Goal: Task Accomplishment & Management: Use online tool/utility

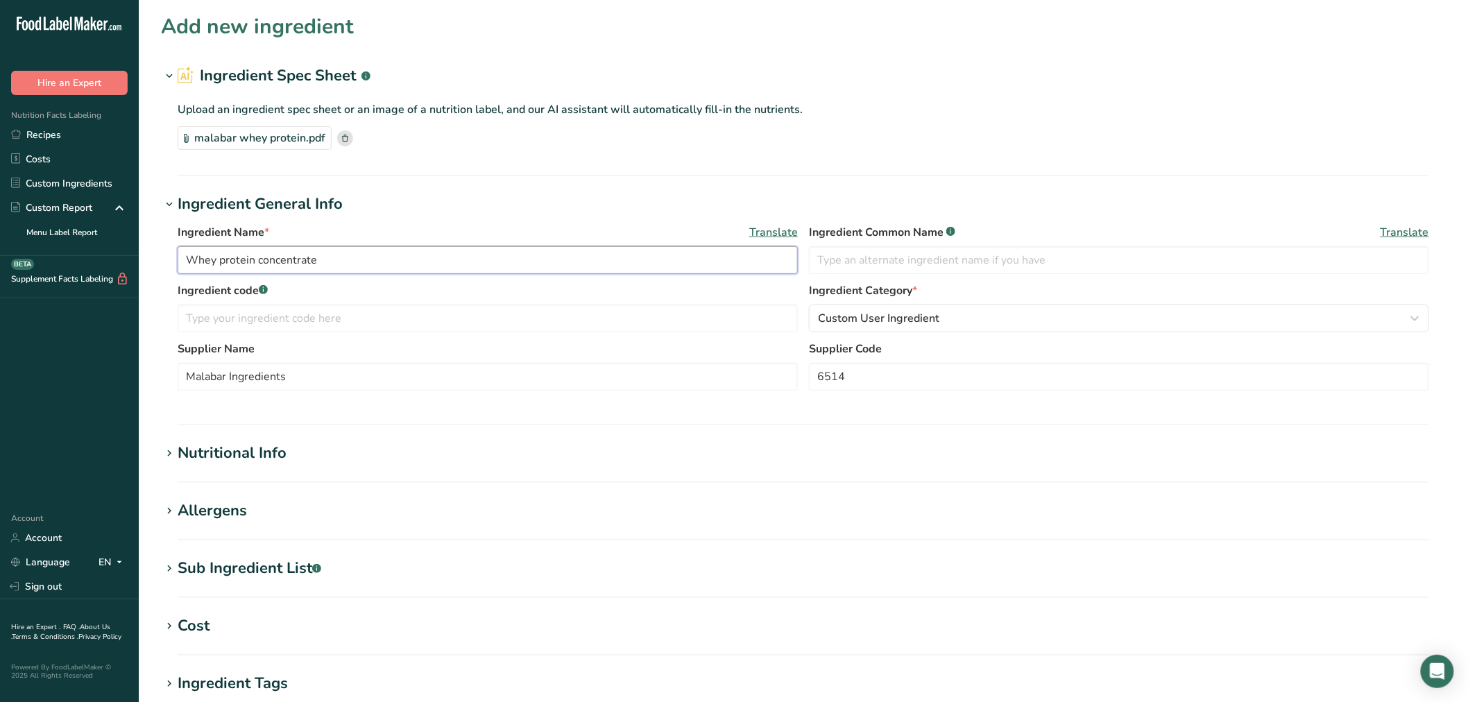
click at [192, 262] on input "Whey protein concentrate" at bounding box center [488, 260] width 620 height 28
type input "(R&D) Whey protein concentrate"
click at [770, 313] on span "Custom User Ingredient" at bounding box center [878, 318] width 121 height 17
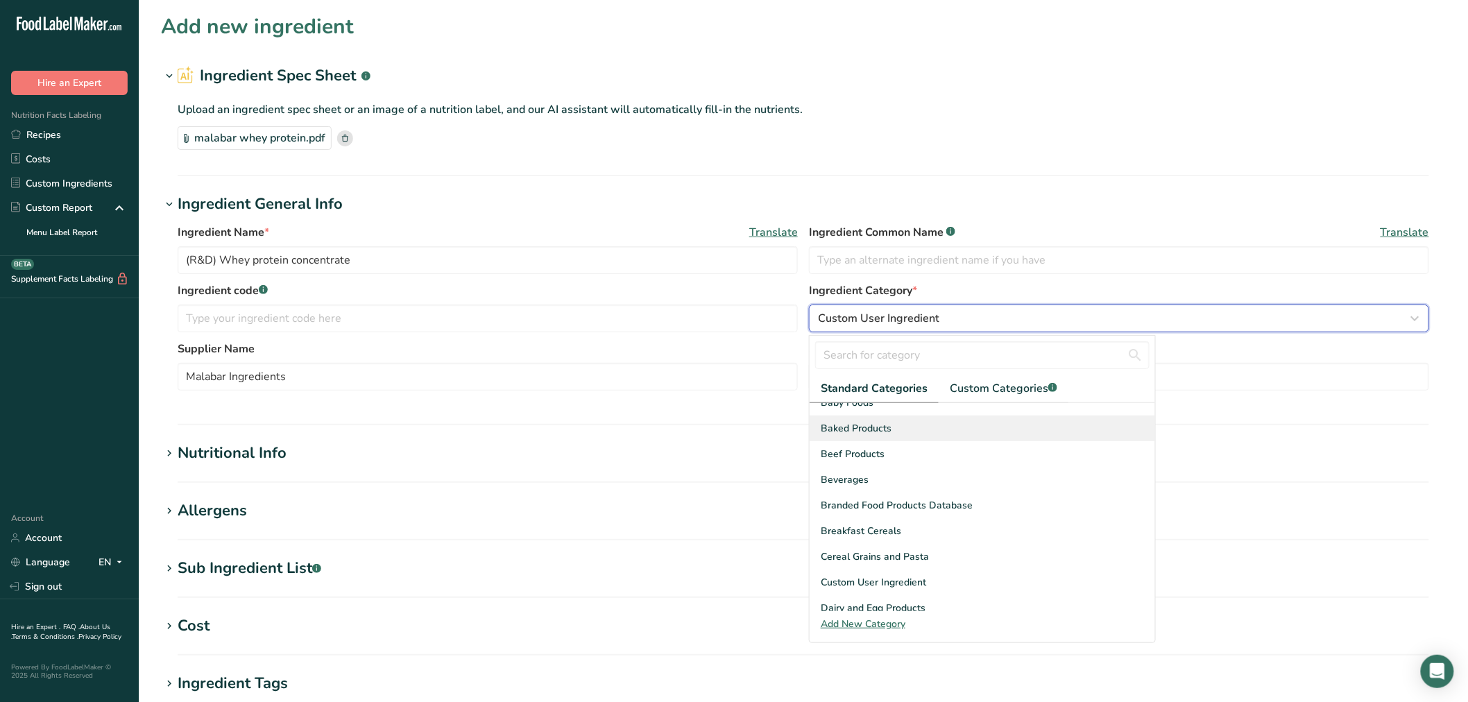
scroll to position [77, 0]
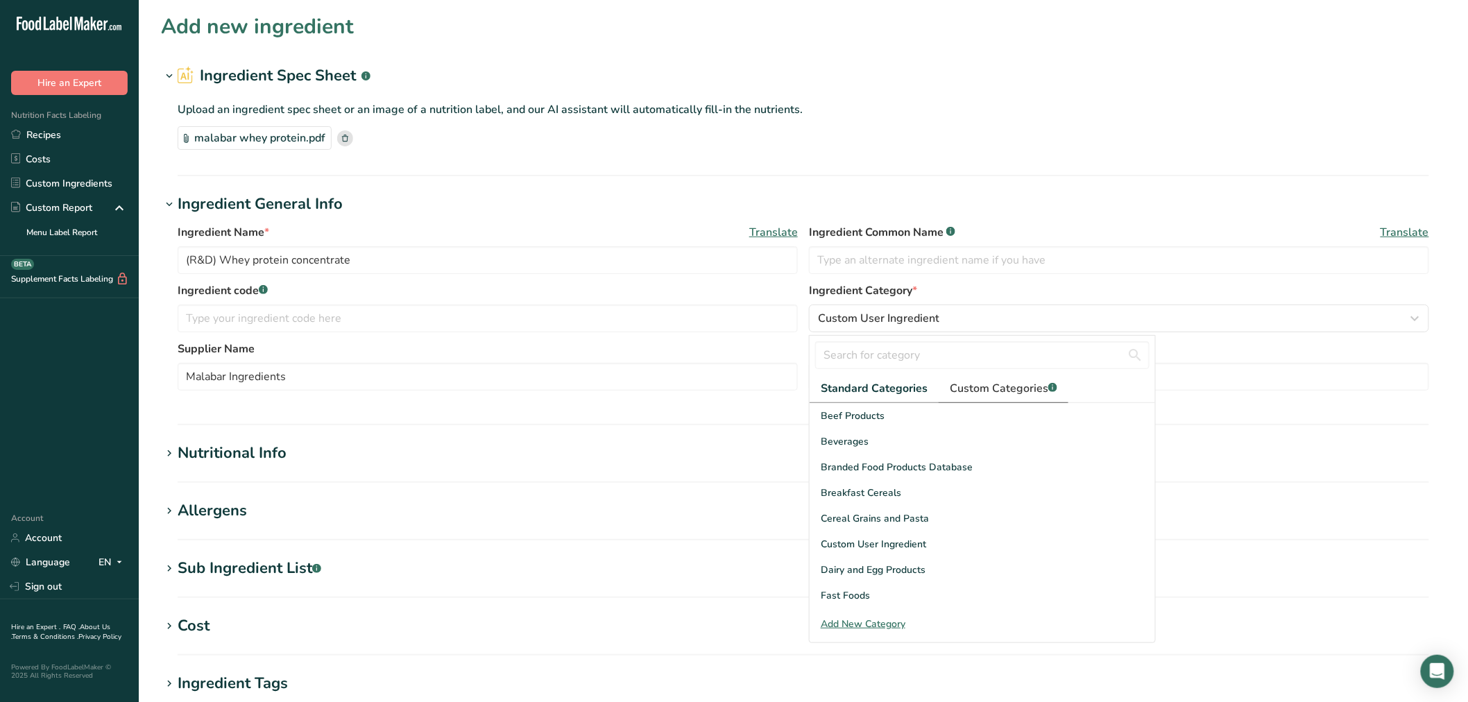
click at [770, 392] on span "Custom Categories .a-a{fill:#347362;}.b-a{fill:#fff;}" at bounding box center [1004, 388] width 108 height 17
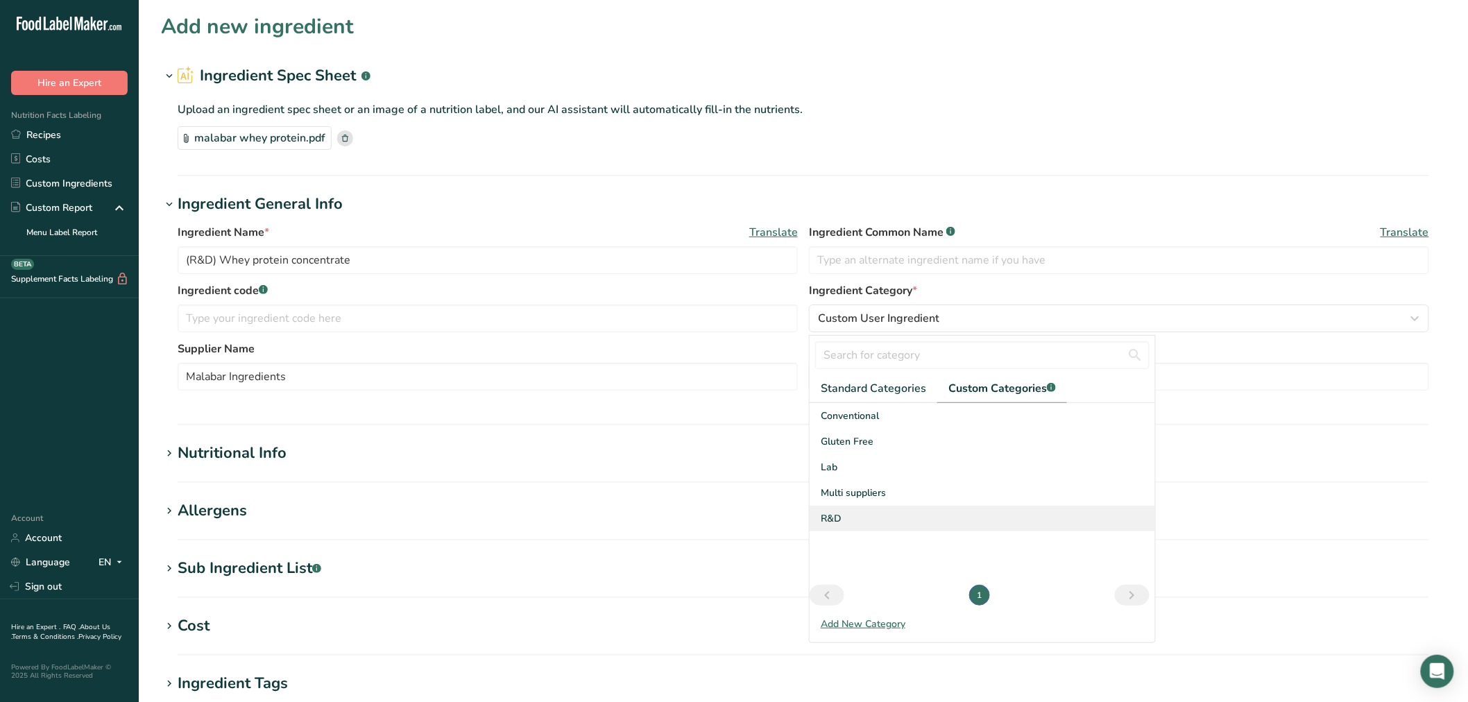
click at [770, 424] on span "R&D" at bounding box center [831, 518] width 21 height 15
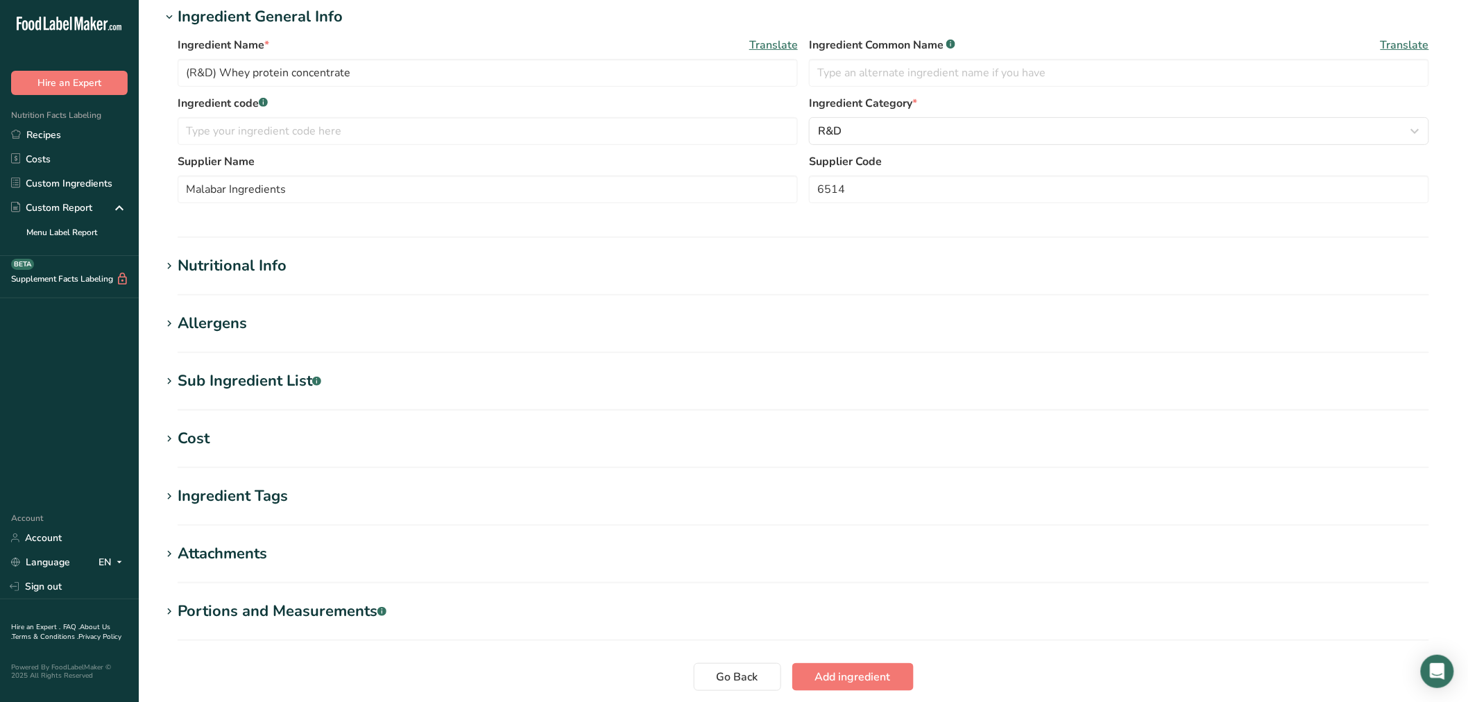
scroll to position [231, 0]
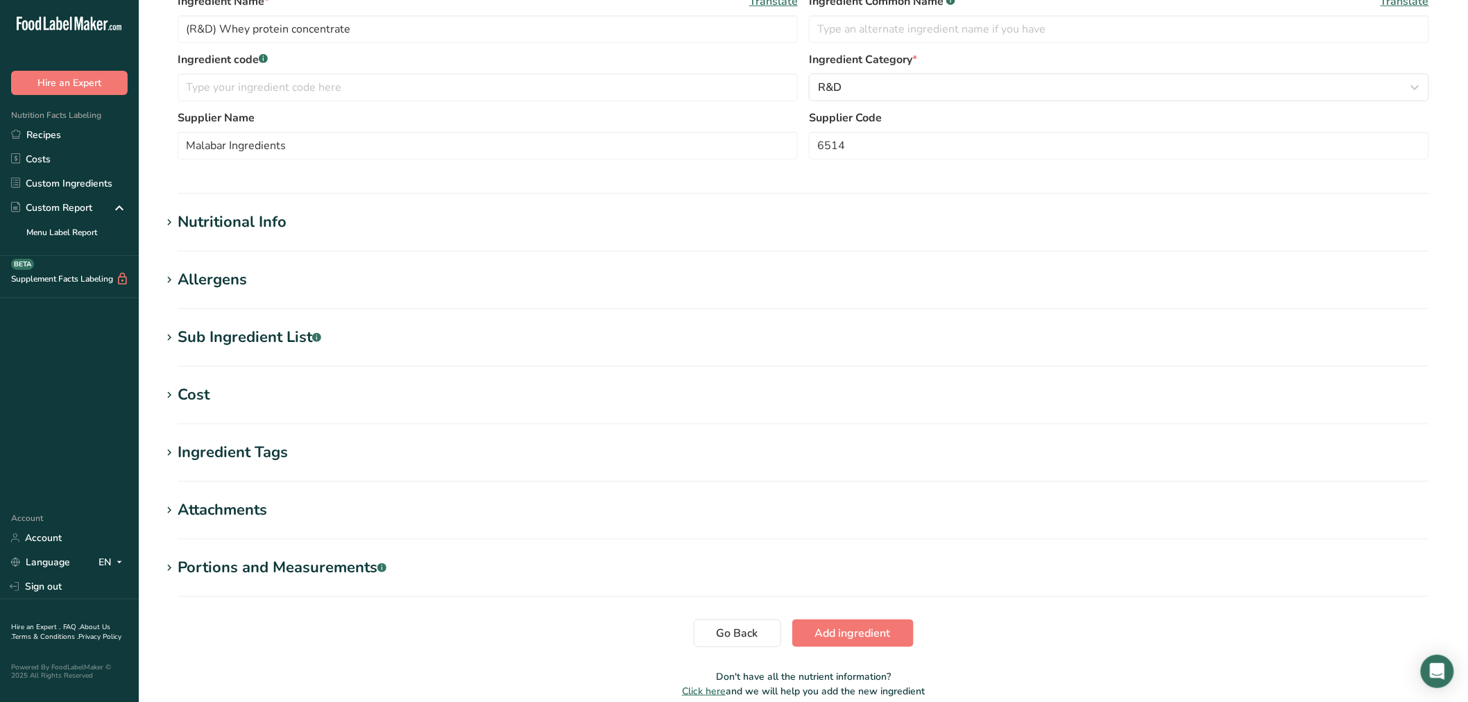
click at [227, 234] on section "Nutritional Info Serving Size .a-a{fill:#347362;}.b-a{fill:#fff;} Add ingredien…" at bounding box center [803, 231] width 1285 height 41
click at [240, 219] on div "Nutritional Info" at bounding box center [232, 222] width 109 height 23
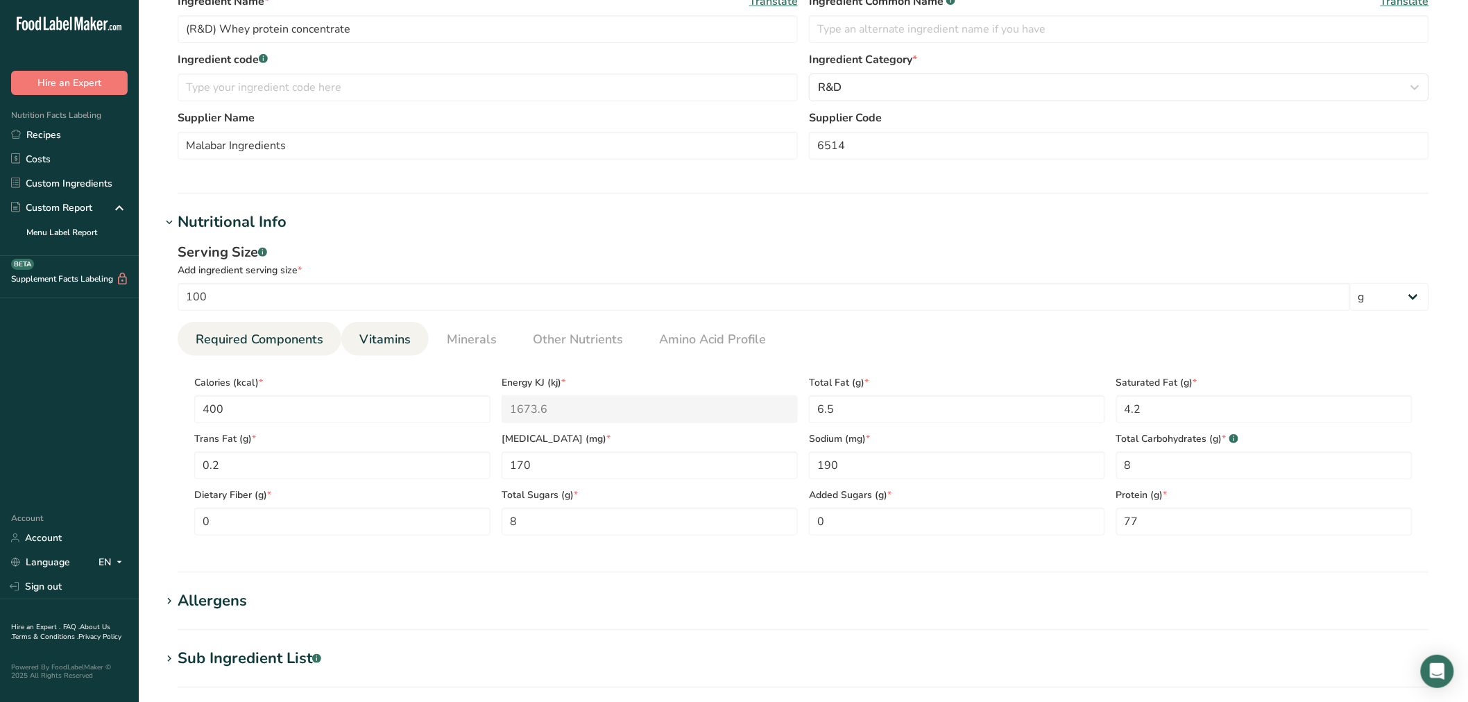
click at [396, 330] on span "Vitamins" at bounding box center [384, 339] width 51 height 19
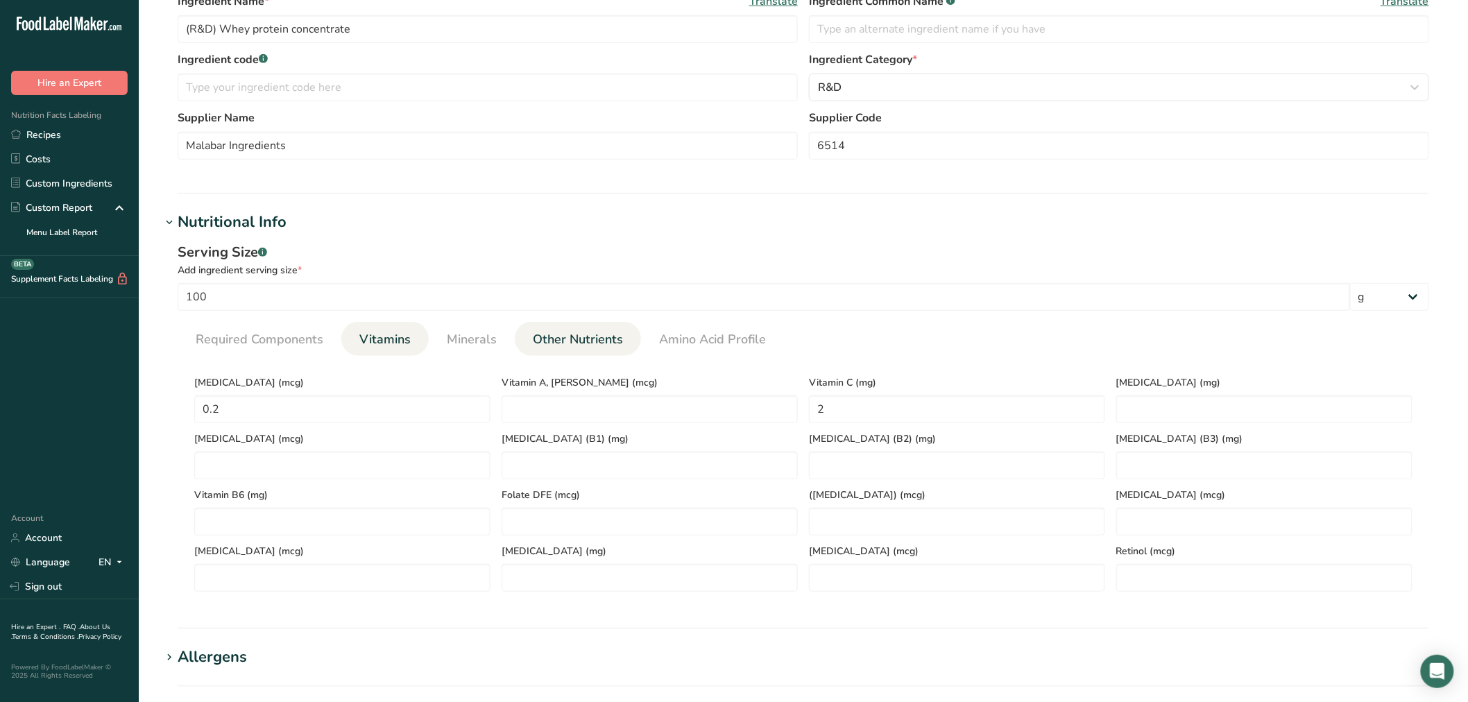
click at [552, 336] on span "Other Nutrients" at bounding box center [578, 339] width 90 height 19
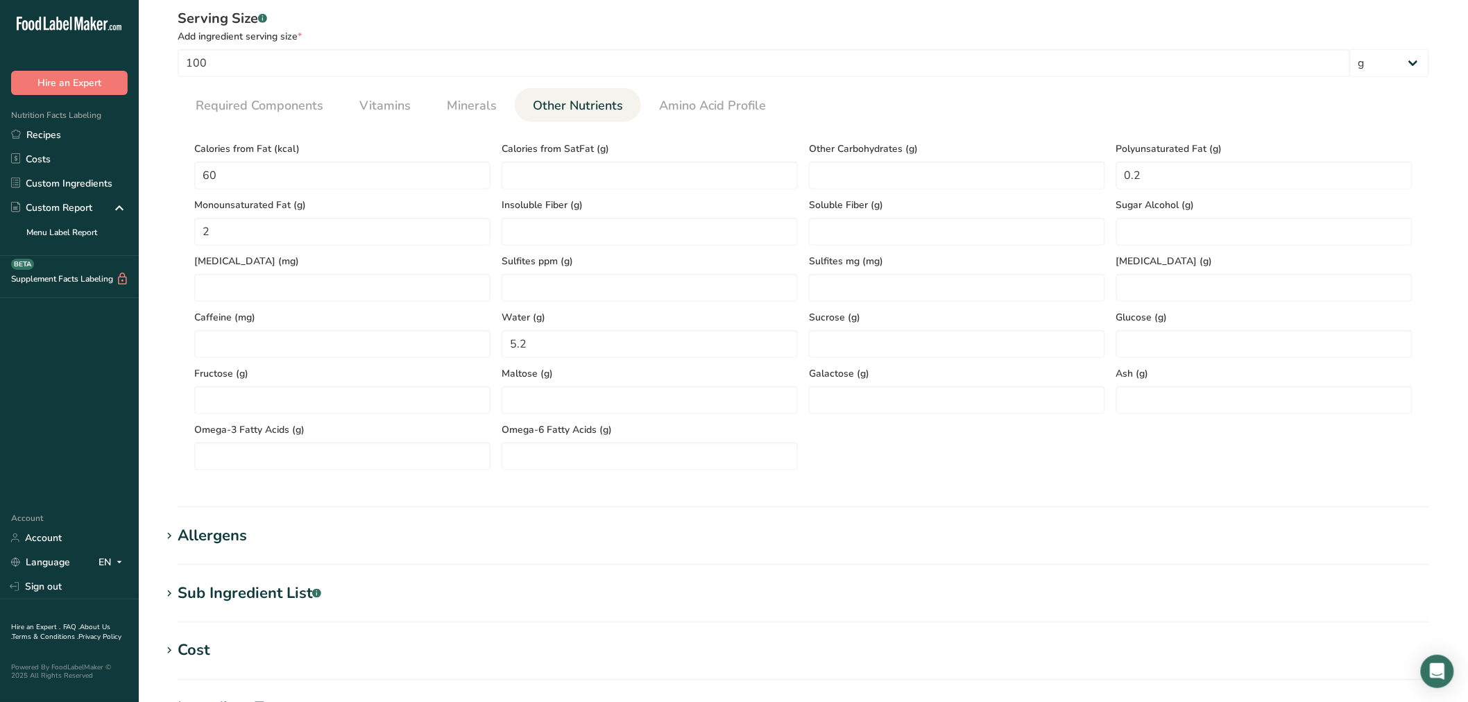
scroll to position [462, 0]
click at [454, 108] on span "Minerals" at bounding box center [472, 108] width 50 height 19
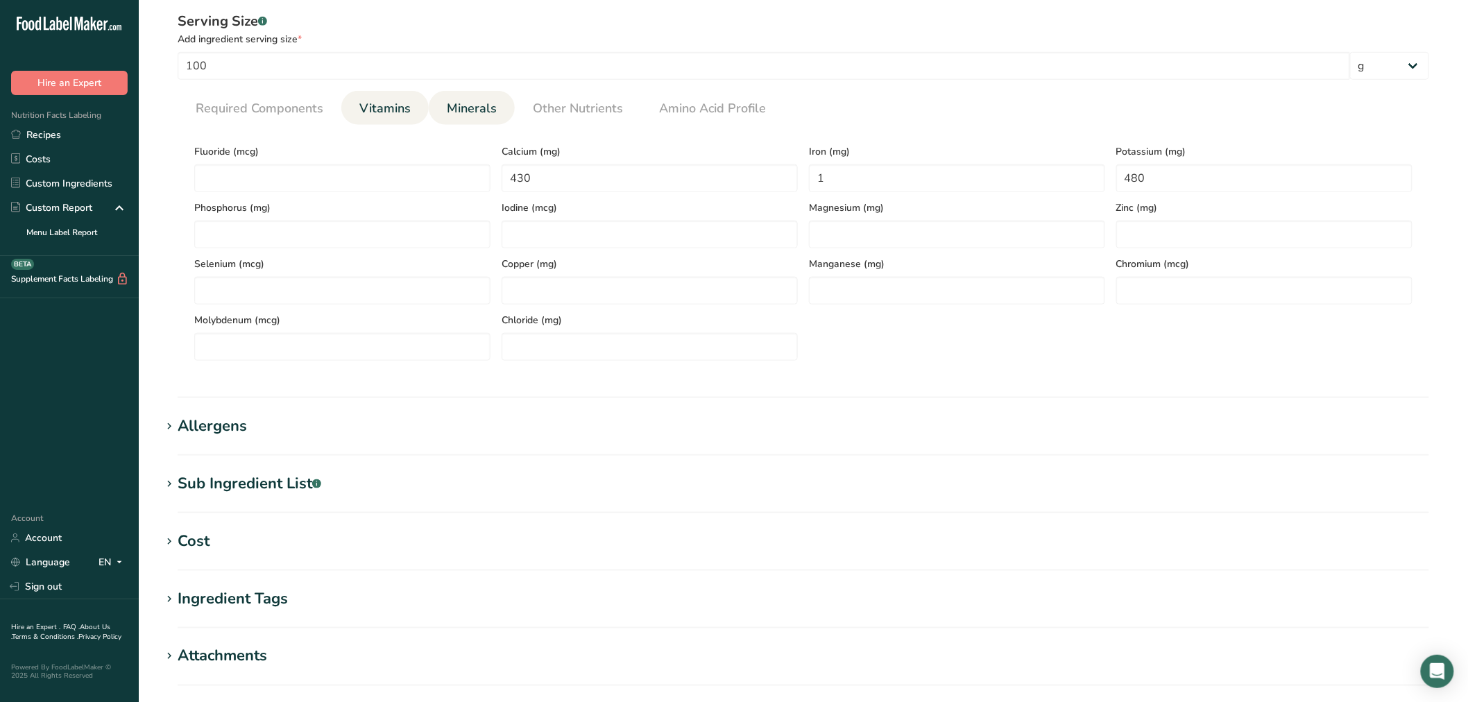
click at [389, 111] on span "Vitamins" at bounding box center [384, 108] width 51 height 19
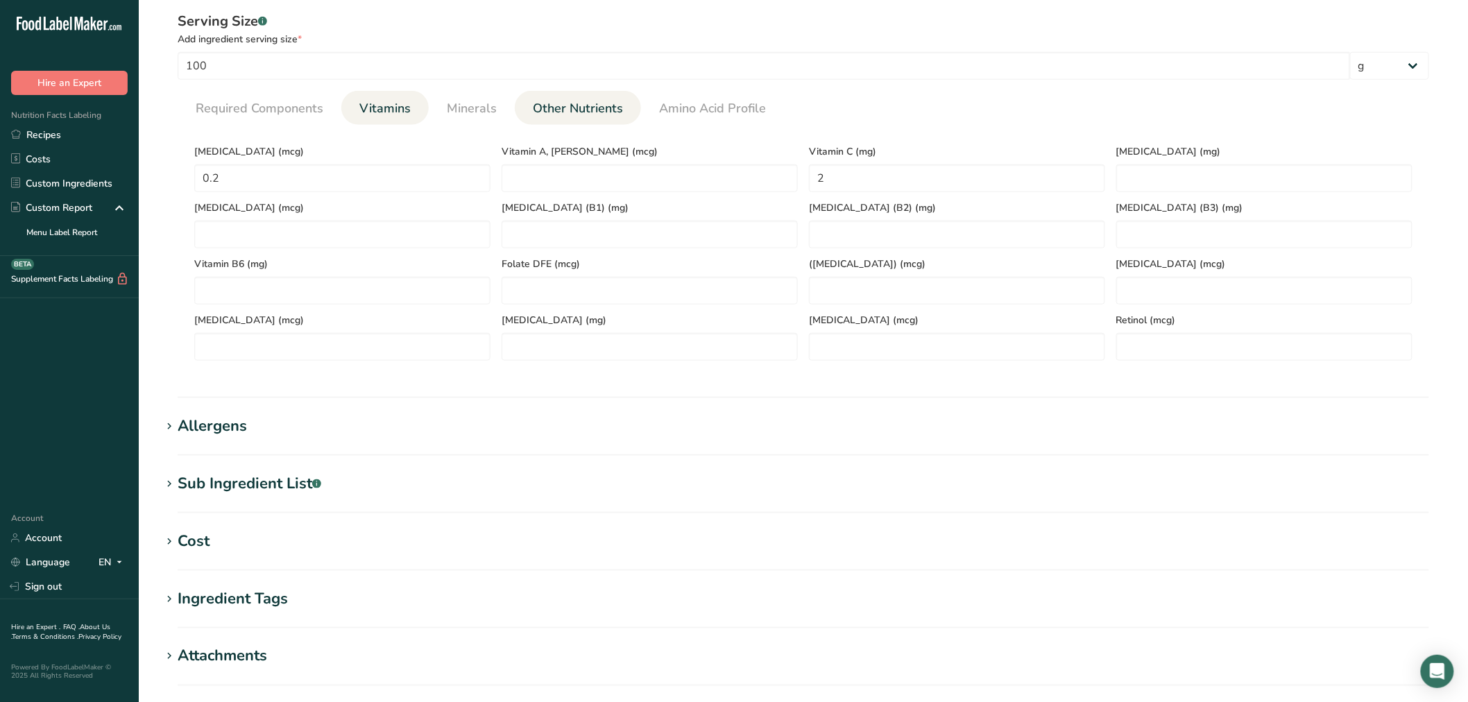
click at [559, 112] on span "Other Nutrients" at bounding box center [578, 108] width 90 height 19
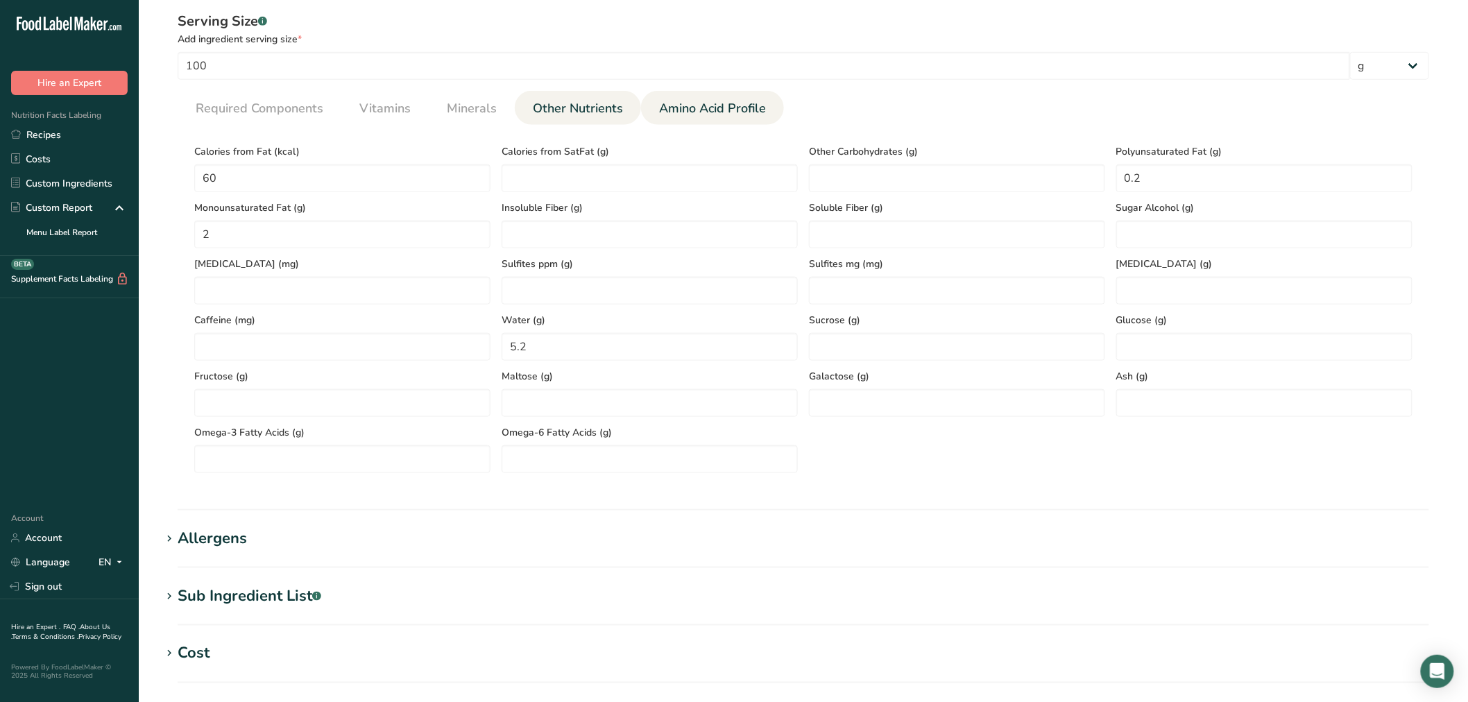
click at [678, 118] on link "Amino Acid Profile" at bounding box center [713, 108] width 118 height 35
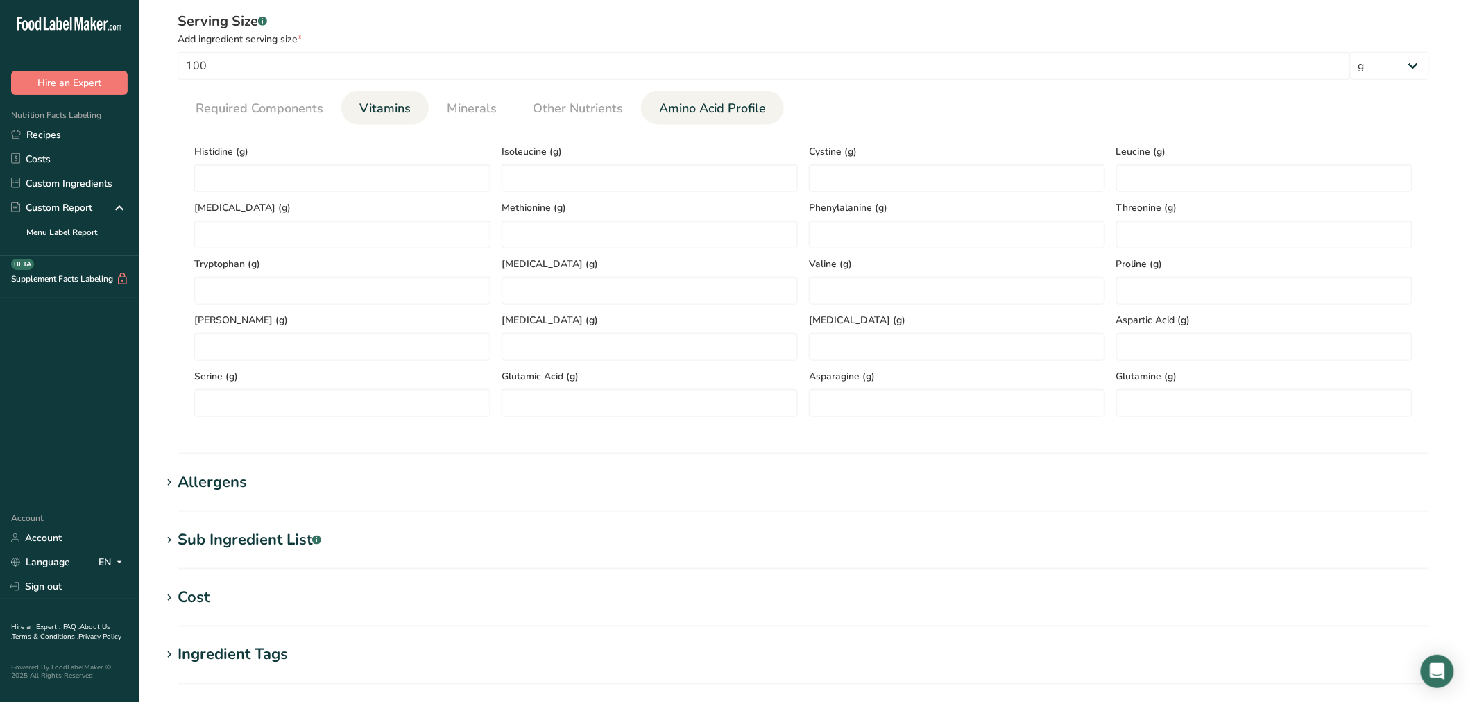
click at [370, 114] on span "Vitamins" at bounding box center [384, 108] width 51 height 19
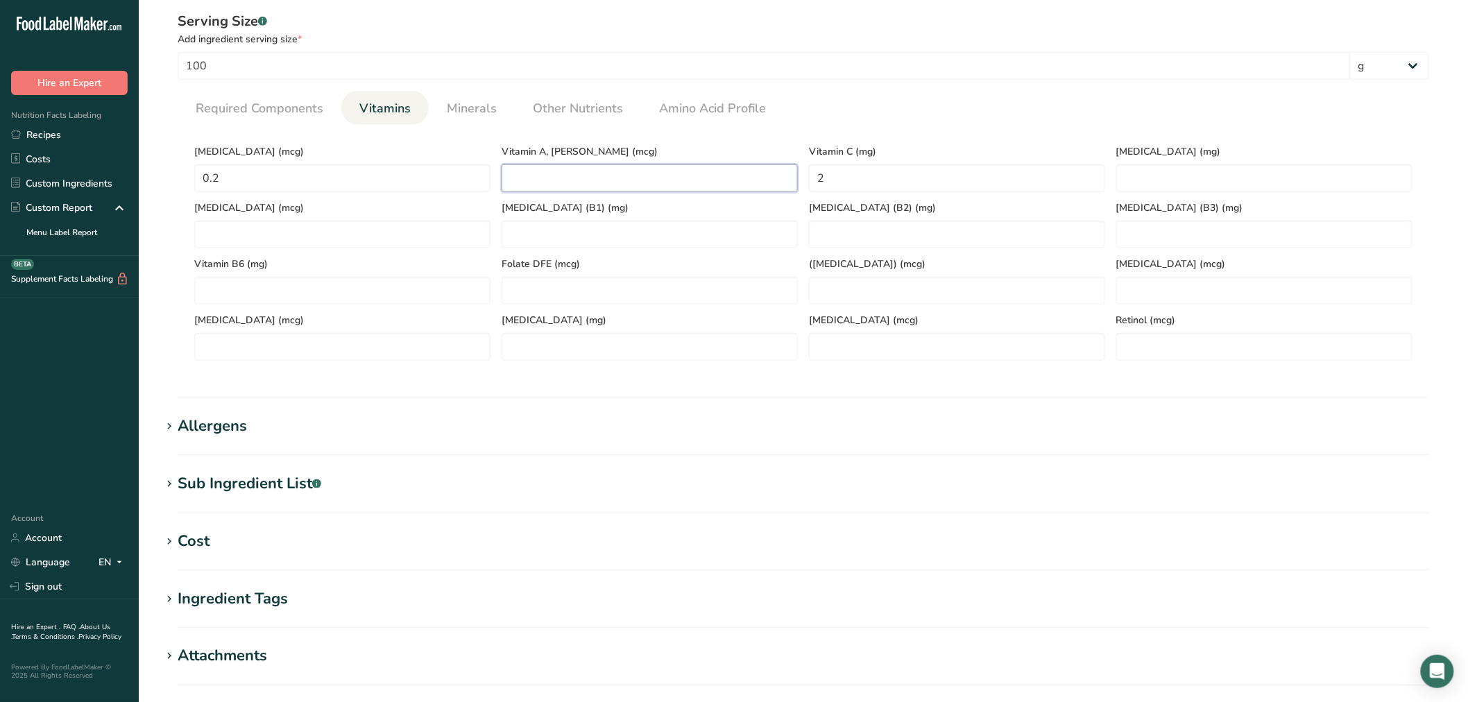
click at [549, 180] on RAE "number" at bounding box center [650, 178] width 296 height 28
click at [559, 157] on span "Vitamin A, [PERSON_NAME] (mcg)" at bounding box center [650, 151] width 296 height 15
click at [570, 153] on span "Vitamin A, [PERSON_NAME] (mcg)" at bounding box center [650, 151] width 296 height 15
click at [243, 107] on span "Required Components" at bounding box center [260, 108] width 128 height 19
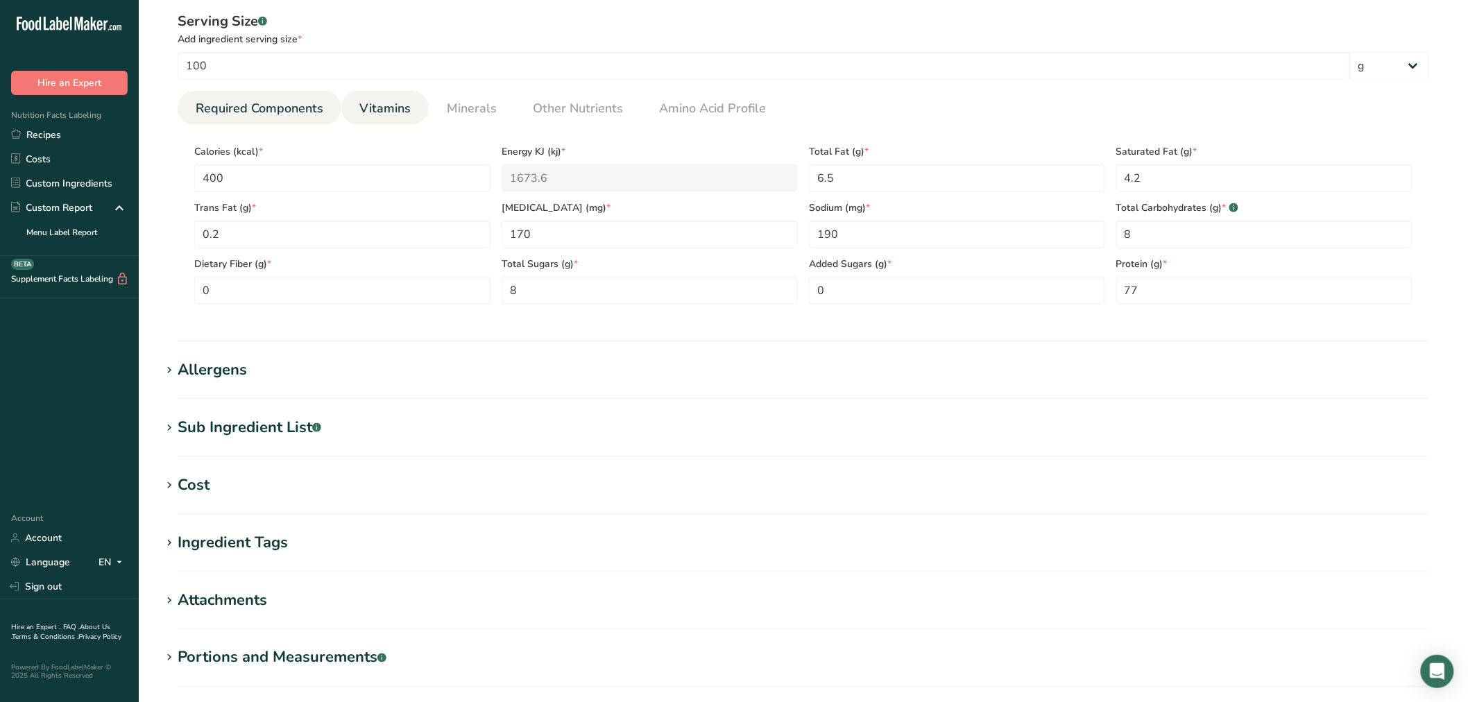
click at [385, 93] on link "Vitamins" at bounding box center [385, 108] width 62 height 35
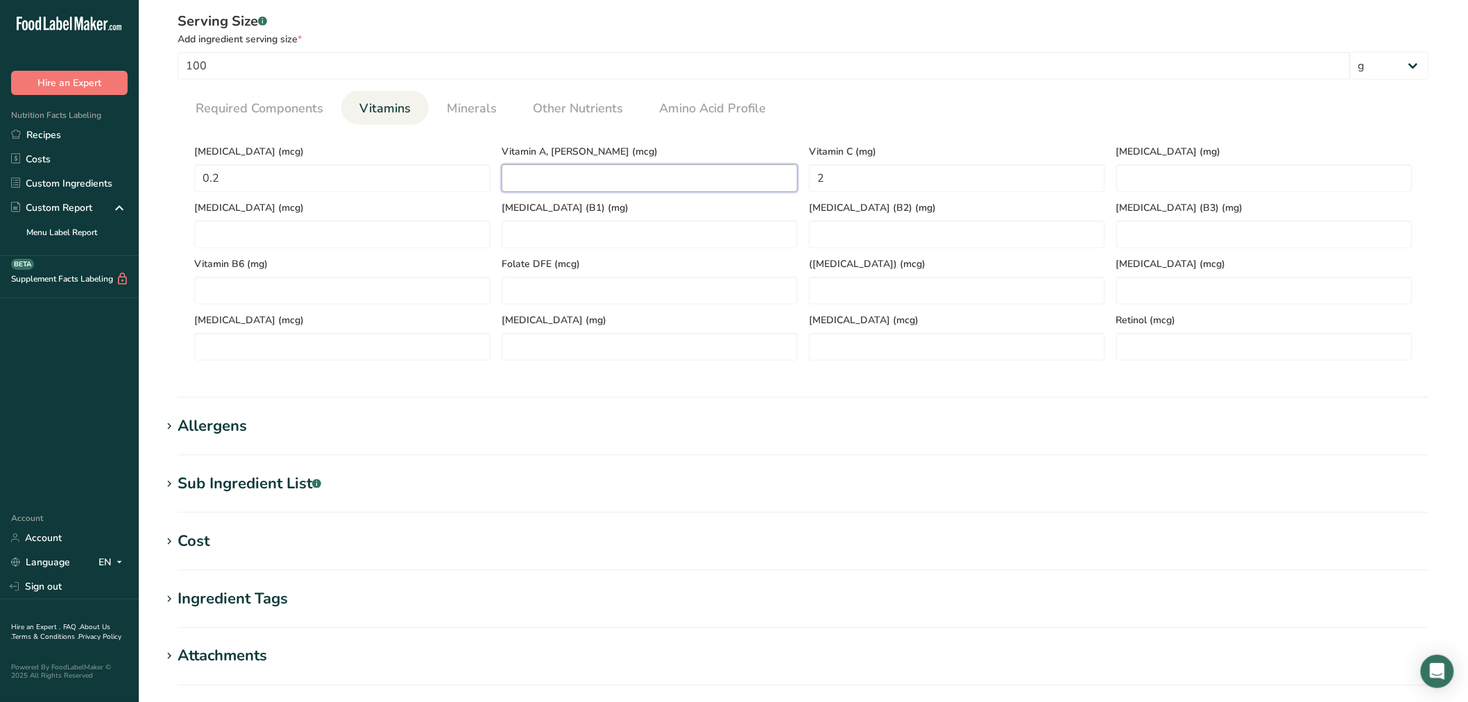
click at [570, 167] on RAE "number" at bounding box center [650, 178] width 296 height 28
paste RAE "39"
type RAE "39"
click at [236, 104] on span "Required Components" at bounding box center [260, 108] width 128 height 19
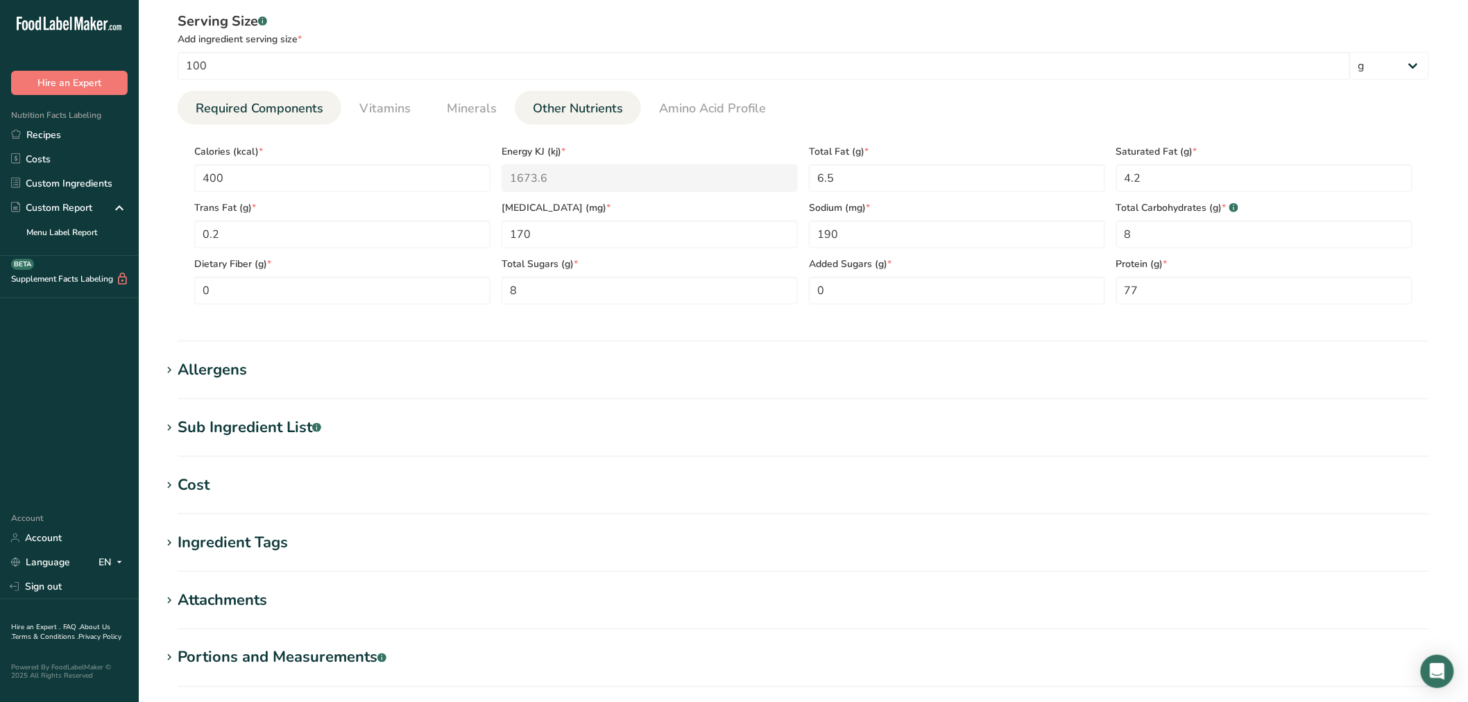
click at [573, 101] on span "Other Nutrients" at bounding box center [578, 108] width 90 height 19
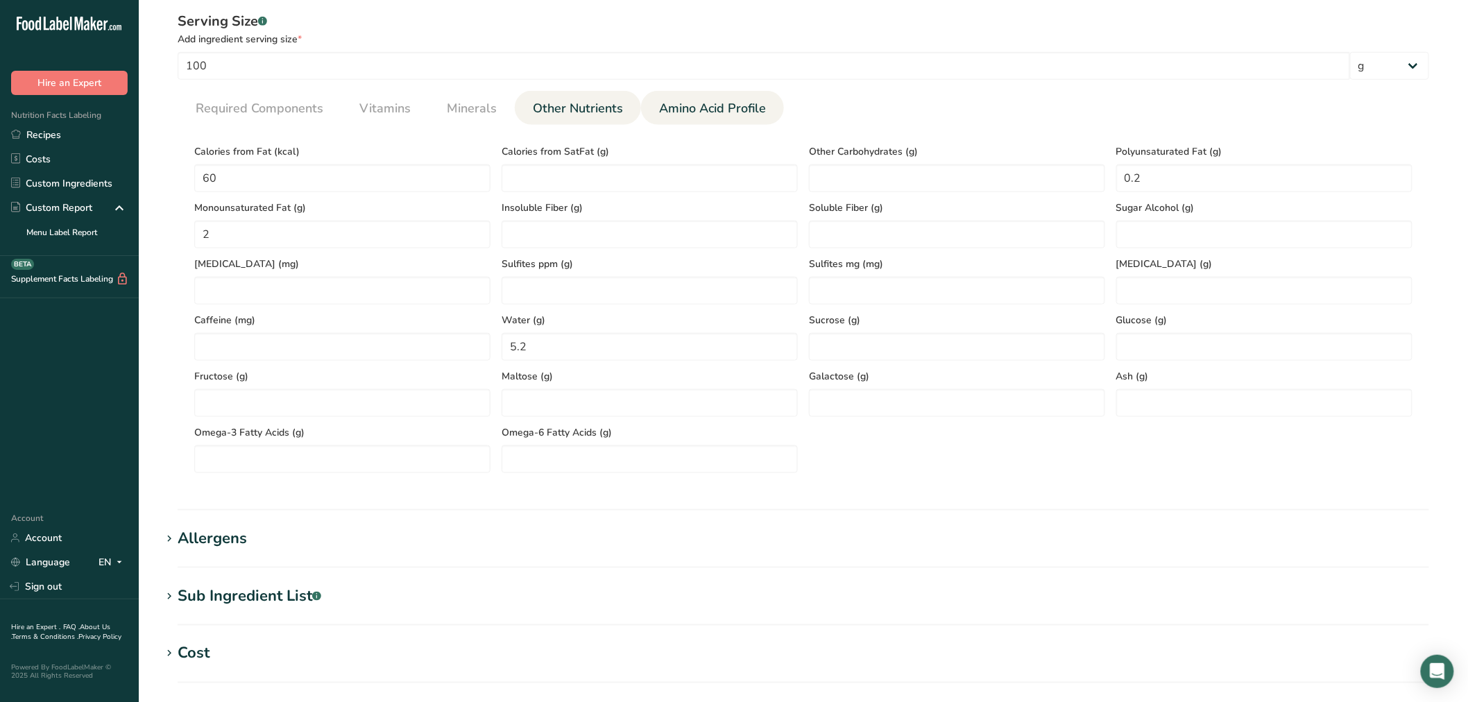
click at [674, 93] on link "Amino Acid Profile" at bounding box center [713, 108] width 118 height 35
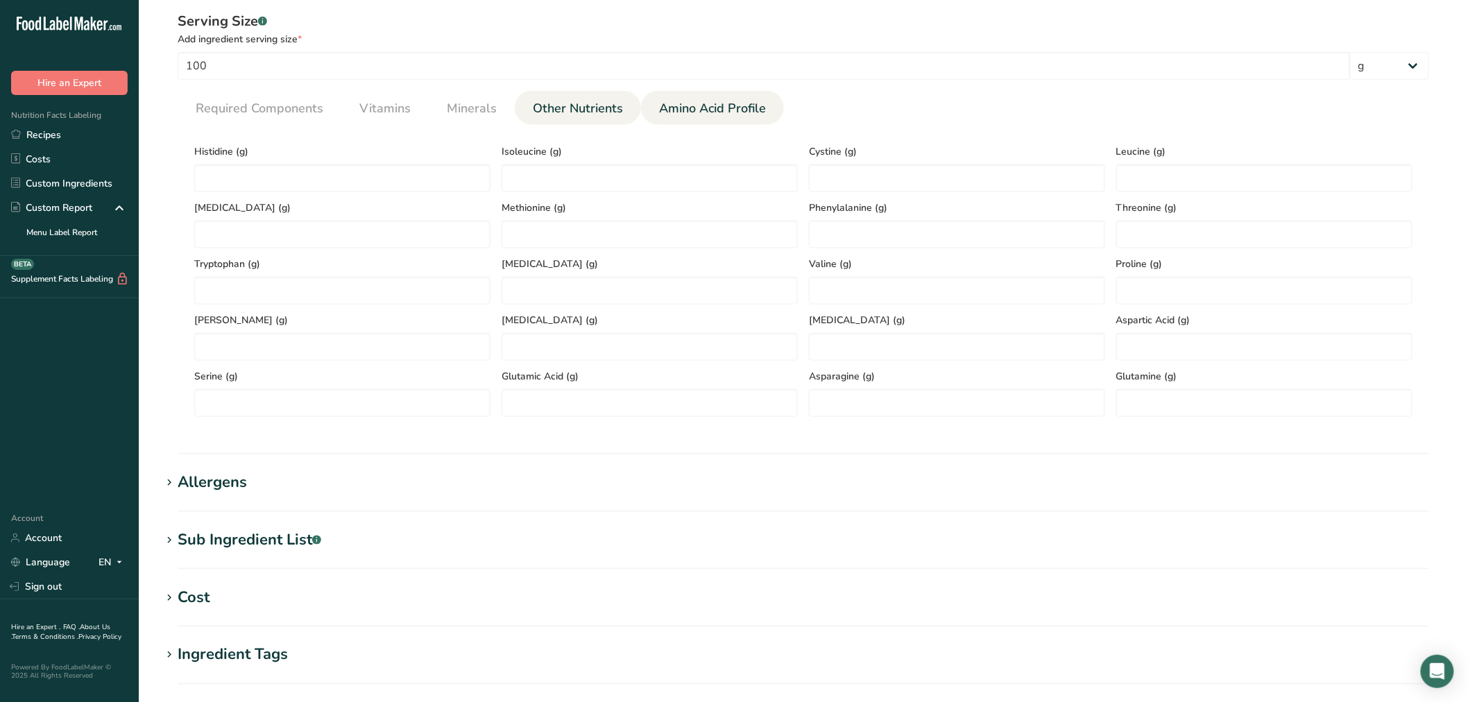
click at [576, 112] on span "Other Nutrients" at bounding box center [578, 108] width 90 height 19
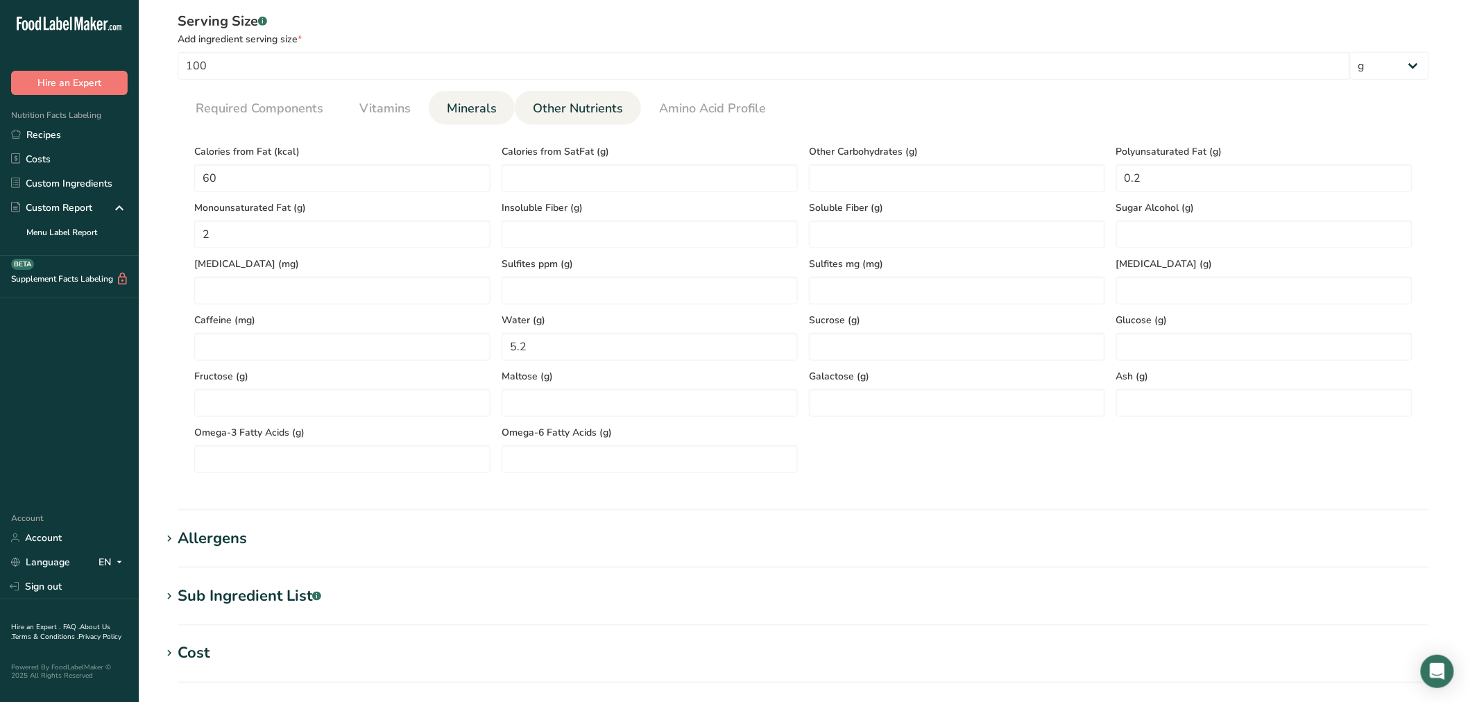
click at [494, 109] on link "Minerals" at bounding box center [471, 108] width 61 height 35
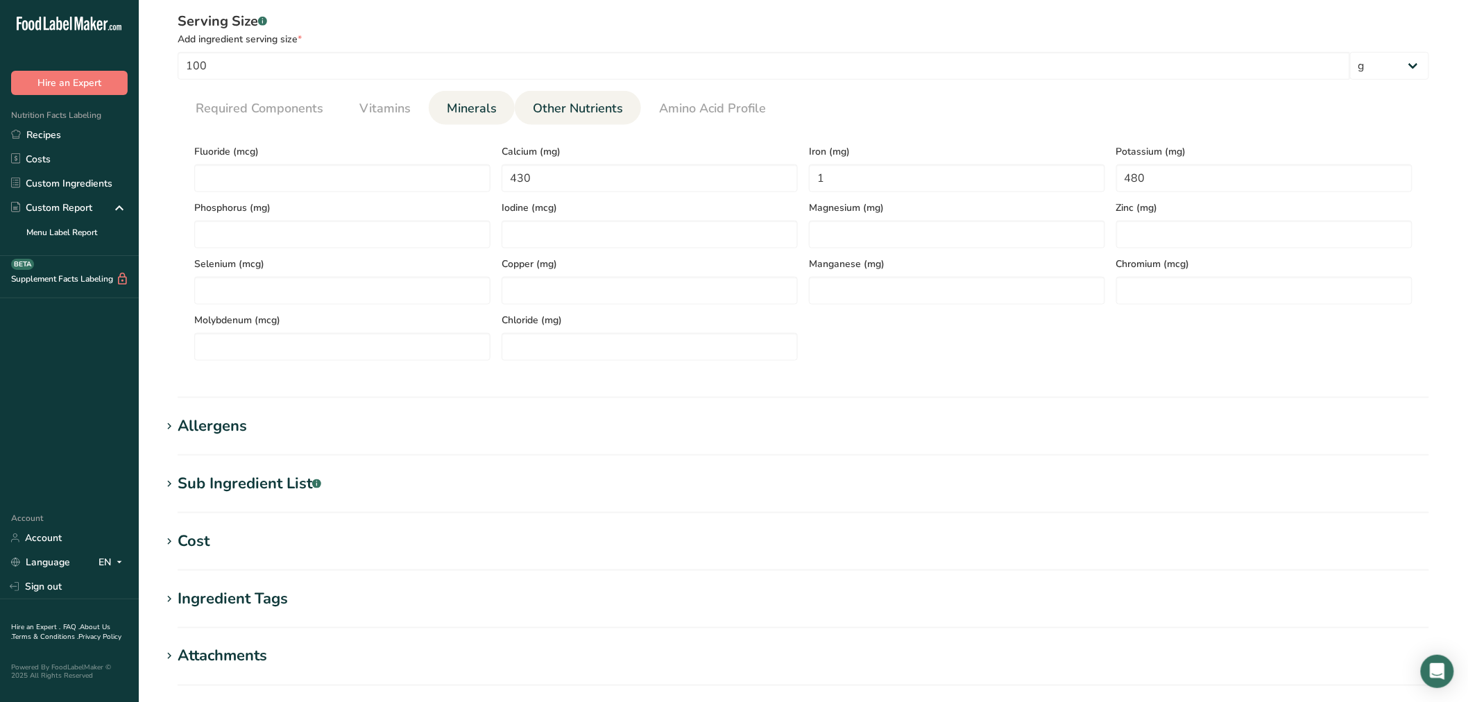
click at [561, 104] on span "Other Nutrients" at bounding box center [578, 108] width 90 height 19
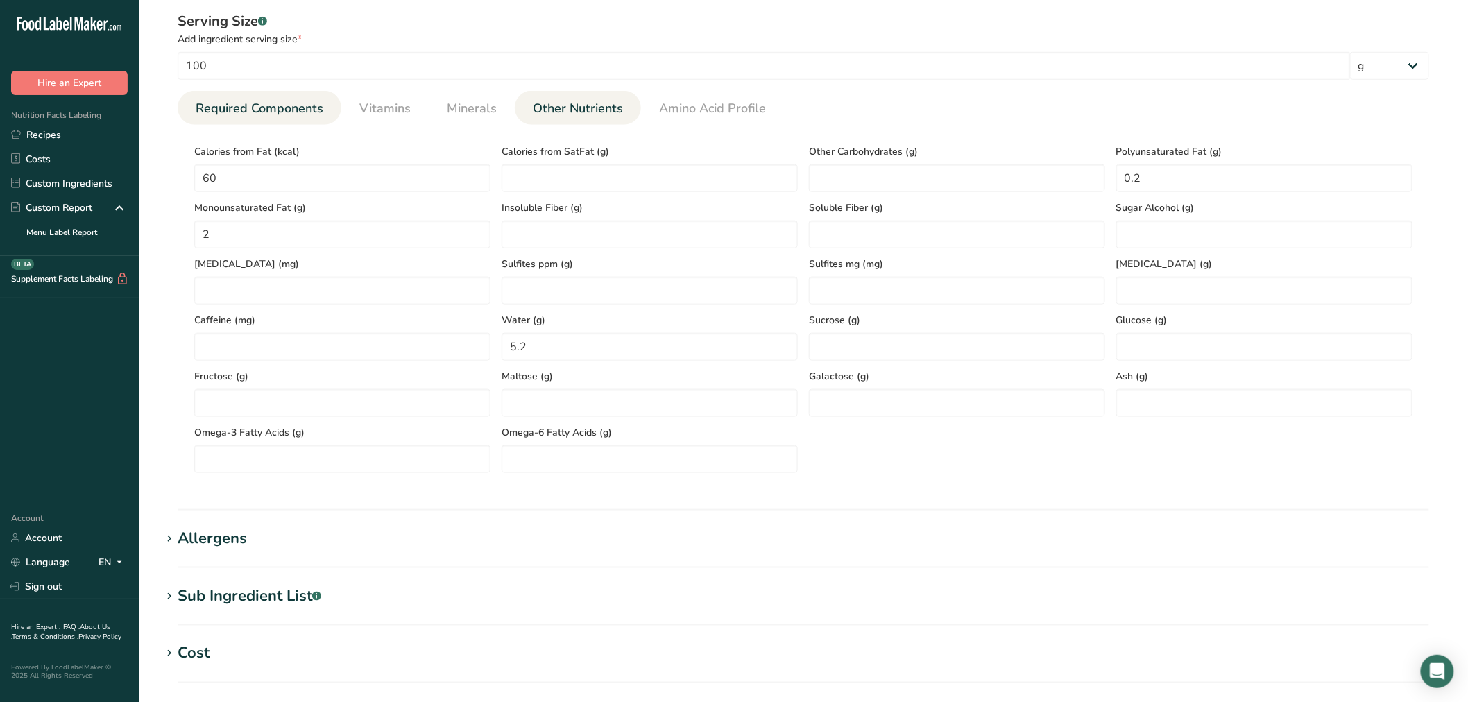
click at [246, 109] on span "Required Components" at bounding box center [260, 108] width 128 height 19
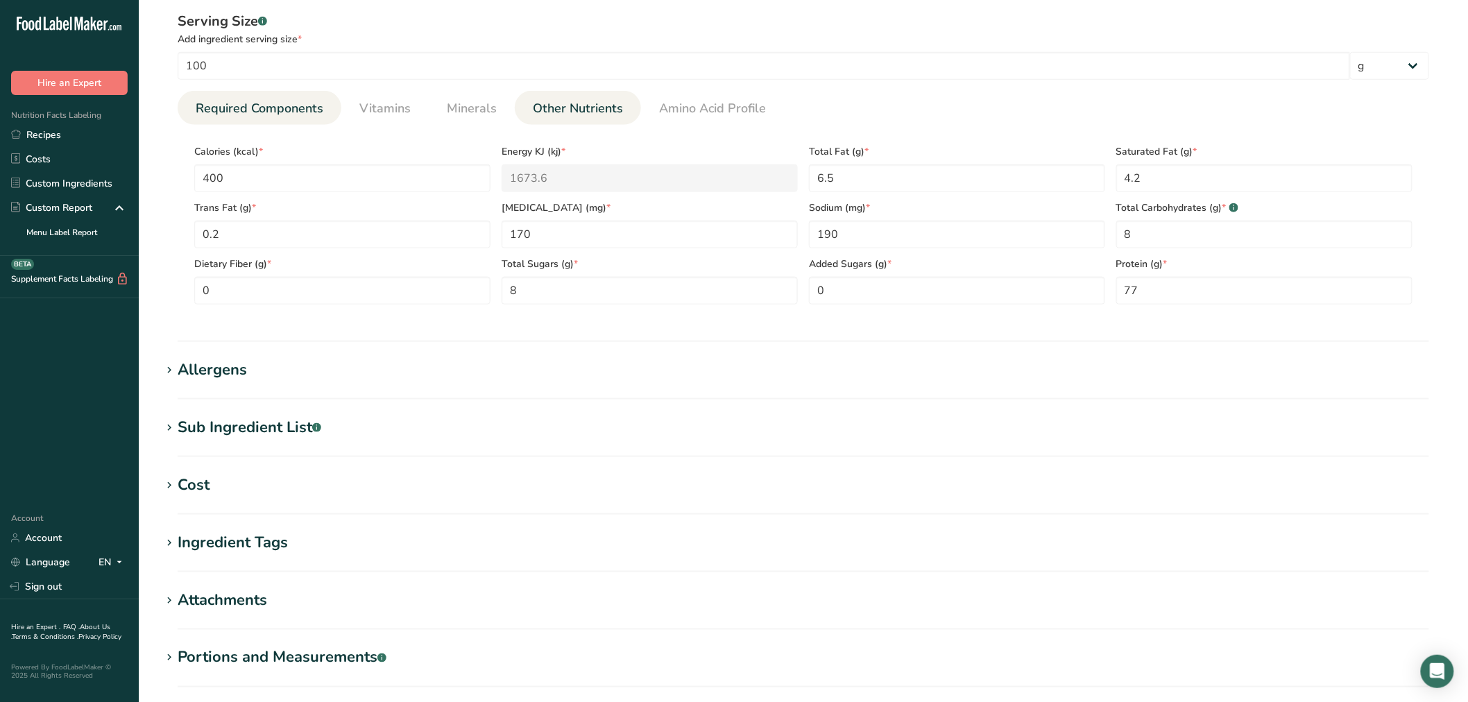
click at [632, 108] on li "Other Nutrients" at bounding box center [578, 108] width 126 height 34
click at [597, 114] on span "Other Nutrients" at bounding box center [578, 108] width 90 height 19
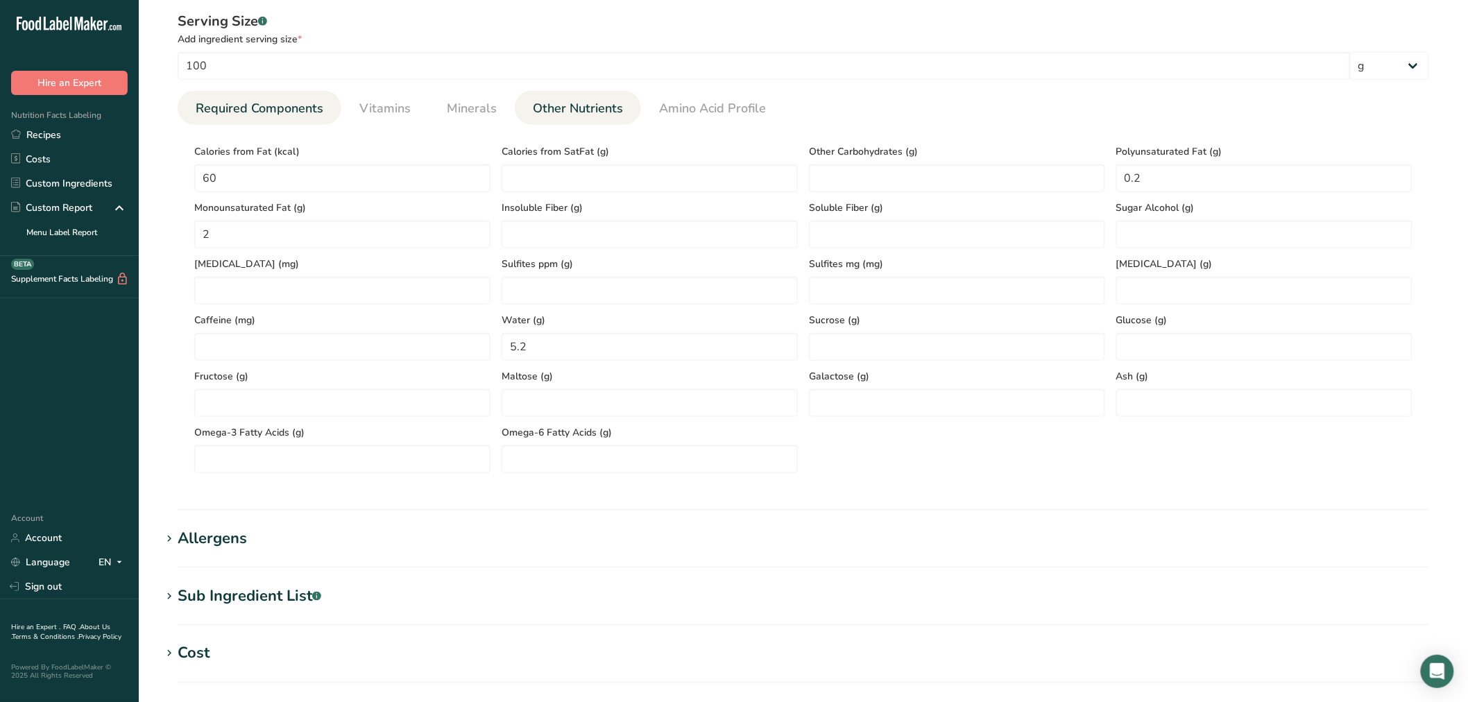
click at [290, 110] on span "Required Components" at bounding box center [260, 108] width 128 height 19
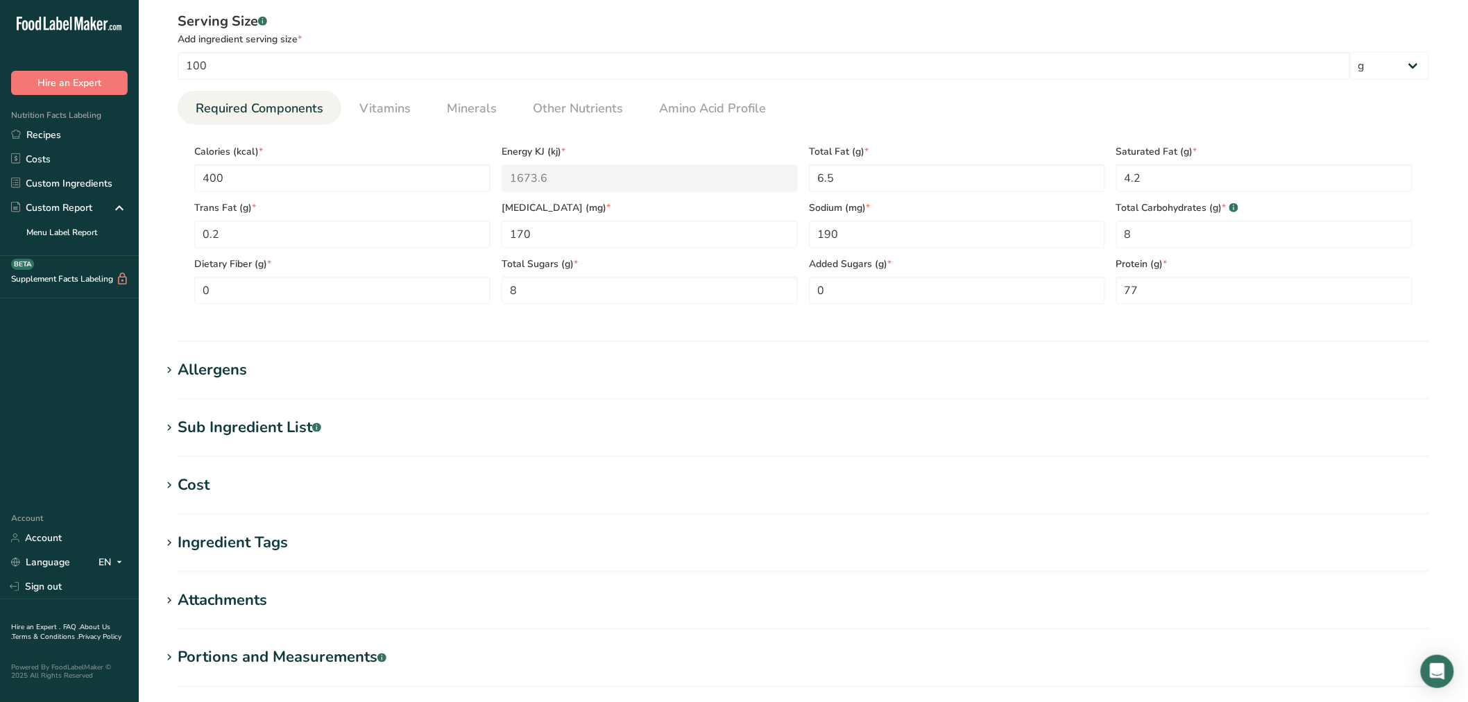
scroll to position [615, 0]
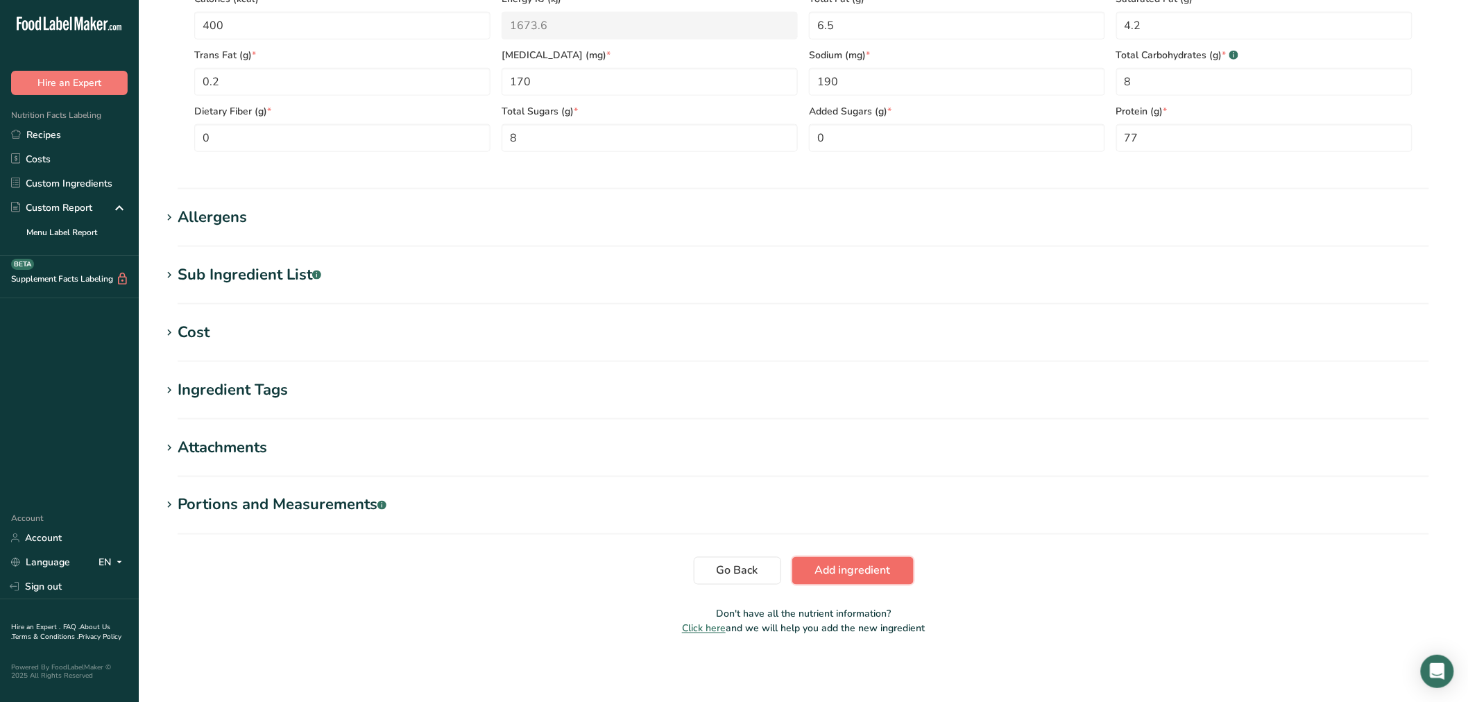
click at [770, 424] on span "Add ingredient" at bounding box center [853, 571] width 76 height 17
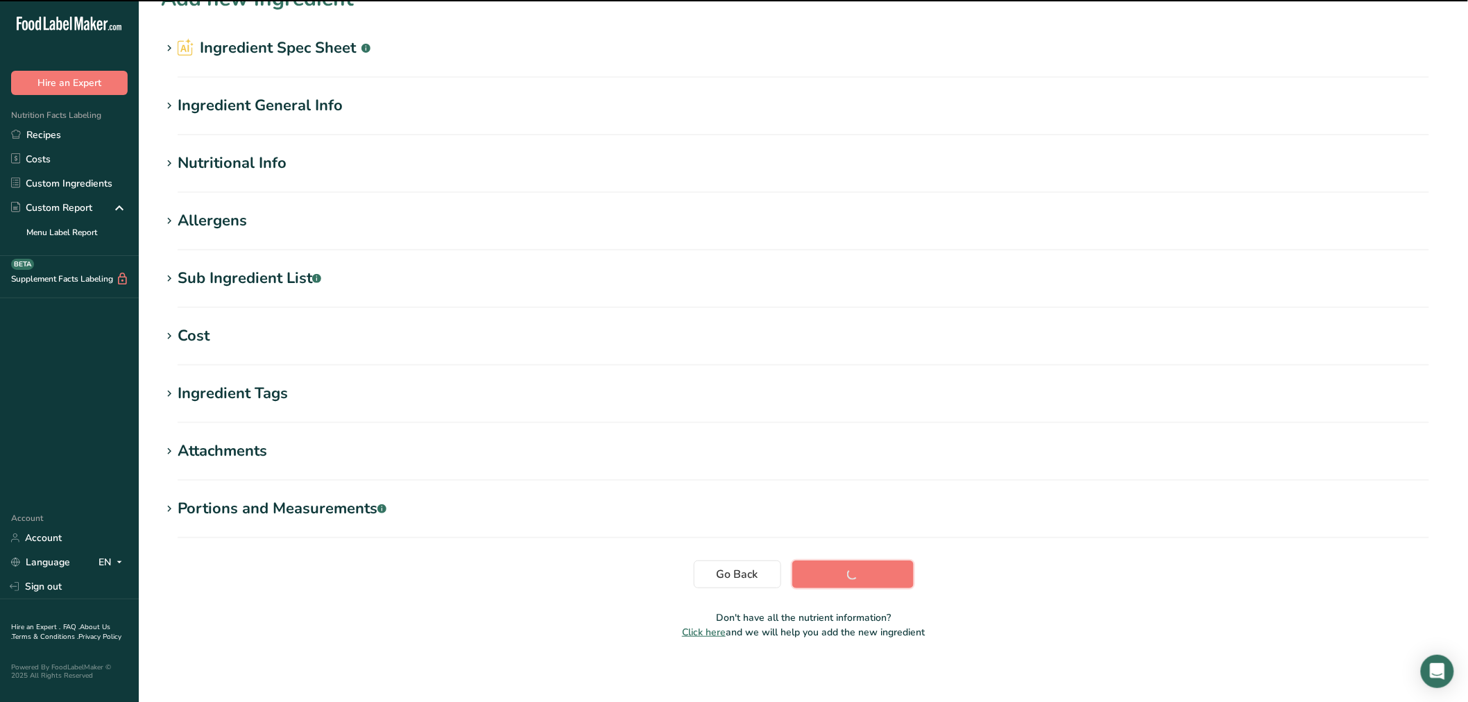
scroll to position [0, 0]
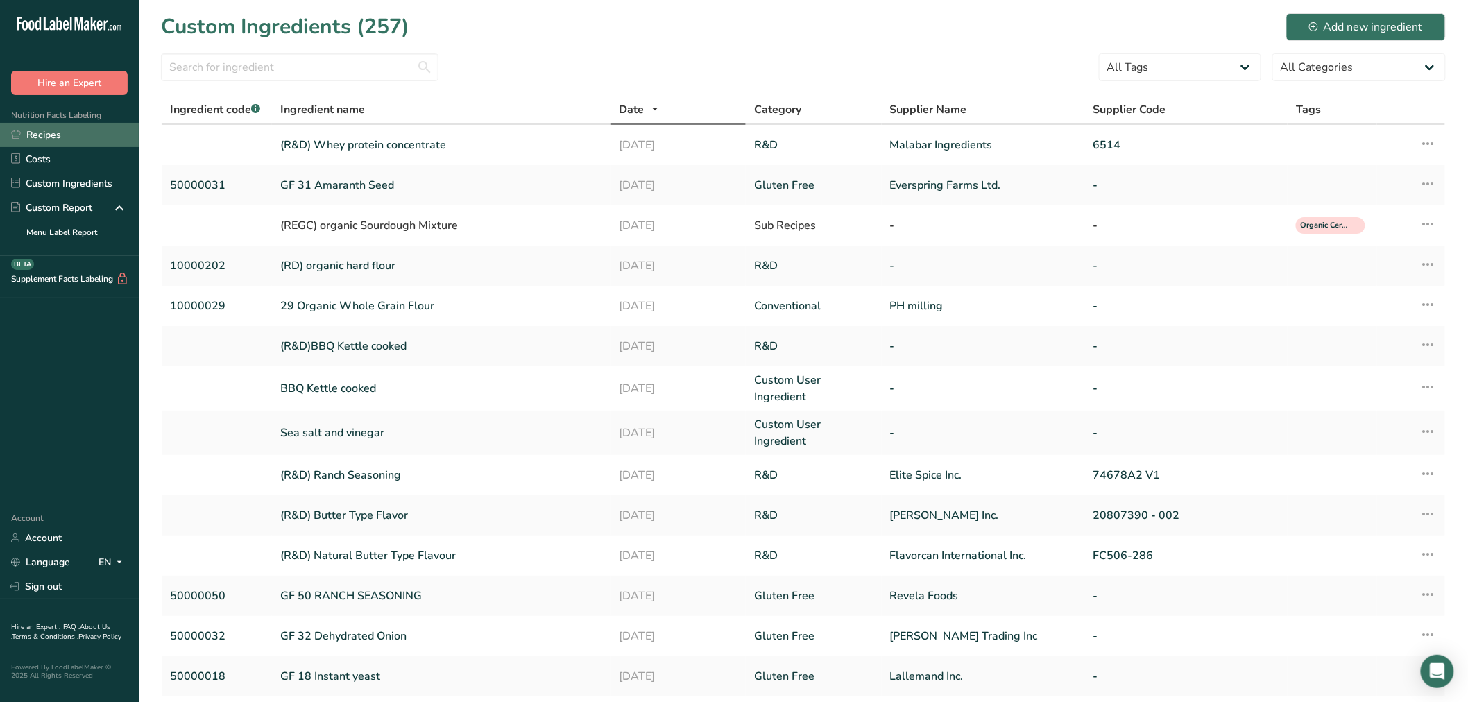
click at [67, 134] on link "Recipes" at bounding box center [69, 135] width 139 height 24
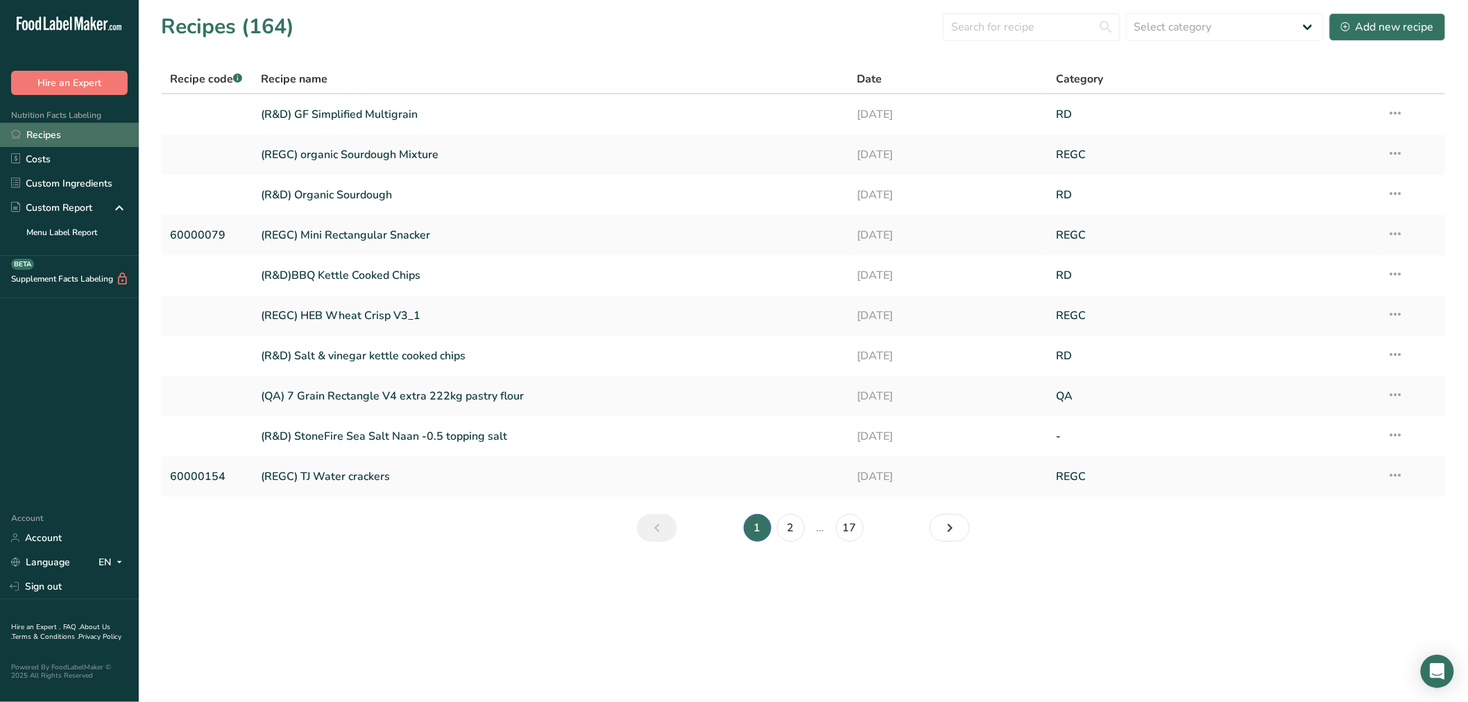
click at [67, 139] on link "Recipes" at bounding box center [69, 135] width 139 height 24
click at [770, 29] on input "text" at bounding box center [1032, 27] width 178 height 28
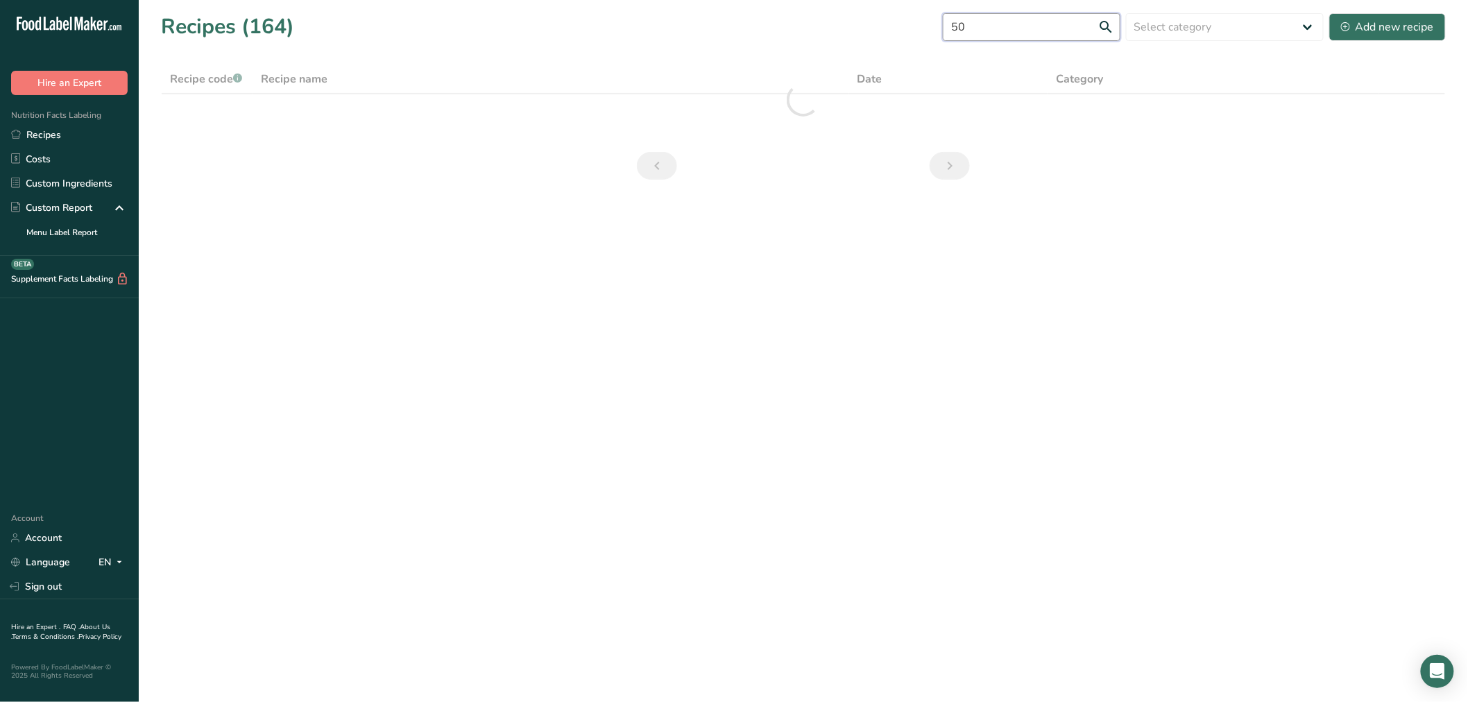
type input "5"
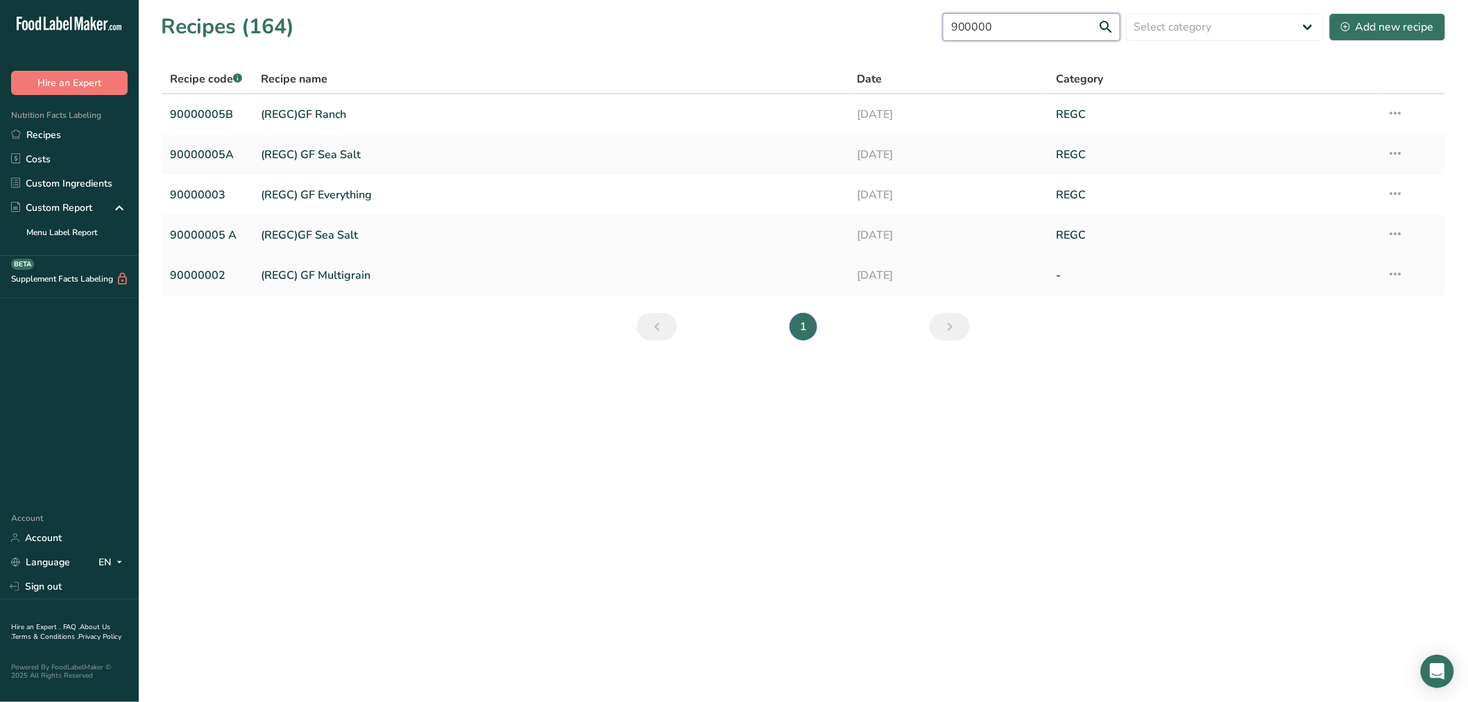
type input "900000"
click at [344, 275] on link "(REGC) GF Multigrain" at bounding box center [551, 275] width 580 height 29
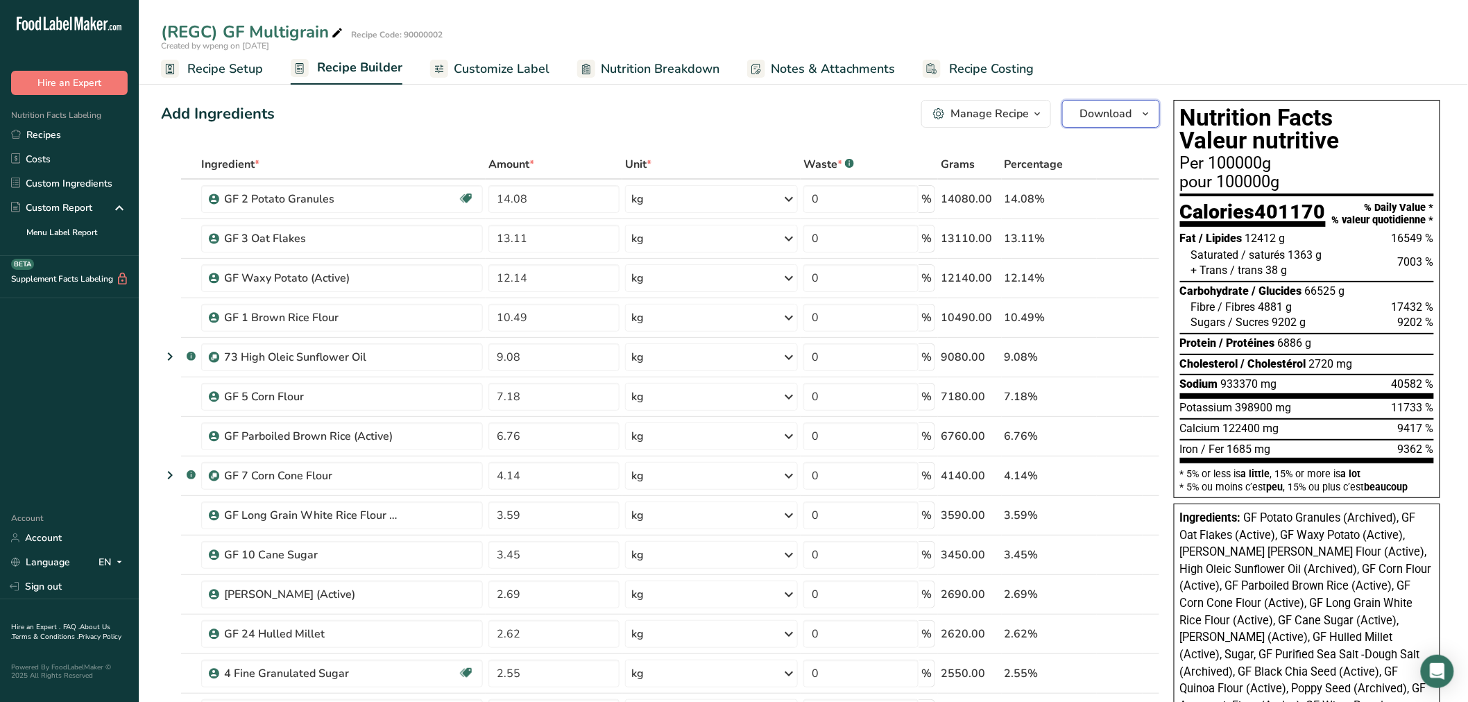
click at [770, 108] on icon "button" at bounding box center [1146, 113] width 11 height 17
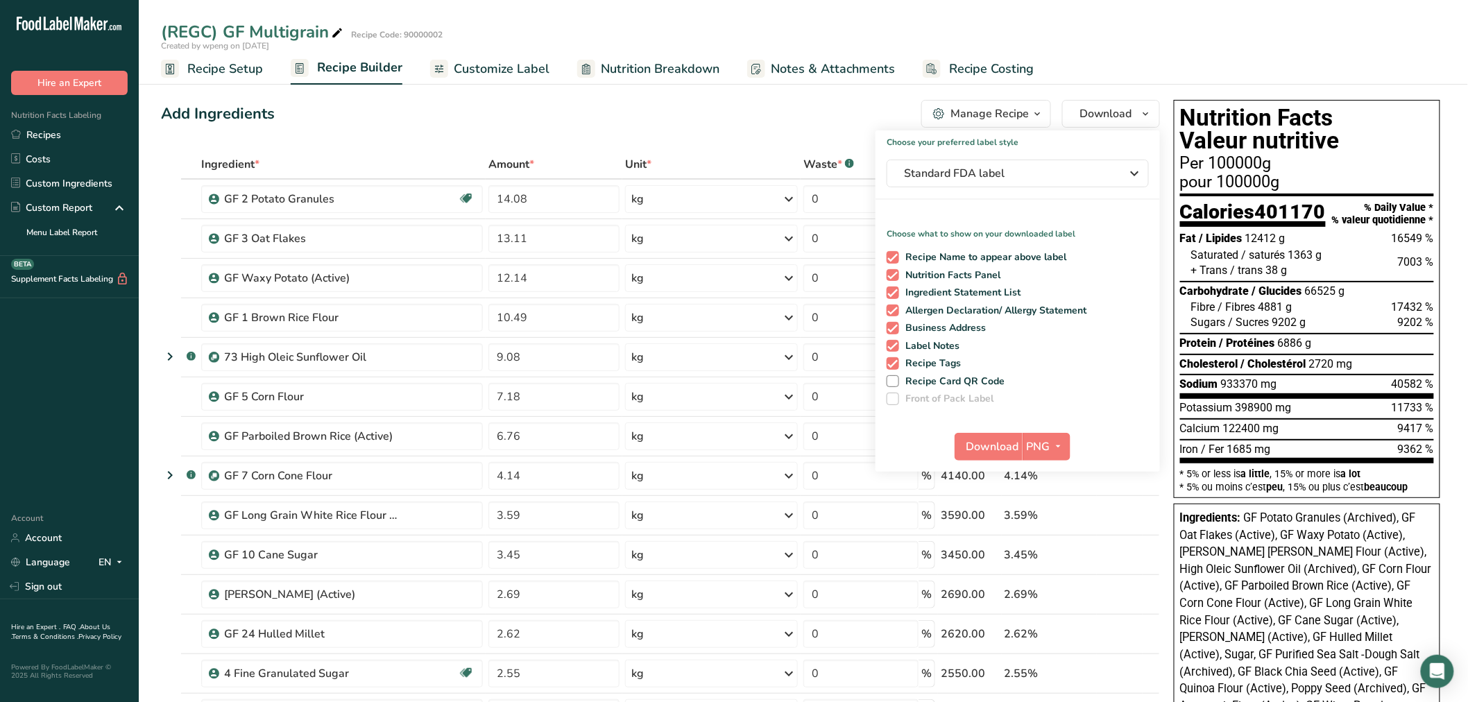
click at [770, 72] on ul "Recipe Setup Recipe Builder Customize Label Nutrition Breakdown Notes & Attachm…" at bounding box center [803, 68] width 1329 height 33
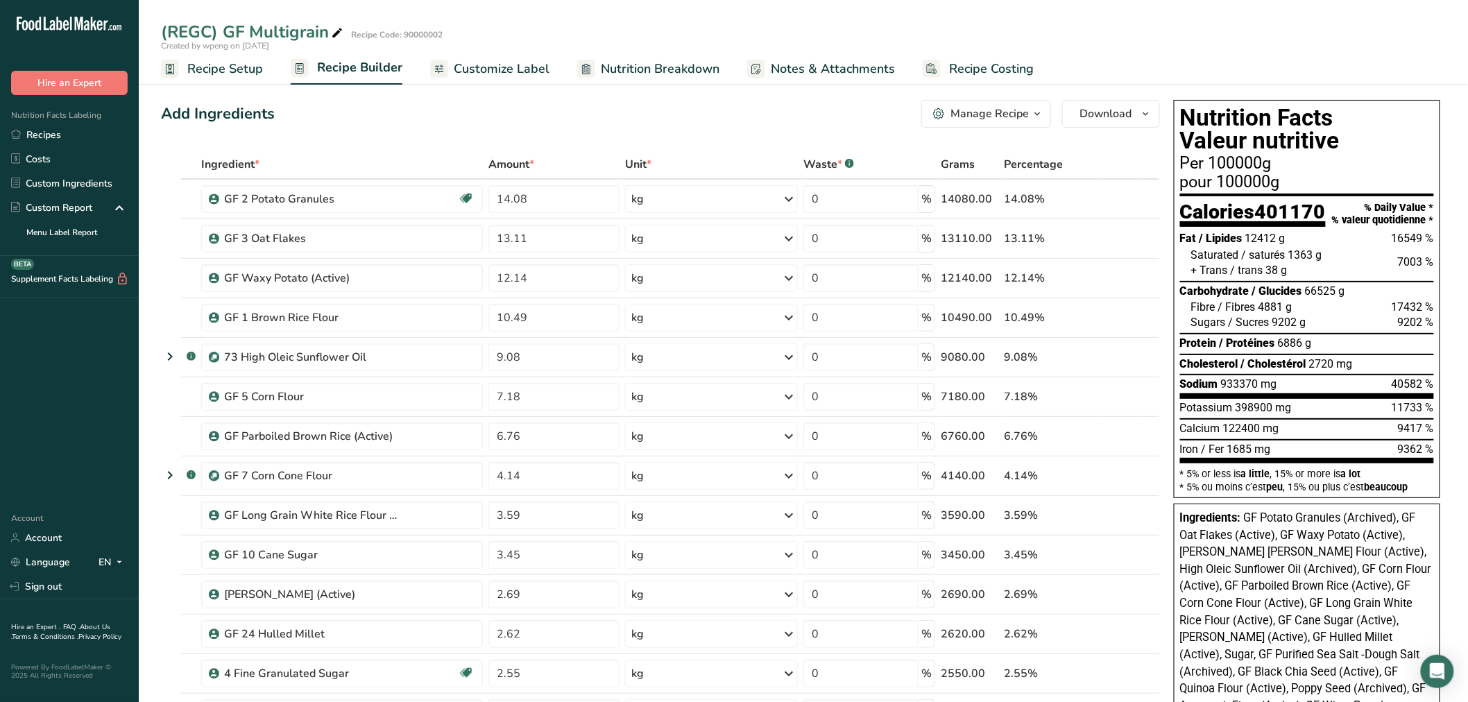
click at [770, 111] on button "Manage Recipe" at bounding box center [986, 114] width 130 height 28
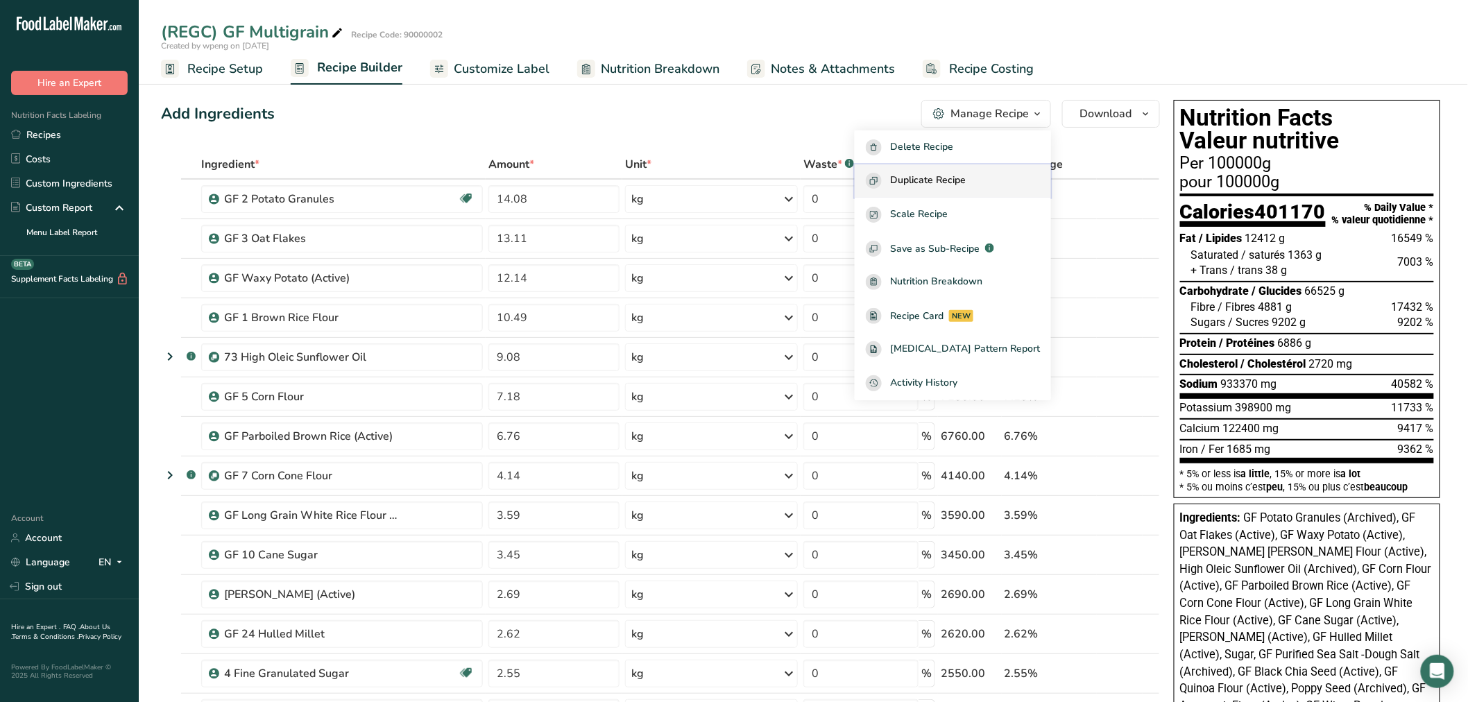
click at [770, 182] on span "Duplicate Recipe" at bounding box center [928, 181] width 76 height 16
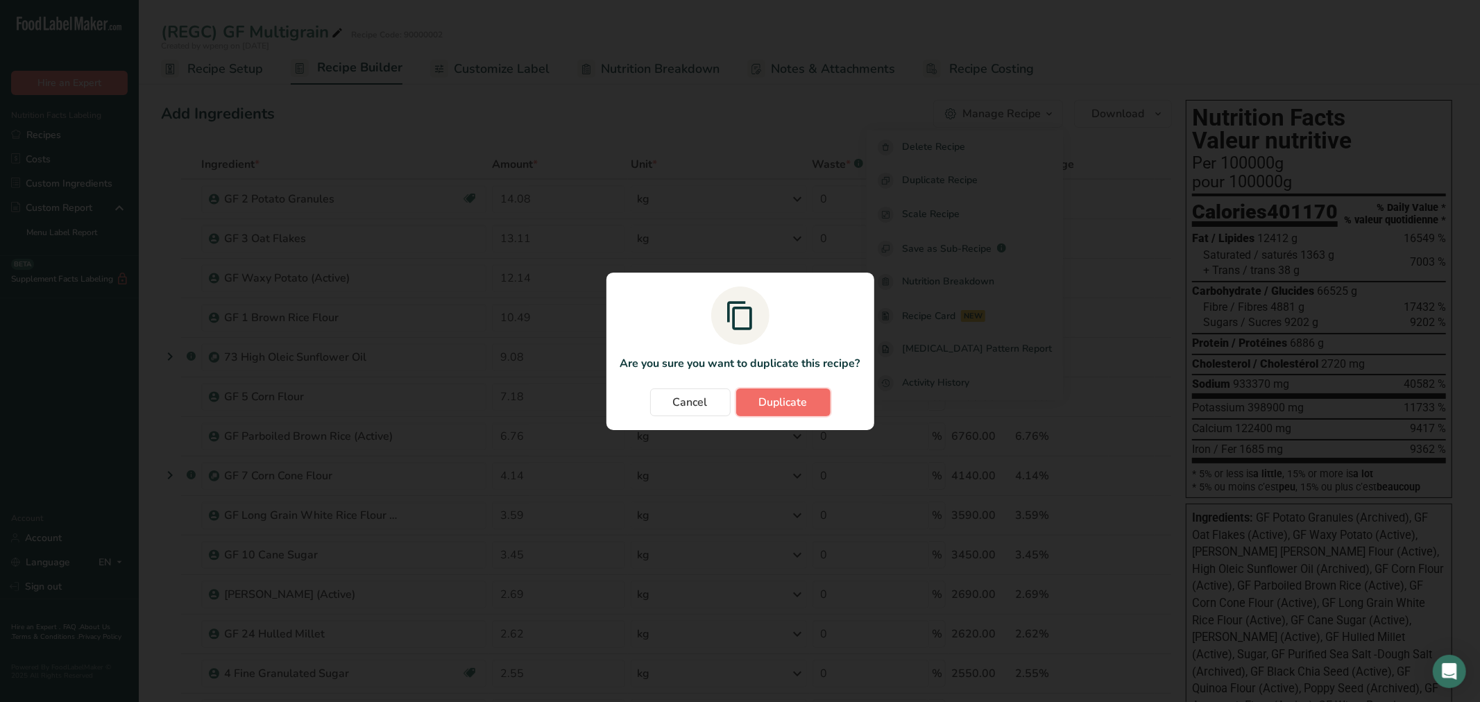
click at [770, 410] on span "Duplicate" at bounding box center [783, 402] width 49 height 17
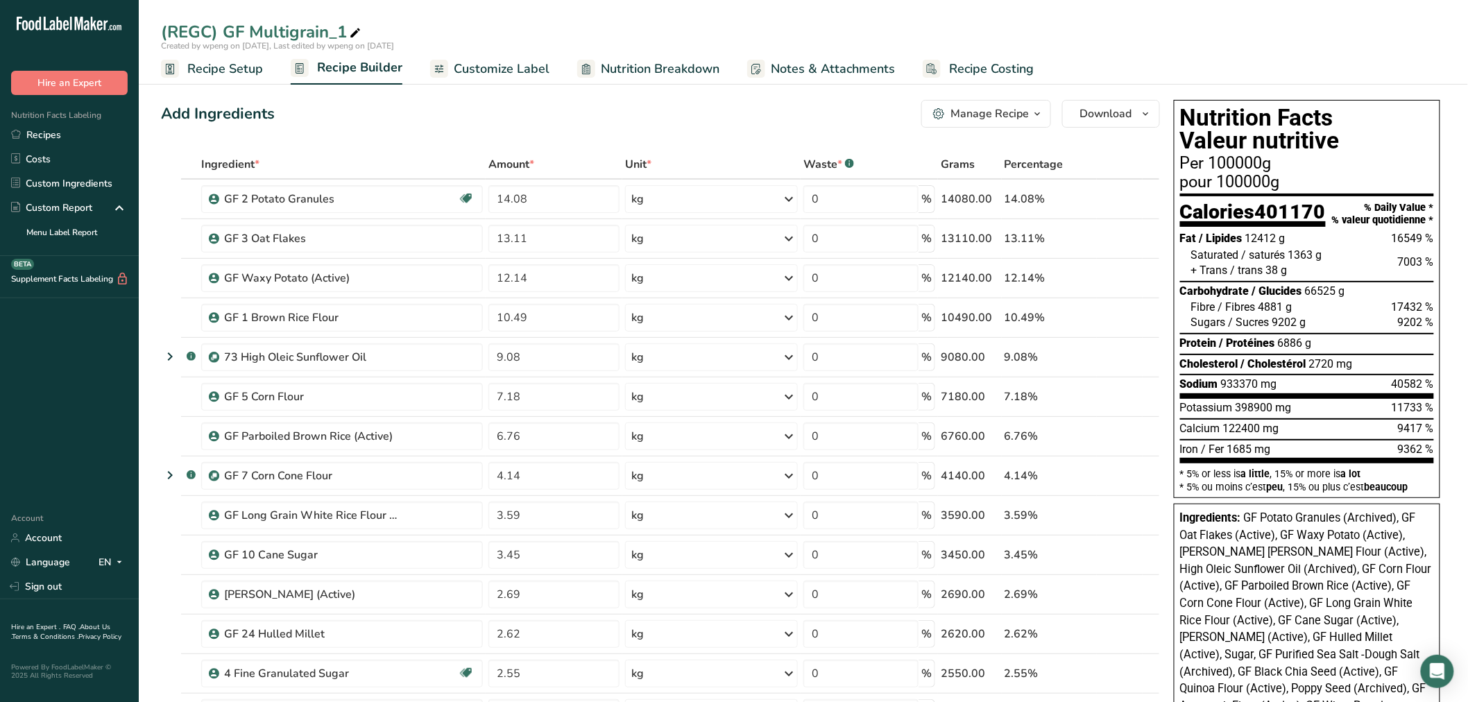
click at [354, 31] on icon at bounding box center [355, 33] width 12 height 19
drag, startPoint x: 209, startPoint y: 25, endPoint x: 182, endPoint y: 33, distance: 27.4
click at [182, 33] on input "(REGC) GF Multigrain_1" at bounding box center [803, 31] width 1285 height 25
click at [351, 30] on input "(R&D) GF Multigrain_1" at bounding box center [803, 31] width 1285 height 25
type input "(R&D) GF Multigrain"
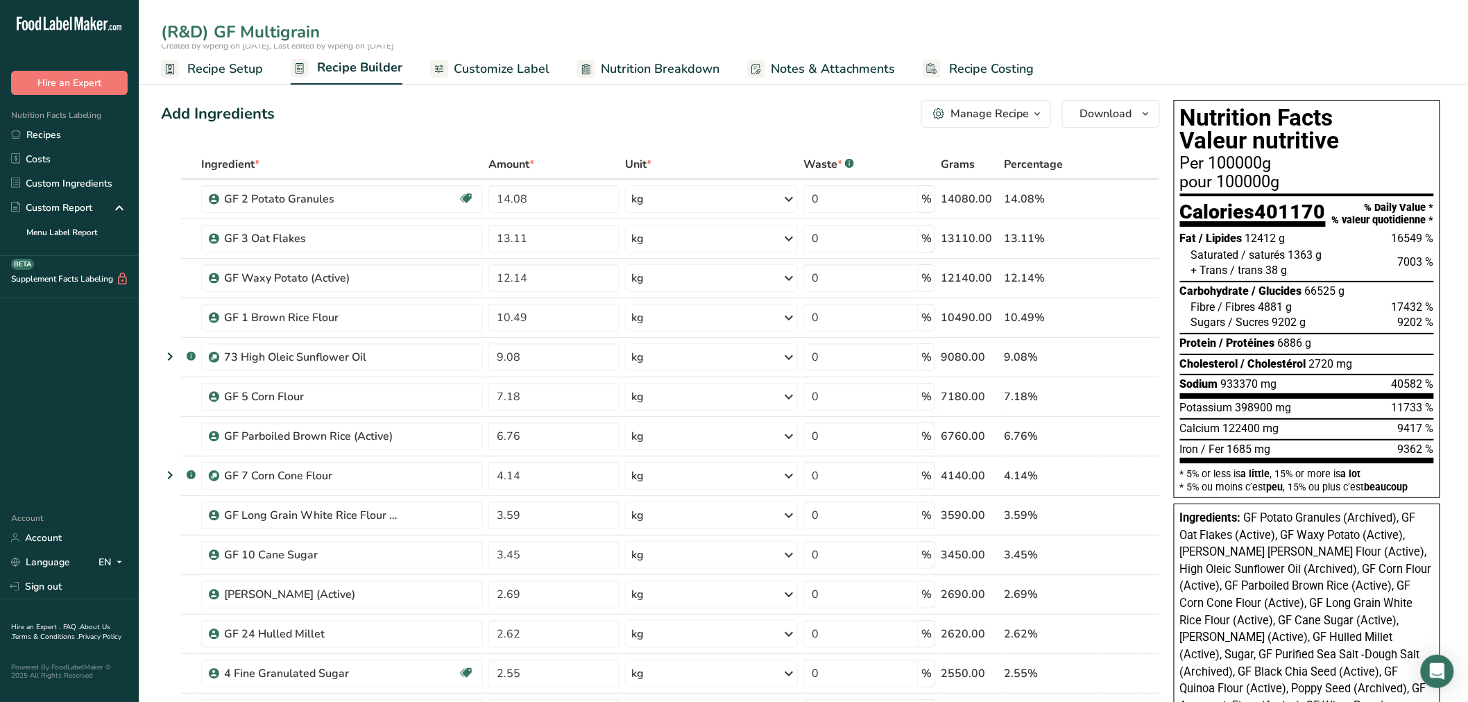
click at [229, 63] on span "Recipe Setup" at bounding box center [225, 69] width 76 height 19
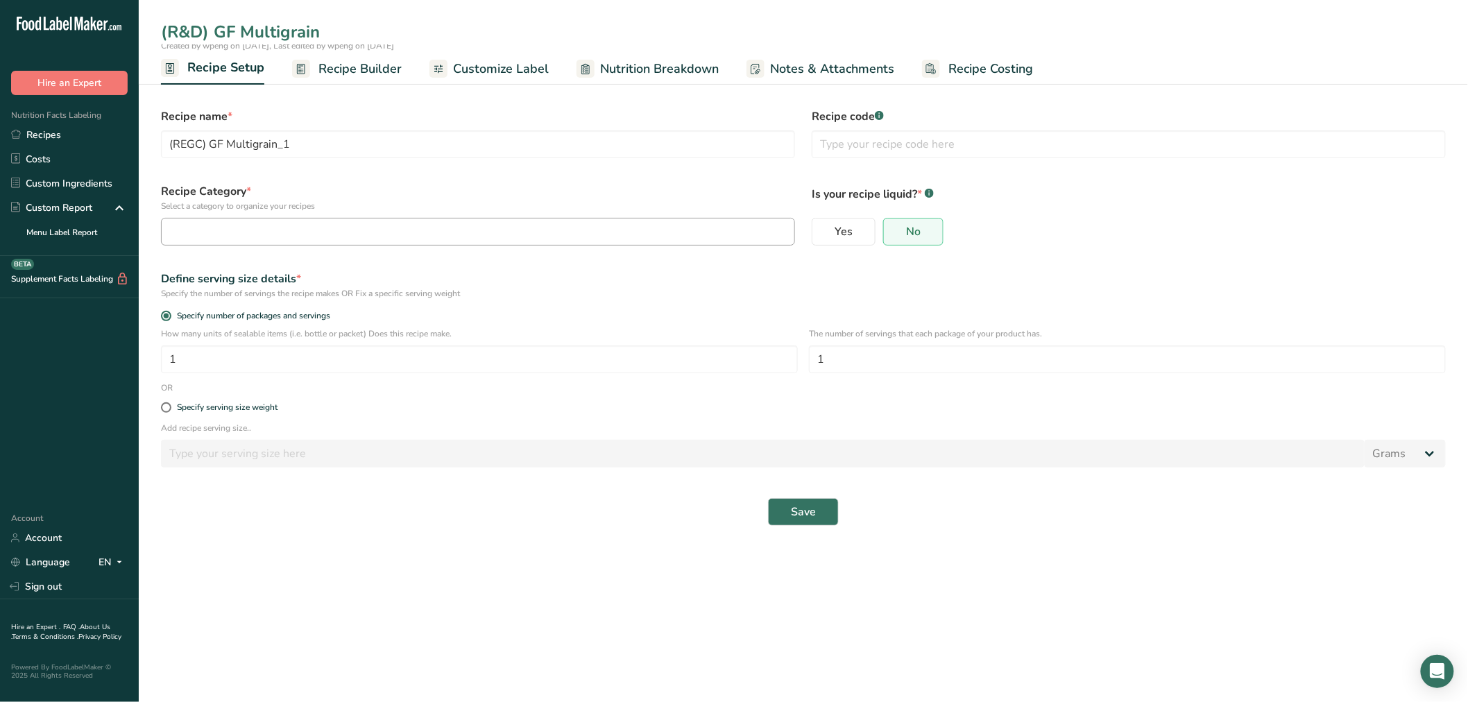
type input "(R&D) GF Multigrain"
click at [505, 225] on div "button" at bounding box center [474, 231] width 608 height 17
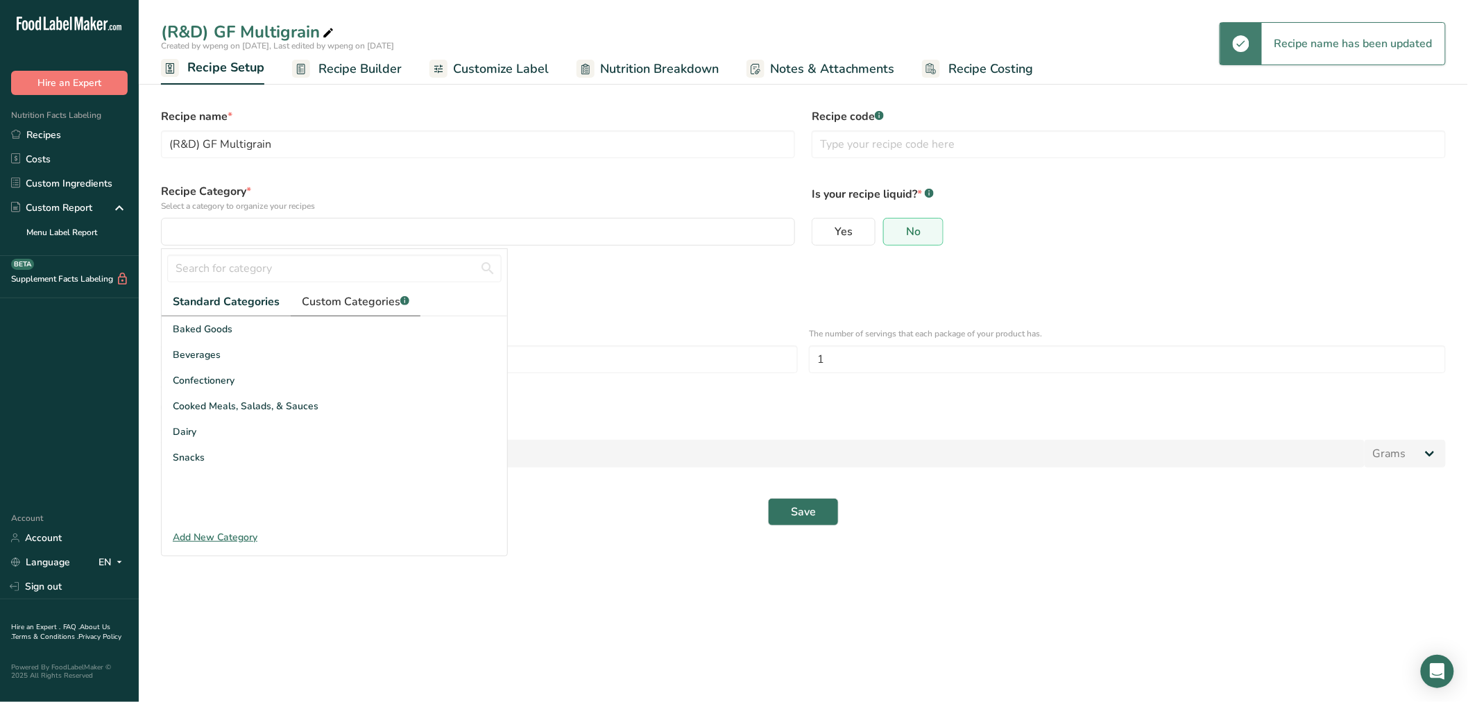
click at [319, 302] on span "Custom Categories .a-a{fill:#347362;}.b-a{fill:#fff;}" at bounding box center [356, 301] width 108 height 17
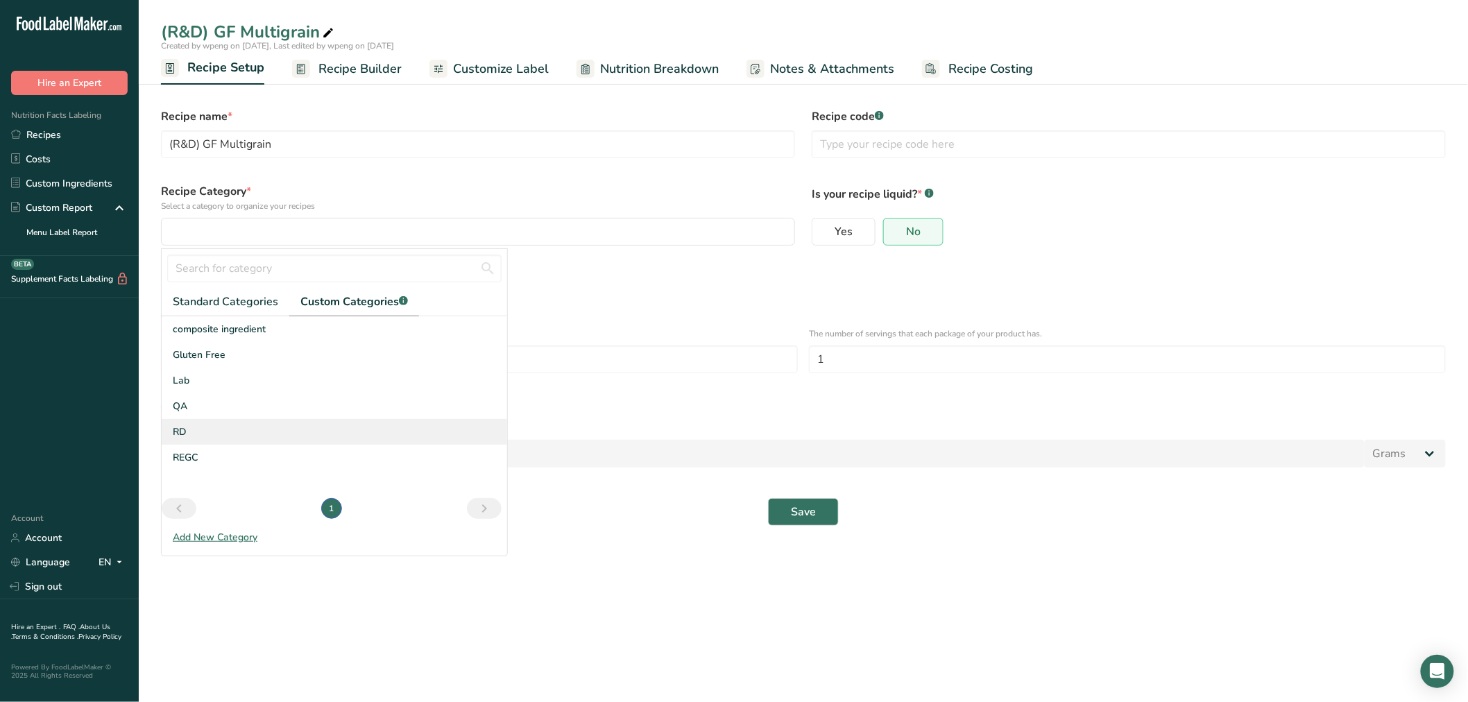
click at [185, 424] on span "RD" at bounding box center [180, 432] width 14 height 15
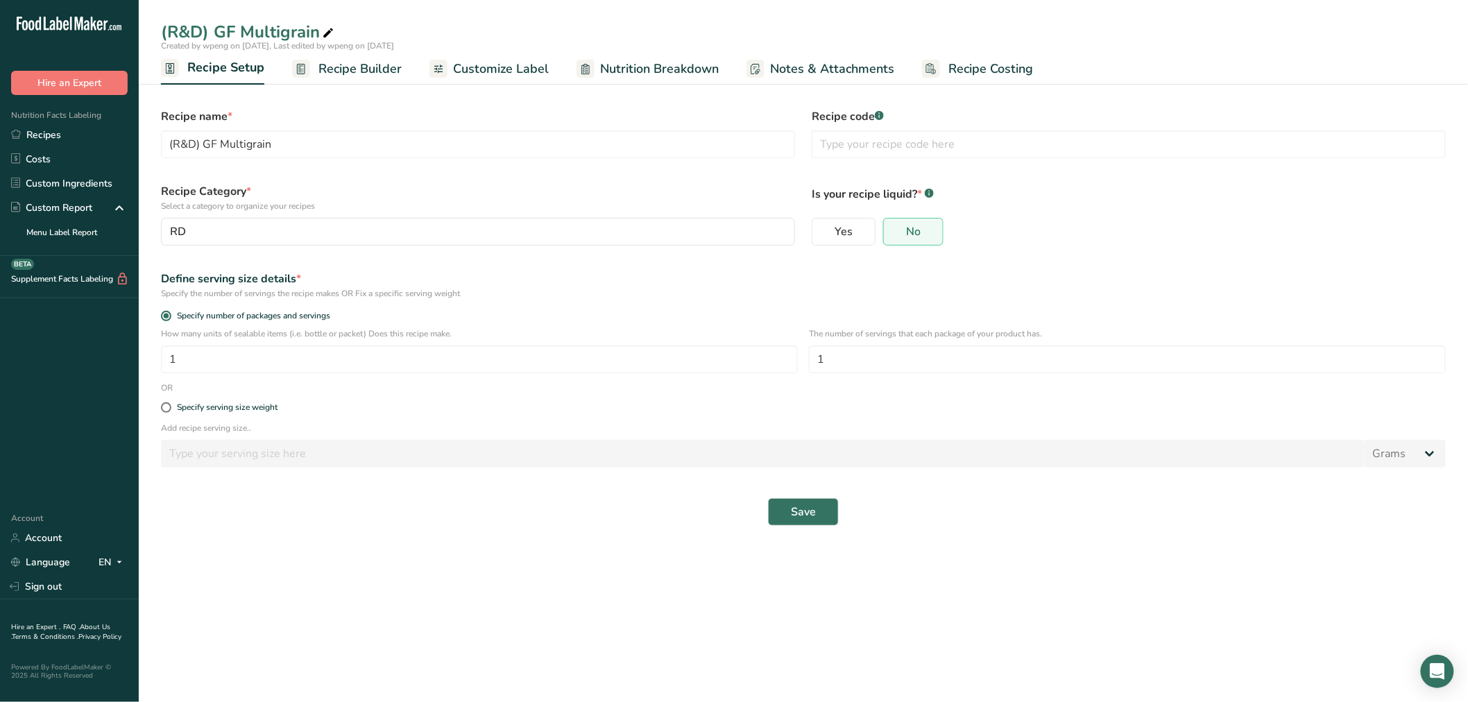
click at [336, 63] on span "Recipe Builder" at bounding box center [359, 69] width 83 height 19
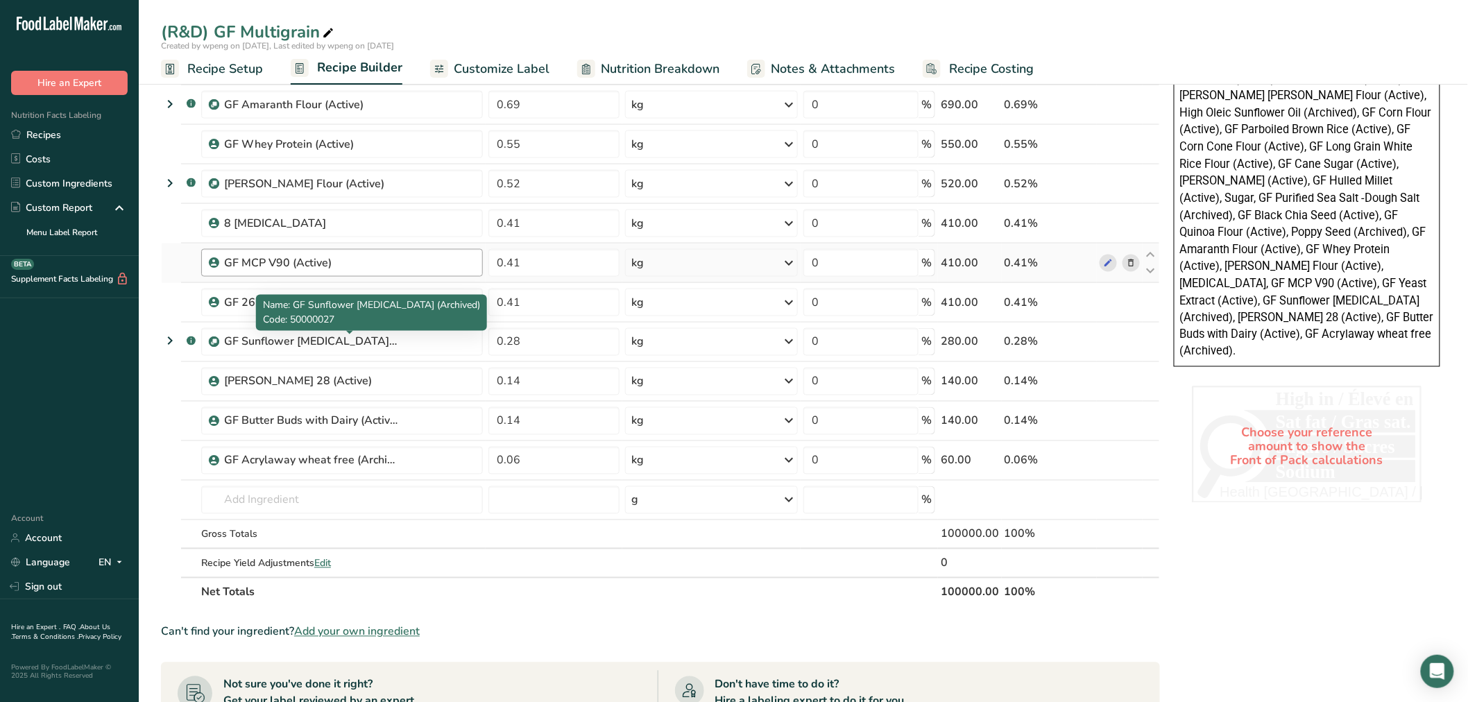
scroll to position [771, 0]
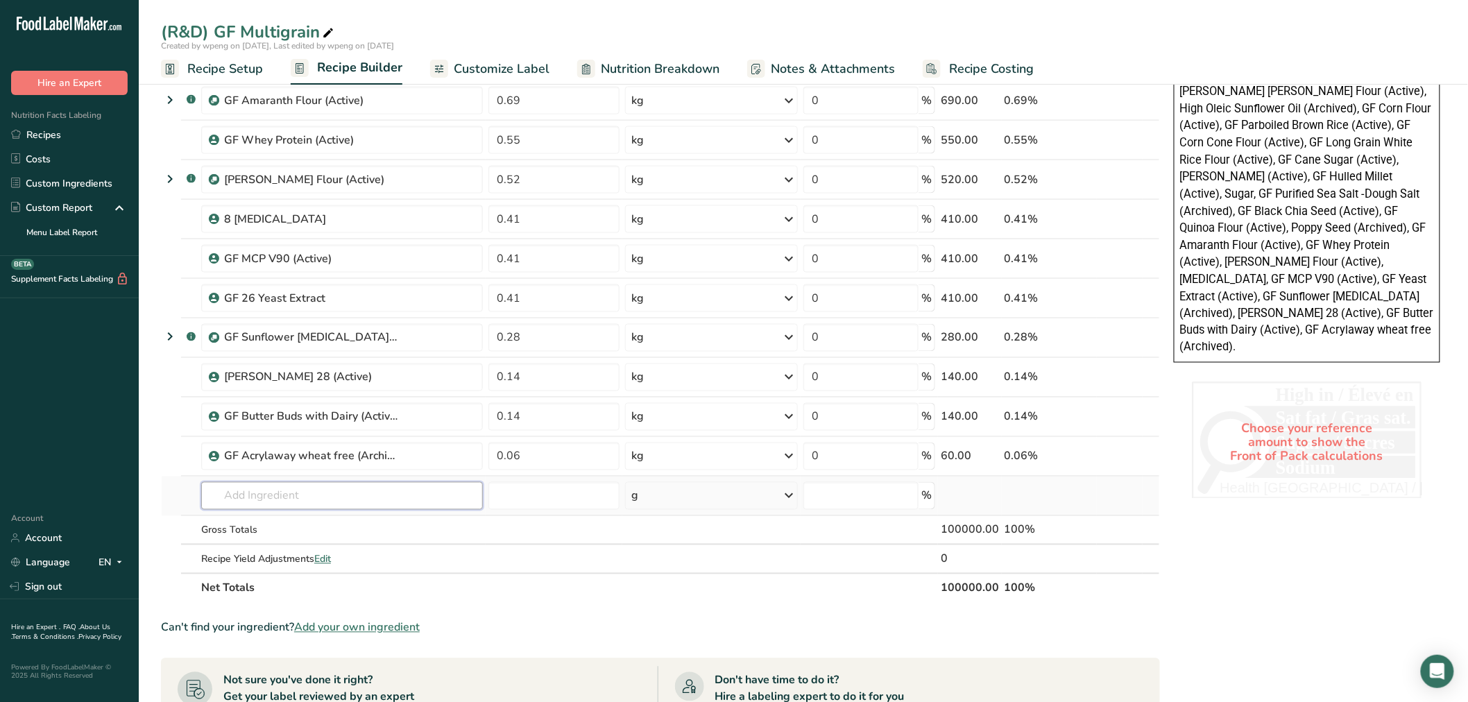
click at [268, 424] on input "text" at bounding box center [342, 496] width 282 height 28
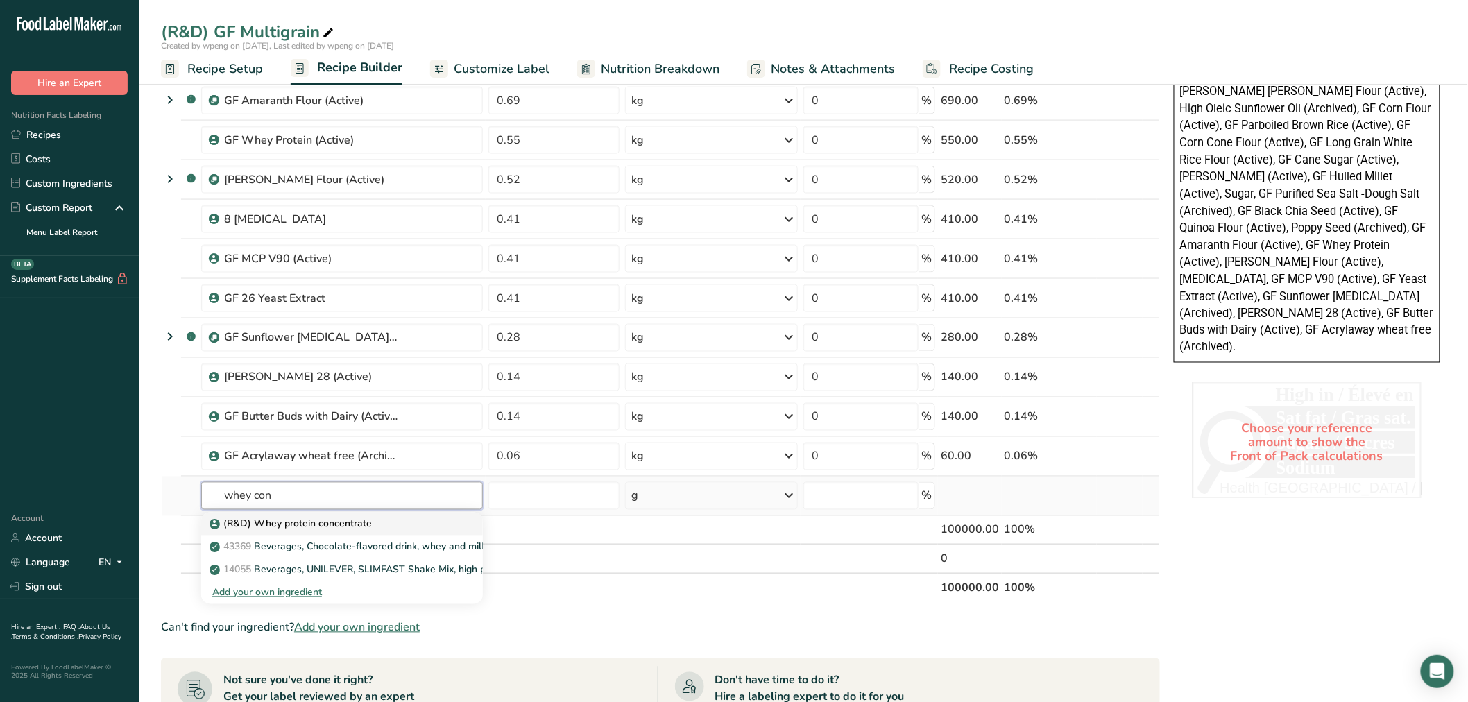
type input "whey con"
click at [289, 424] on p "(R&D) Whey protein concentrate" at bounding box center [292, 524] width 160 height 15
type input "(R&D) Whey protein concentrate"
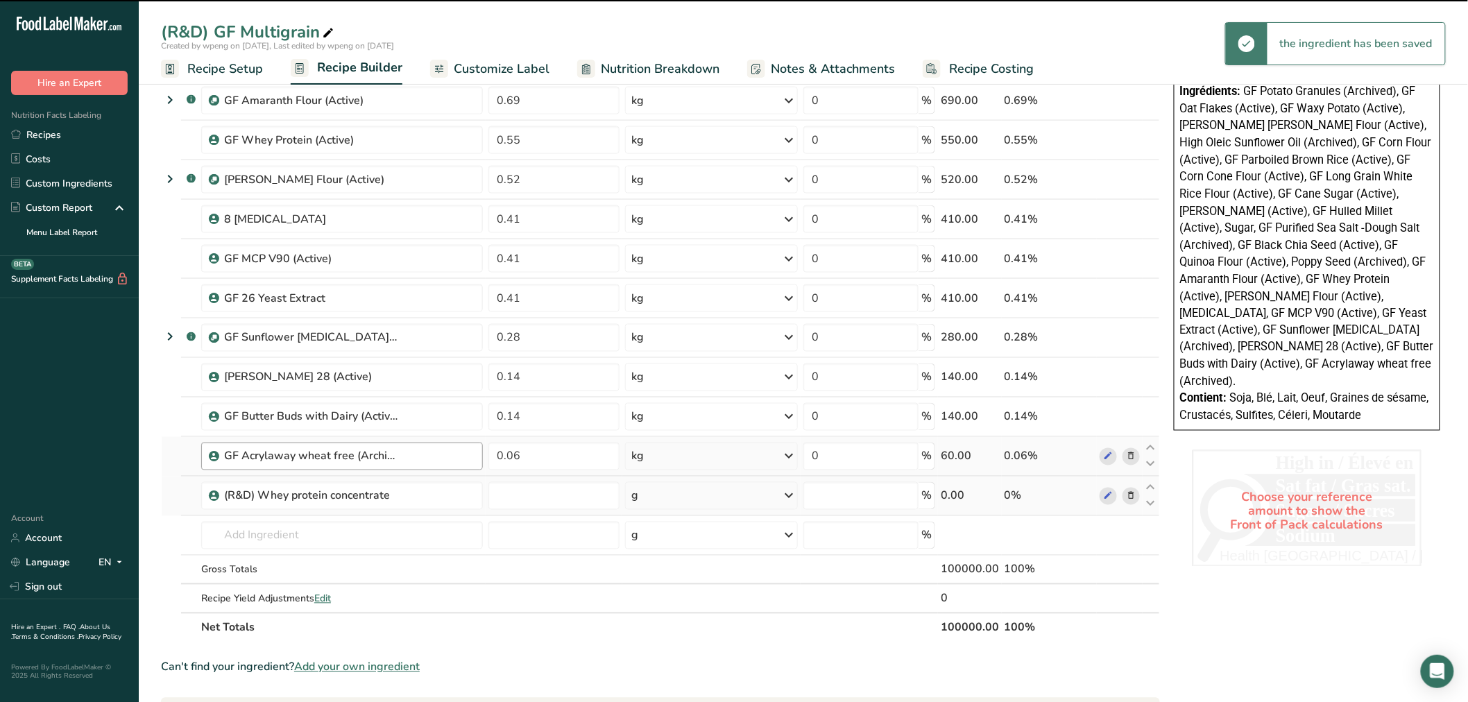
type input "0"
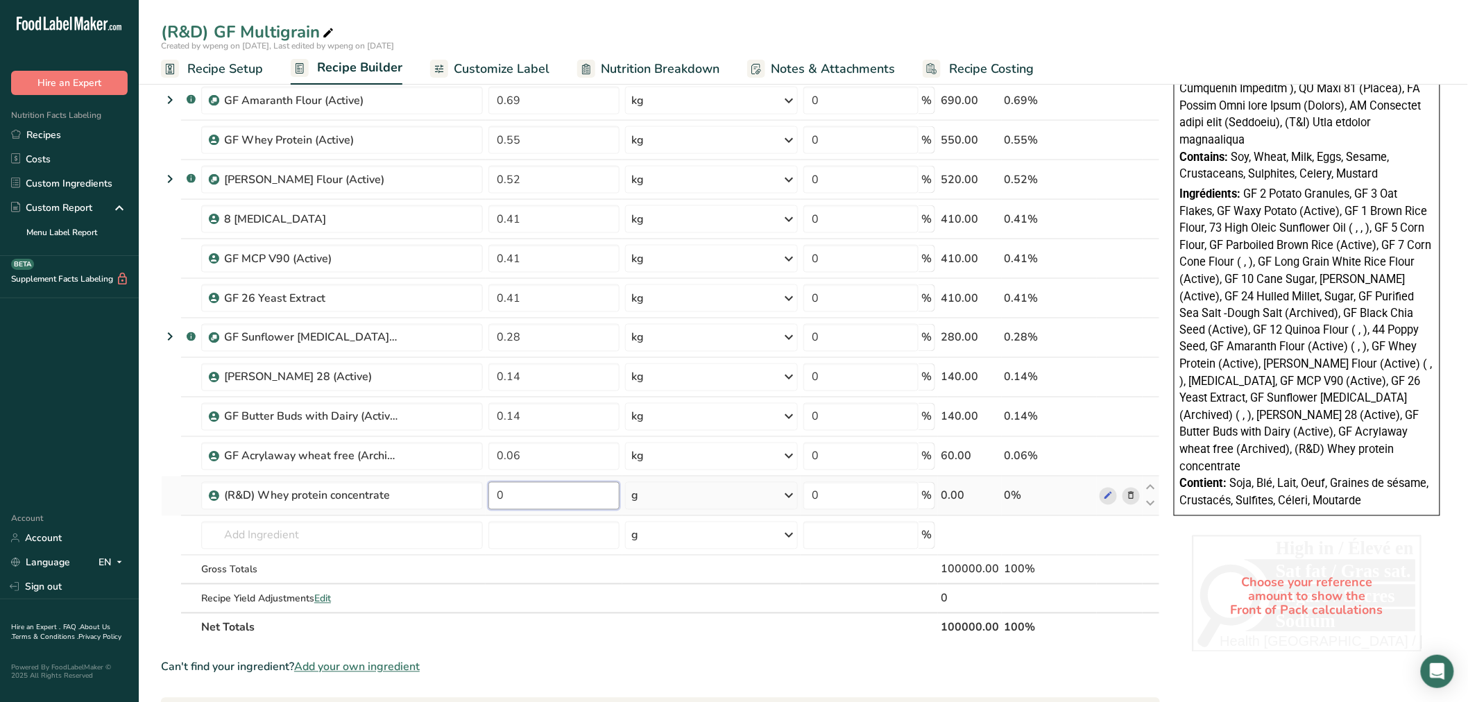
click at [507, 424] on input "0" at bounding box center [553, 496] width 131 height 28
type input "0.55"
click at [691, 424] on div "Ingredient * Amount * Unit * Waste * .a-a{fill:#347362;}.b-a{fill:#fff;} Grams …" at bounding box center [660, 10] width 999 height 1263
click at [709, 424] on div "g" at bounding box center [711, 496] width 173 height 28
click at [681, 424] on div "kg" at bounding box center [691, 568] width 117 height 20
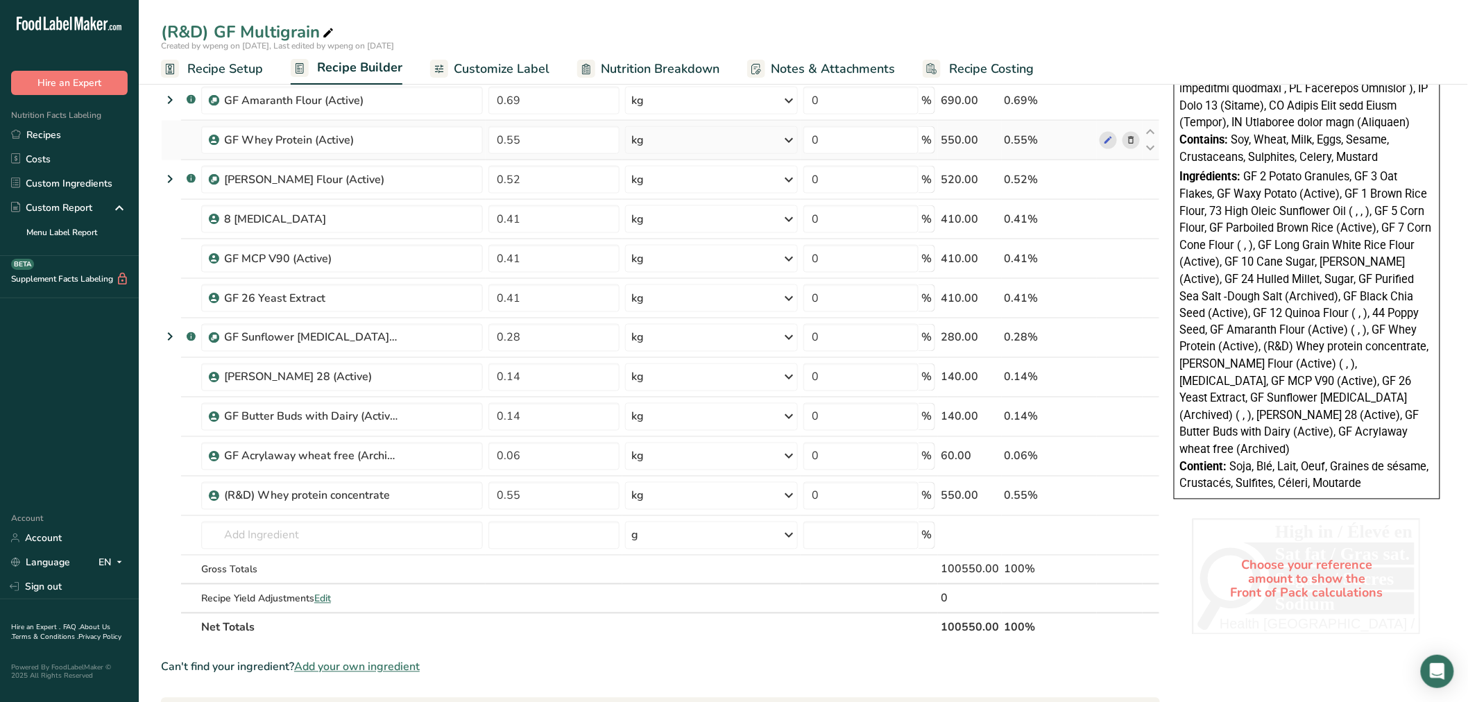
click at [770, 139] on icon at bounding box center [1131, 140] width 10 height 15
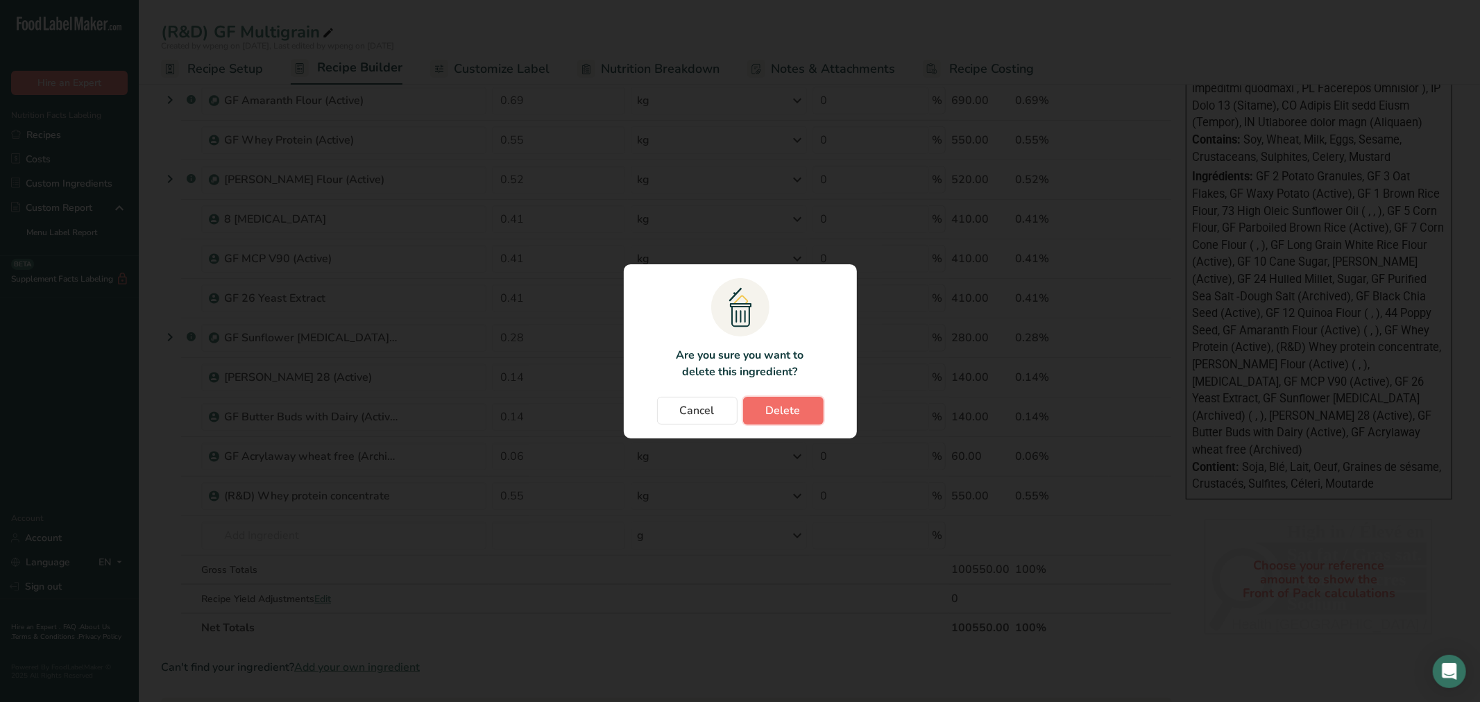
click at [770, 403] on button "Delete" at bounding box center [783, 411] width 80 height 28
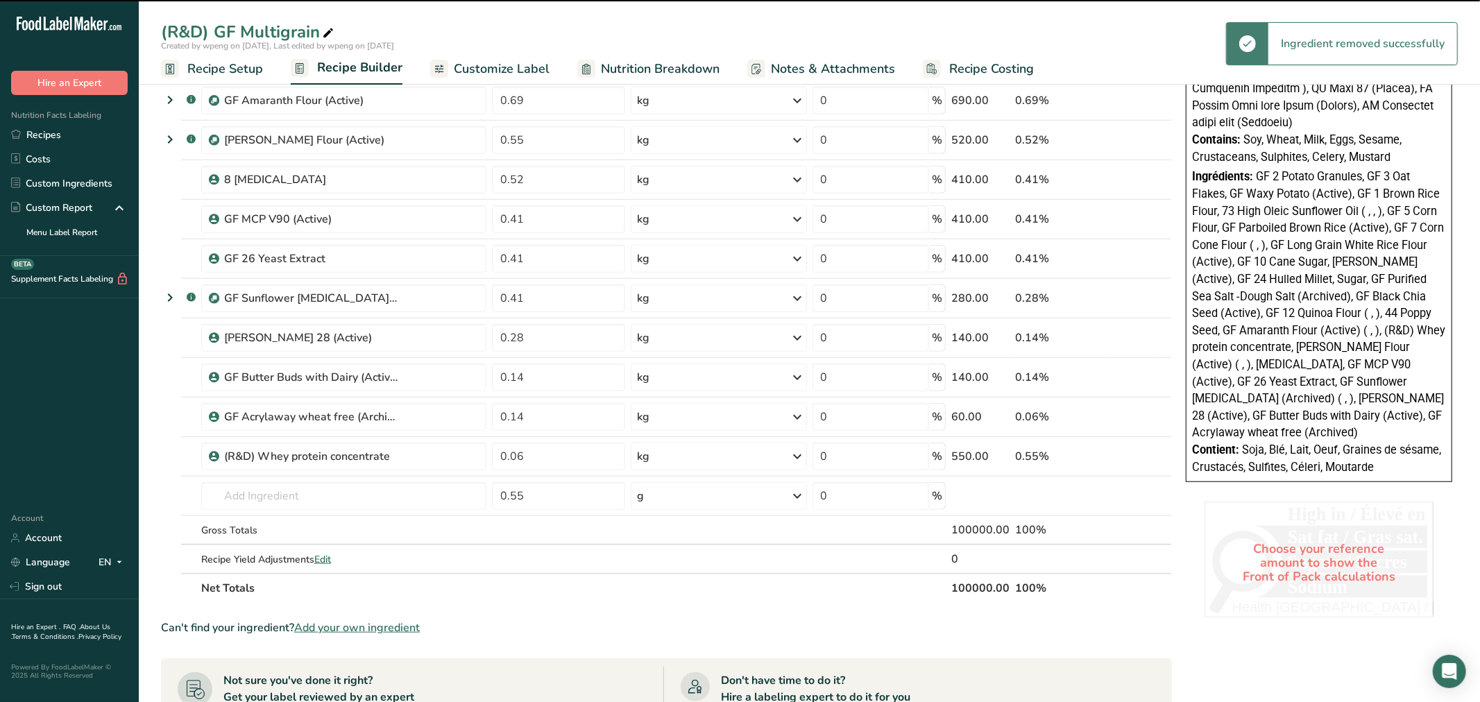
type input "0.52"
type input "0.41"
type input "0.28"
type input "0.14"
type input "0.06"
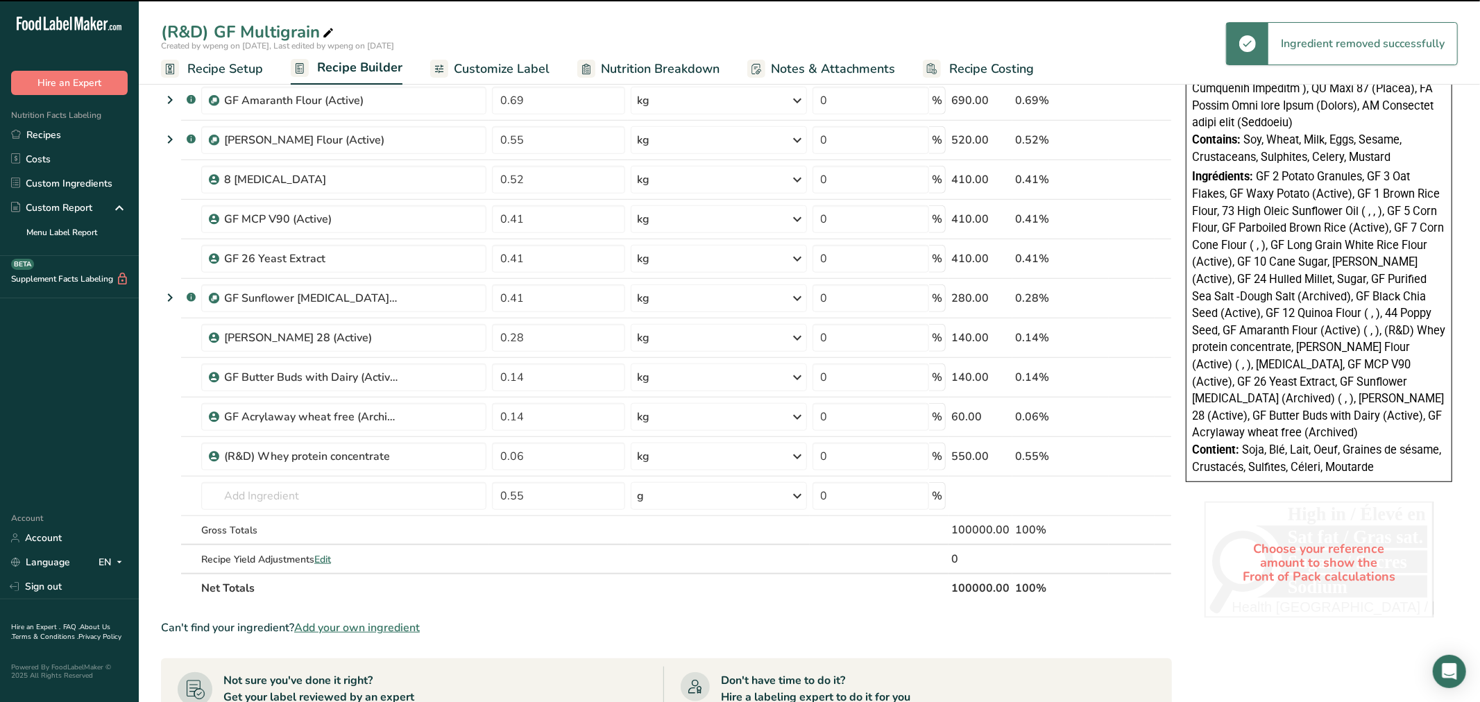
type input "0.55"
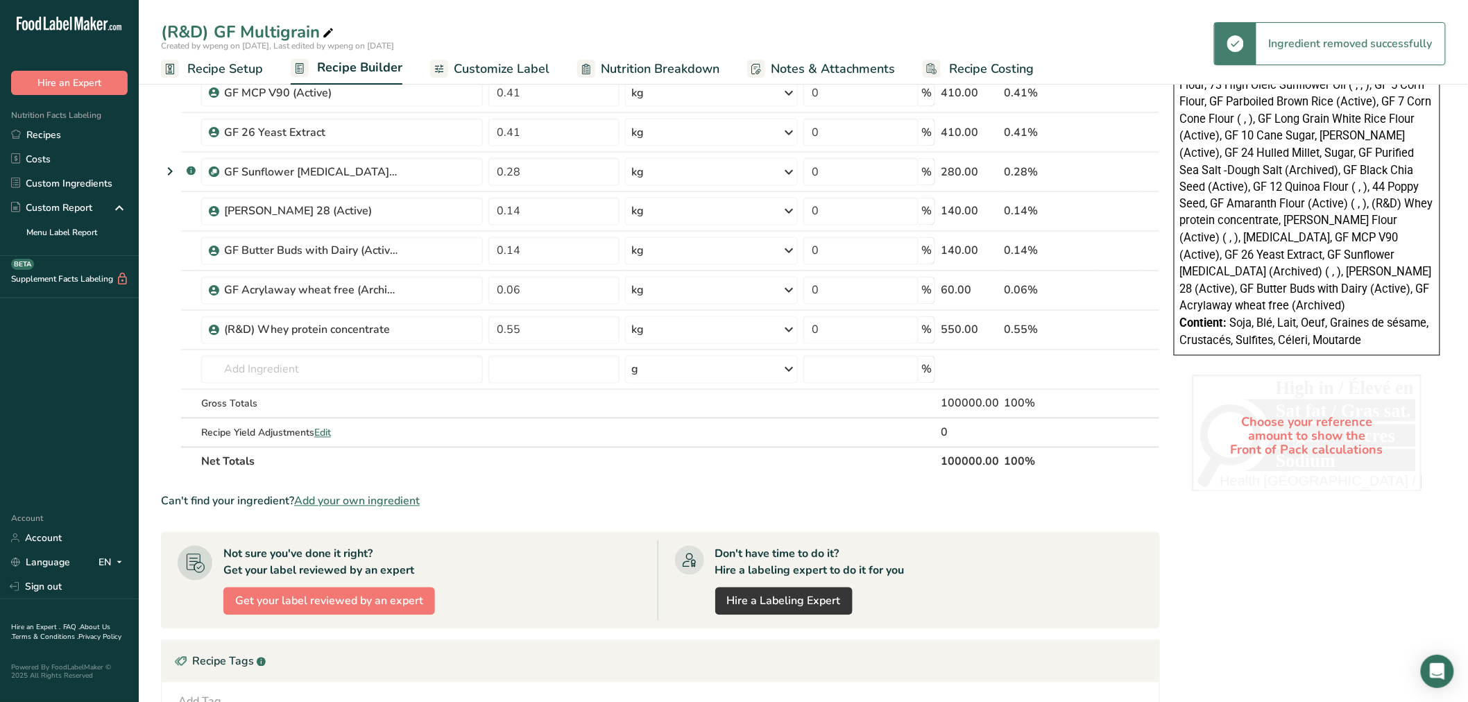
scroll to position [925, 0]
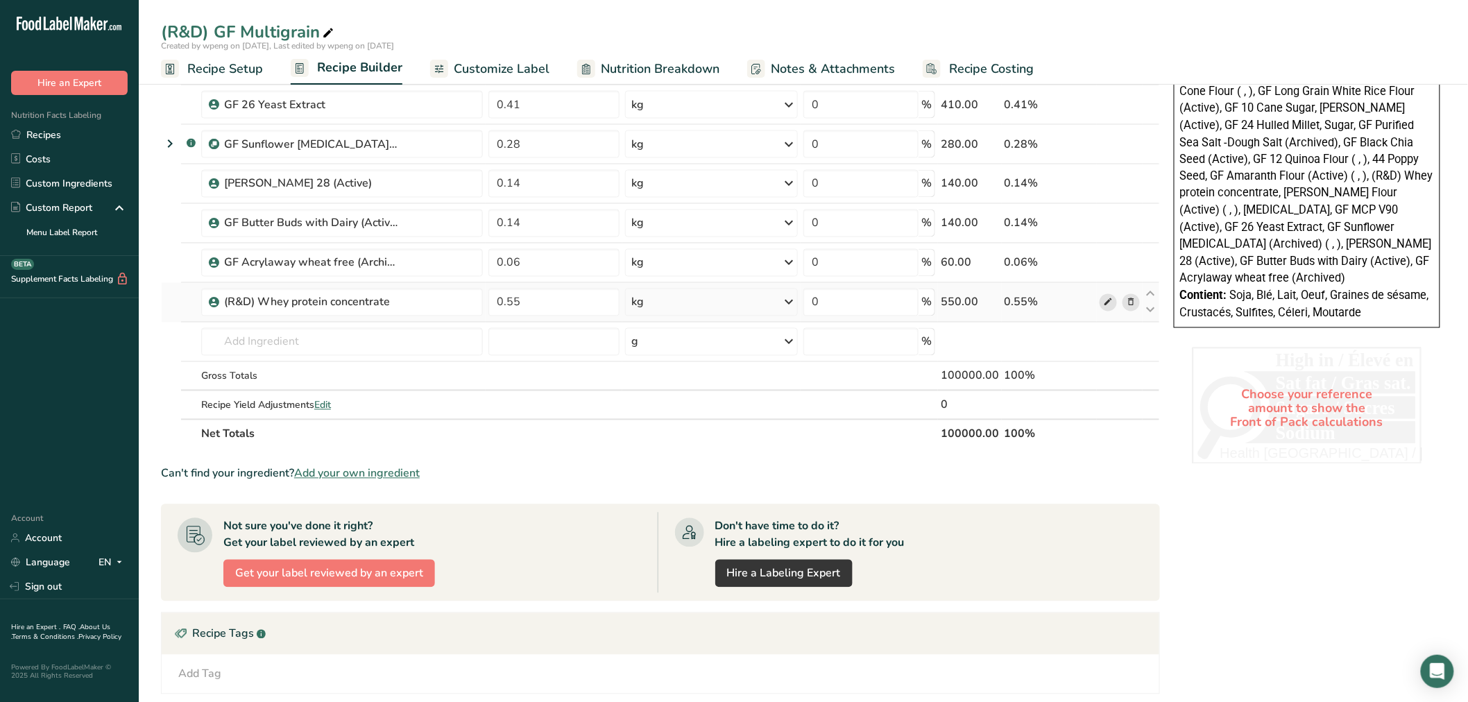
click at [770, 308] on span at bounding box center [1108, 302] width 17 height 17
click at [770, 424] on div "Open Intercom Messenger" at bounding box center [1437, 672] width 37 height 37
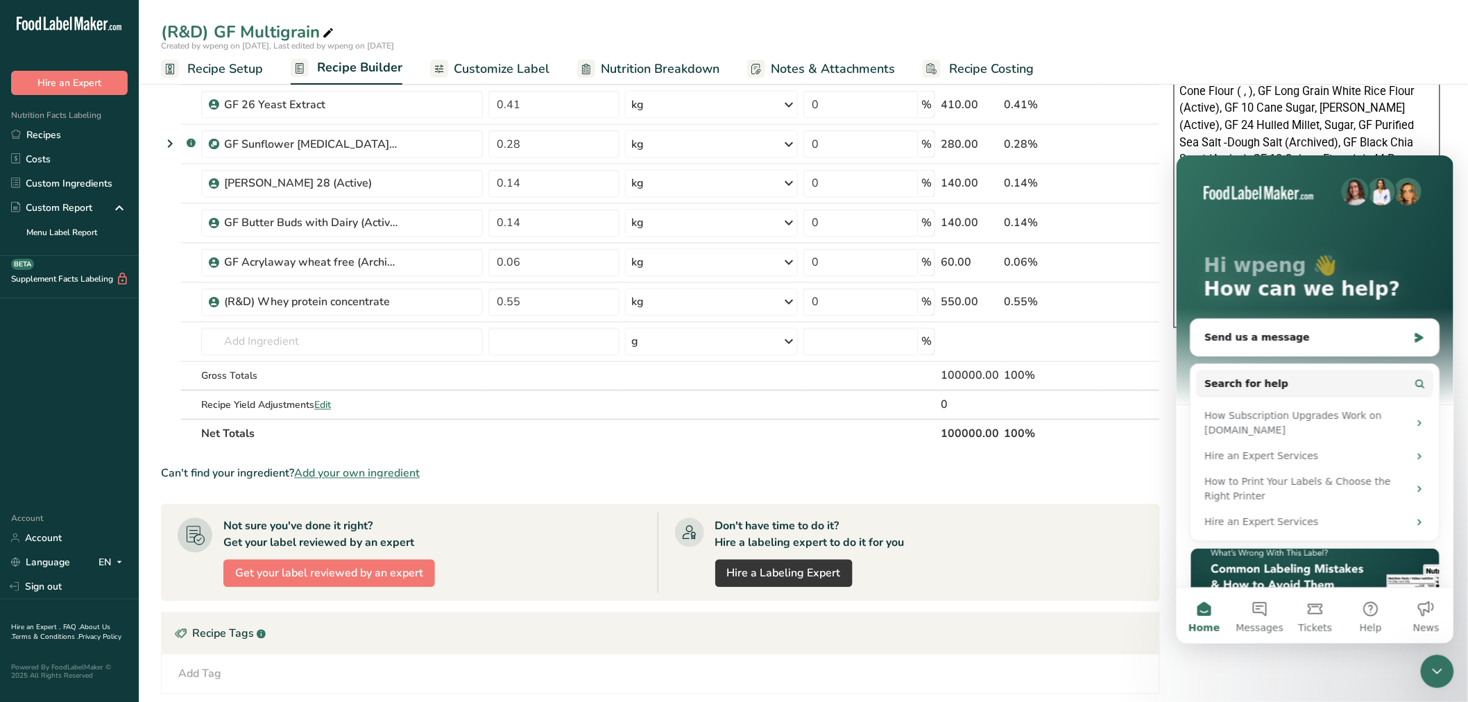
scroll to position [0, 0]
click at [770, 424] on button "Messages" at bounding box center [1259, 616] width 56 height 56
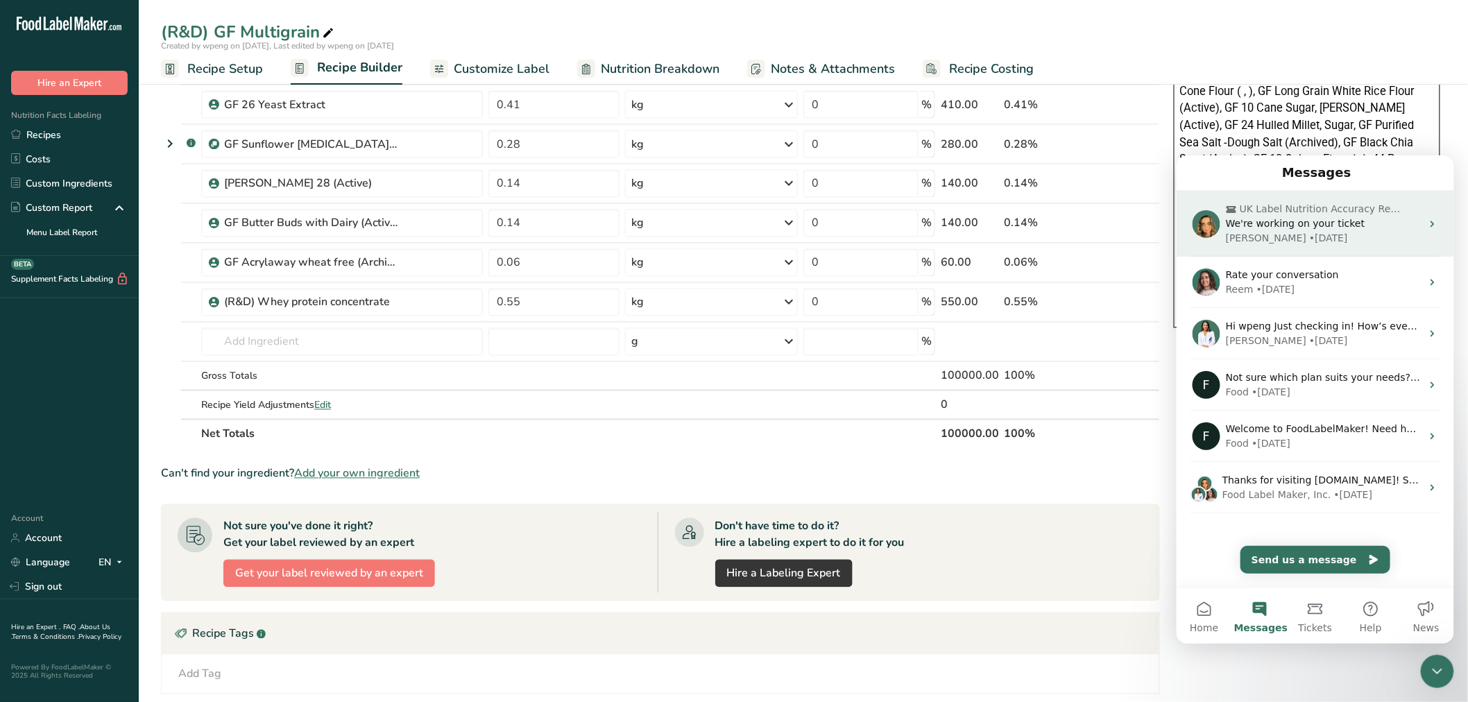
click at [770, 244] on div "UK Label Nutrition Accuracy Review We're working on your ticket [PERSON_NAME] •…" at bounding box center [1315, 223] width 278 height 66
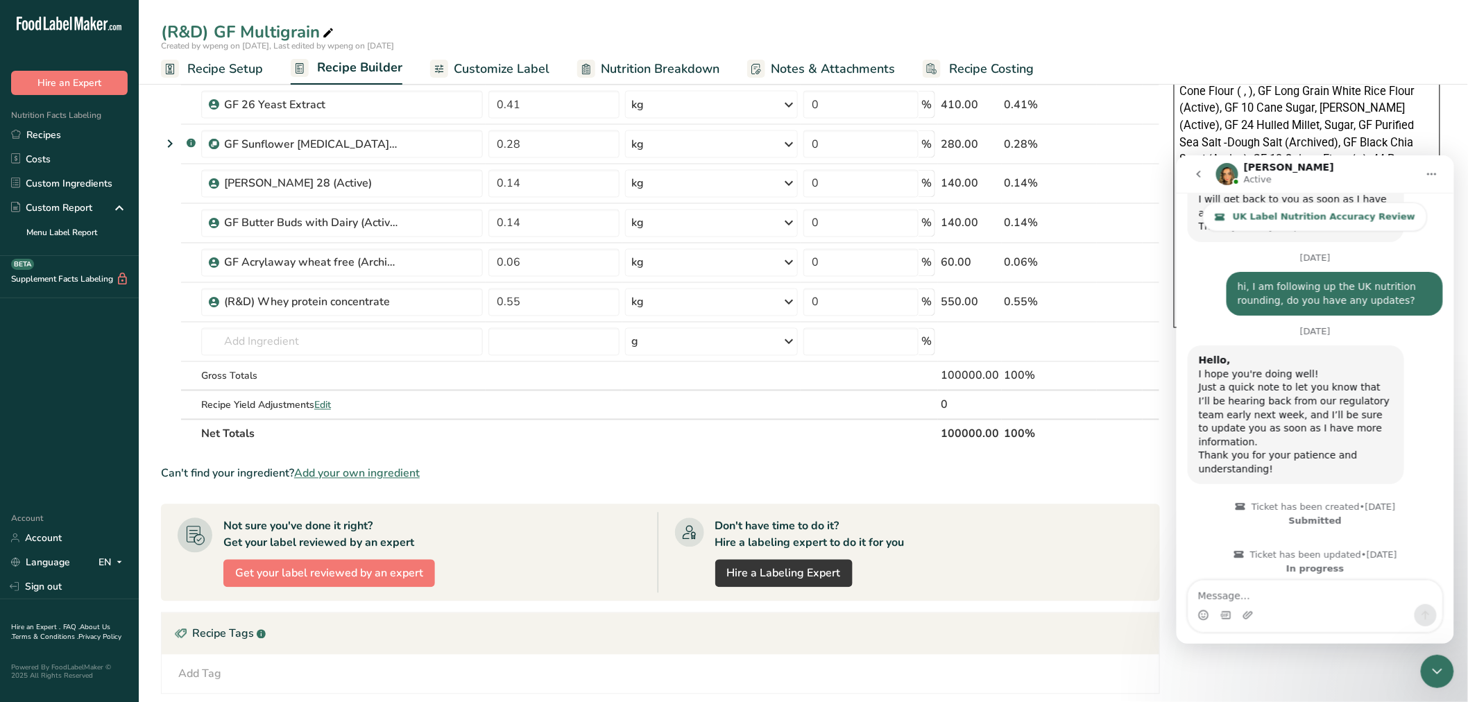
scroll to position [1196, 0]
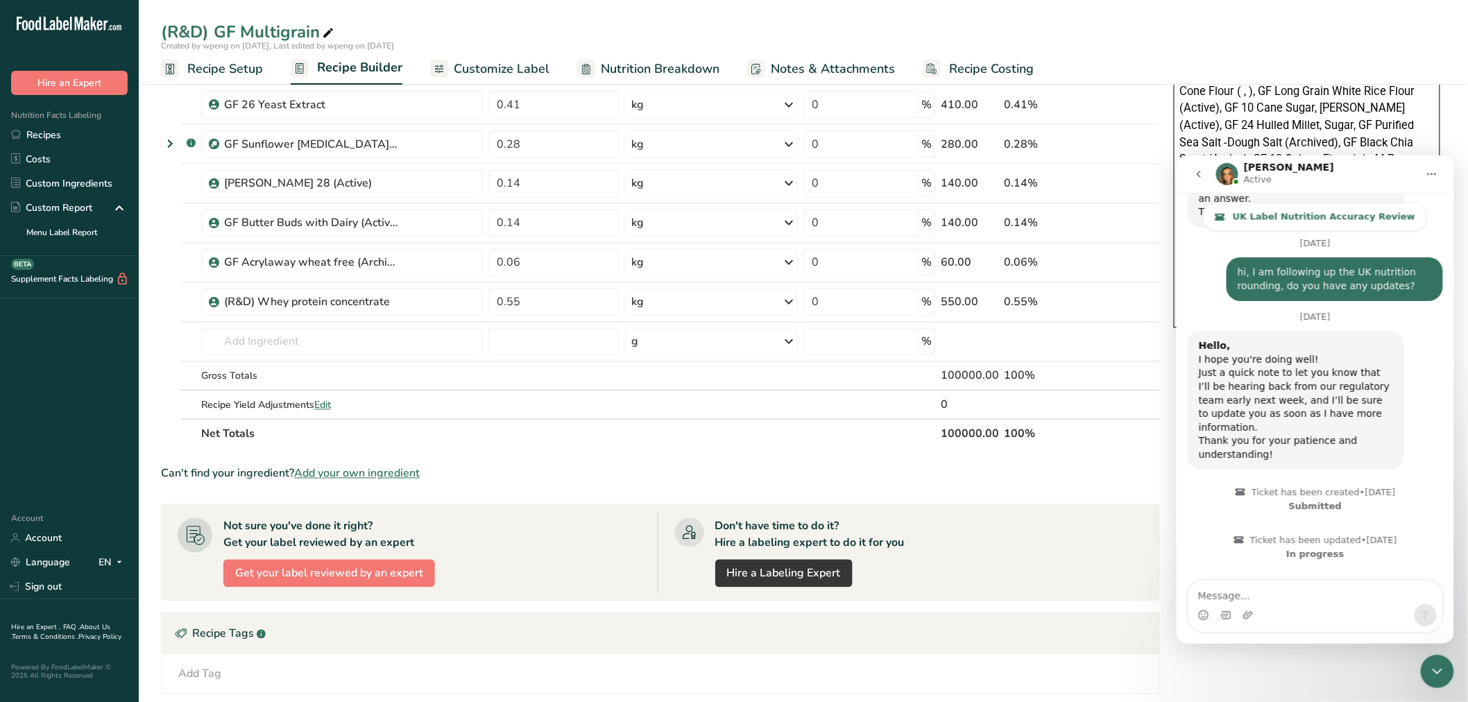
click at [770, 330] on div "[DATE]" at bounding box center [1314, 320] width 255 height 19
click at [770, 164] on button "go back" at bounding box center [1198, 173] width 26 height 26
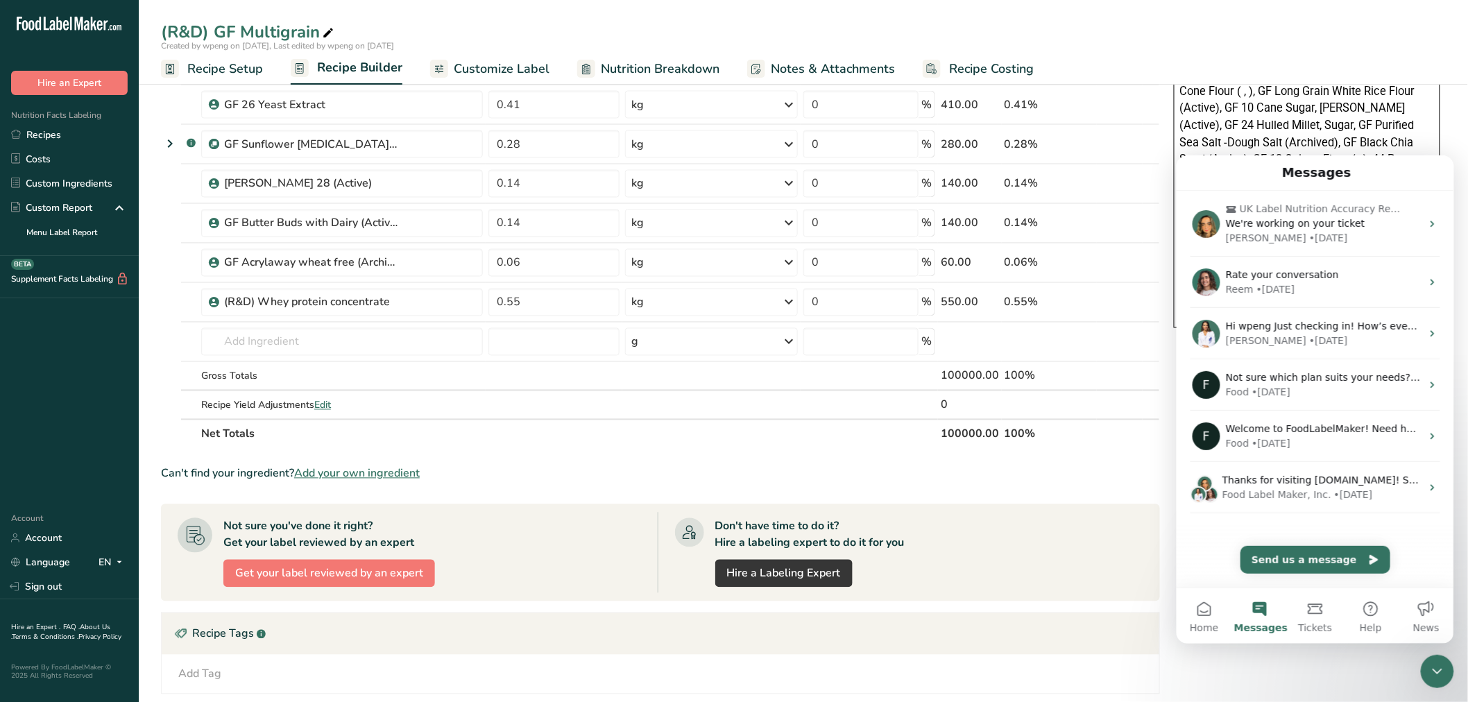
scroll to position [0, 0]
click at [770, 424] on div "Can't find your ingredient? Add your own ingredient" at bounding box center [660, 474] width 999 height 17
click at [770, 424] on icon "Close Intercom Messenger" at bounding box center [1437, 671] width 10 height 6
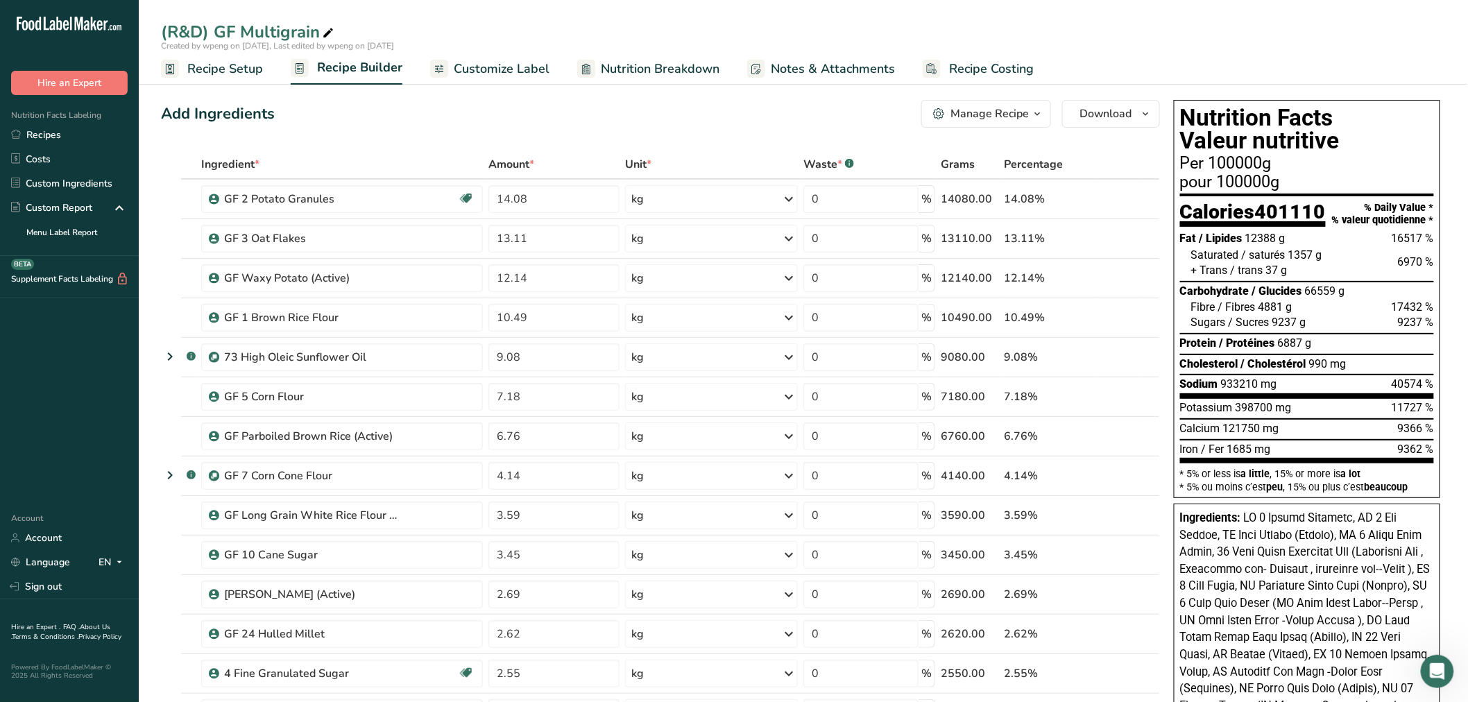
click at [638, 68] on span "Nutrition Breakdown" at bounding box center [660, 69] width 119 height 19
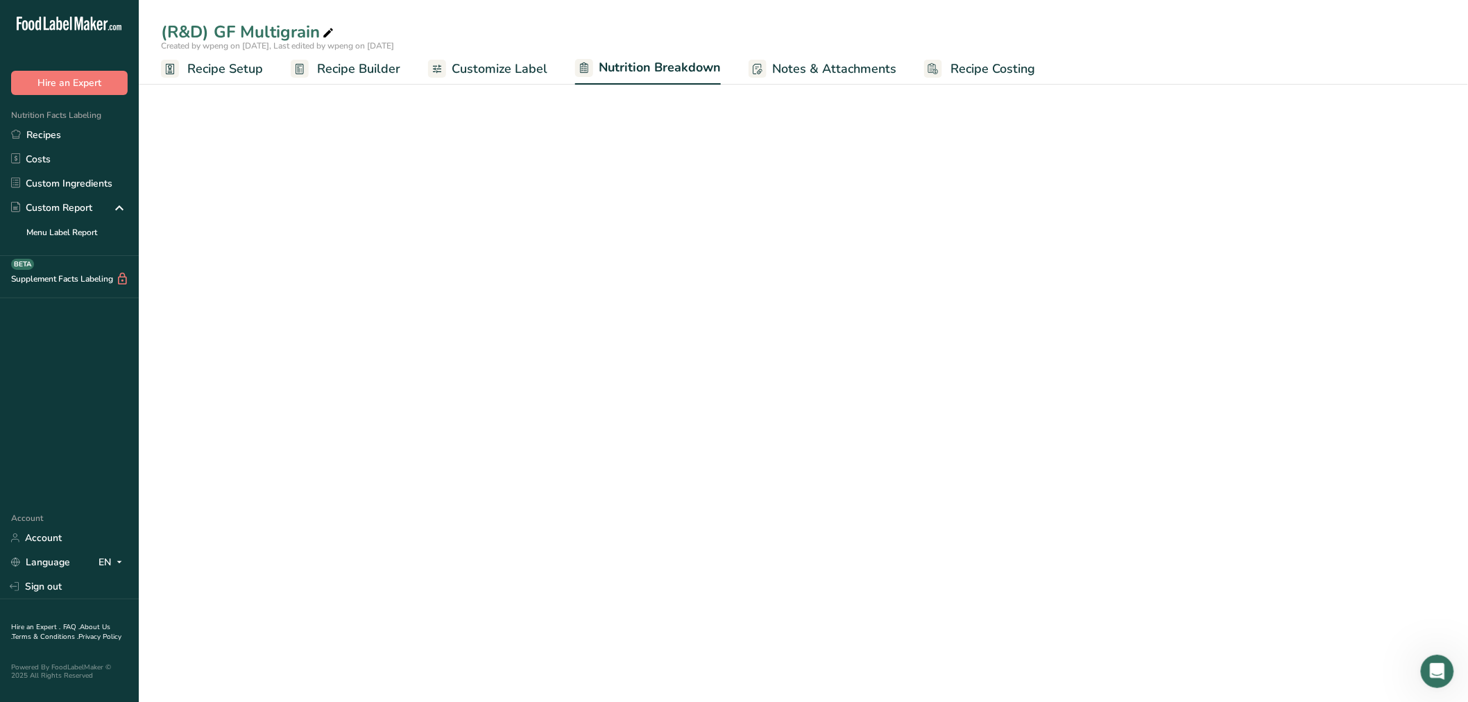
select select "Calories"
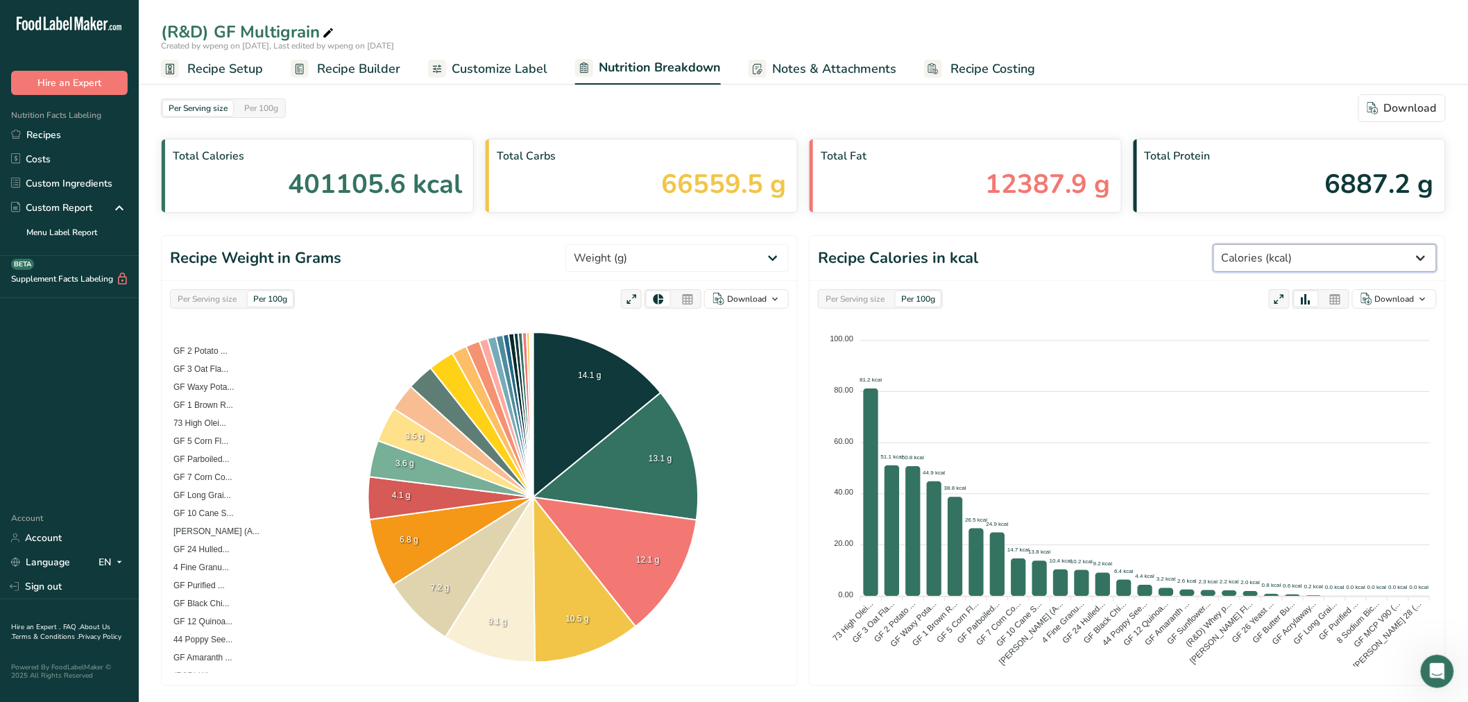
click at [770, 254] on select "Weight (g) Calories (kcal) Energy KJ (kj) Total Fat (g) Saturated Fat (g) Trans…" at bounding box center [1324, 258] width 223 height 28
click at [770, 239] on header "Recipe Calories in kcal Weight (g) Calories (kcal) Energy KJ (kj) Total Fat (g)…" at bounding box center [1127, 258] width 635 height 45
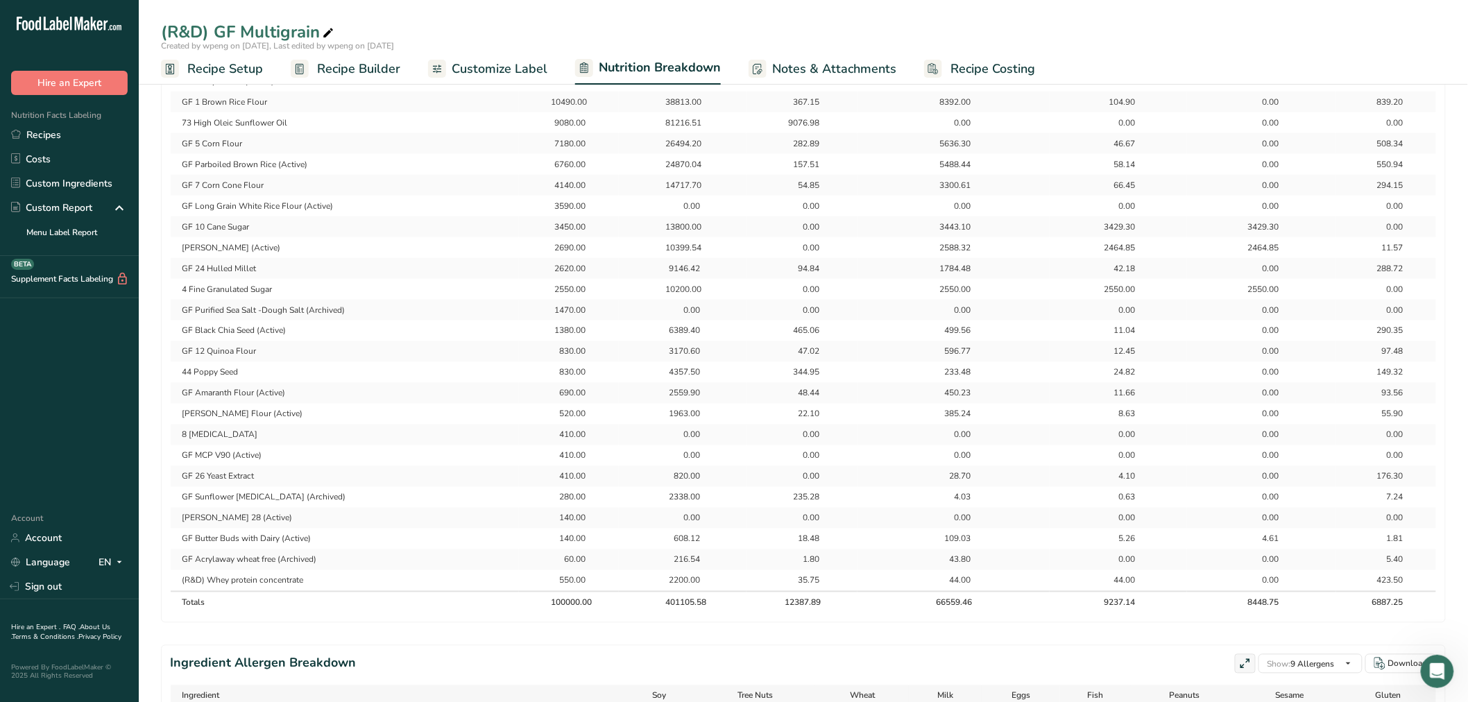
scroll to position [539, 0]
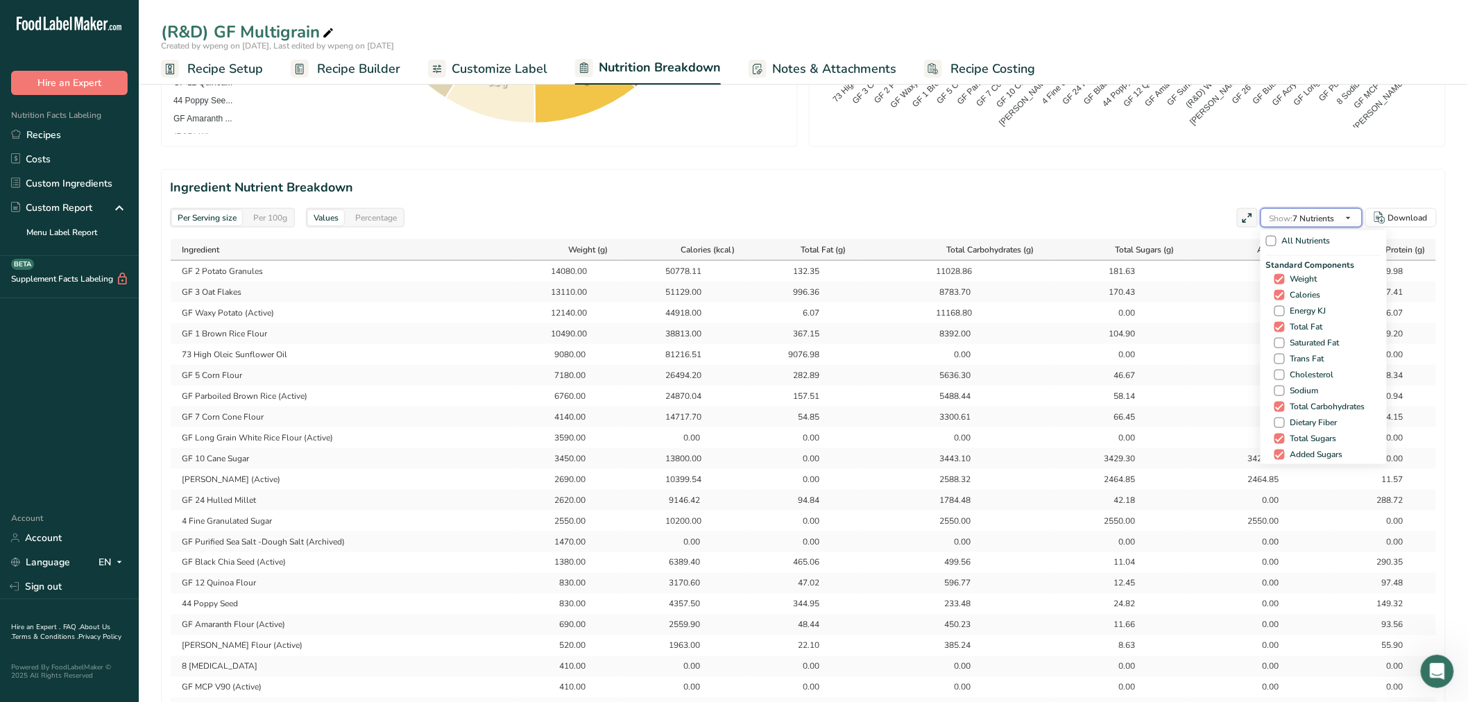
click at [770, 216] on span "button" at bounding box center [1348, 218] width 17 height 17
click at [770, 238] on span "All Nutrients" at bounding box center [1304, 241] width 54 height 10
click at [770, 238] on input "All Nutrients" at bounding box center [1270, 241] width 9 height 9
checkbox input "true"
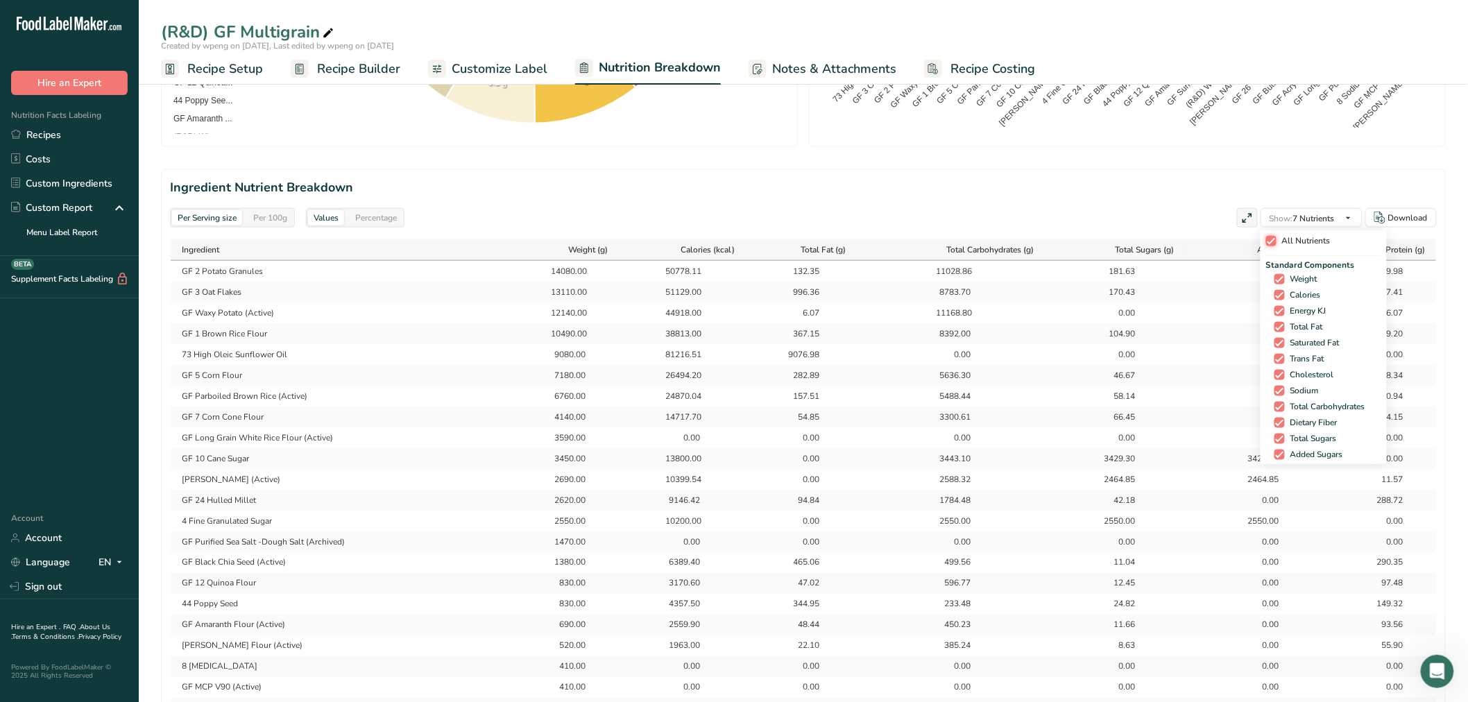
checkbox input "true"
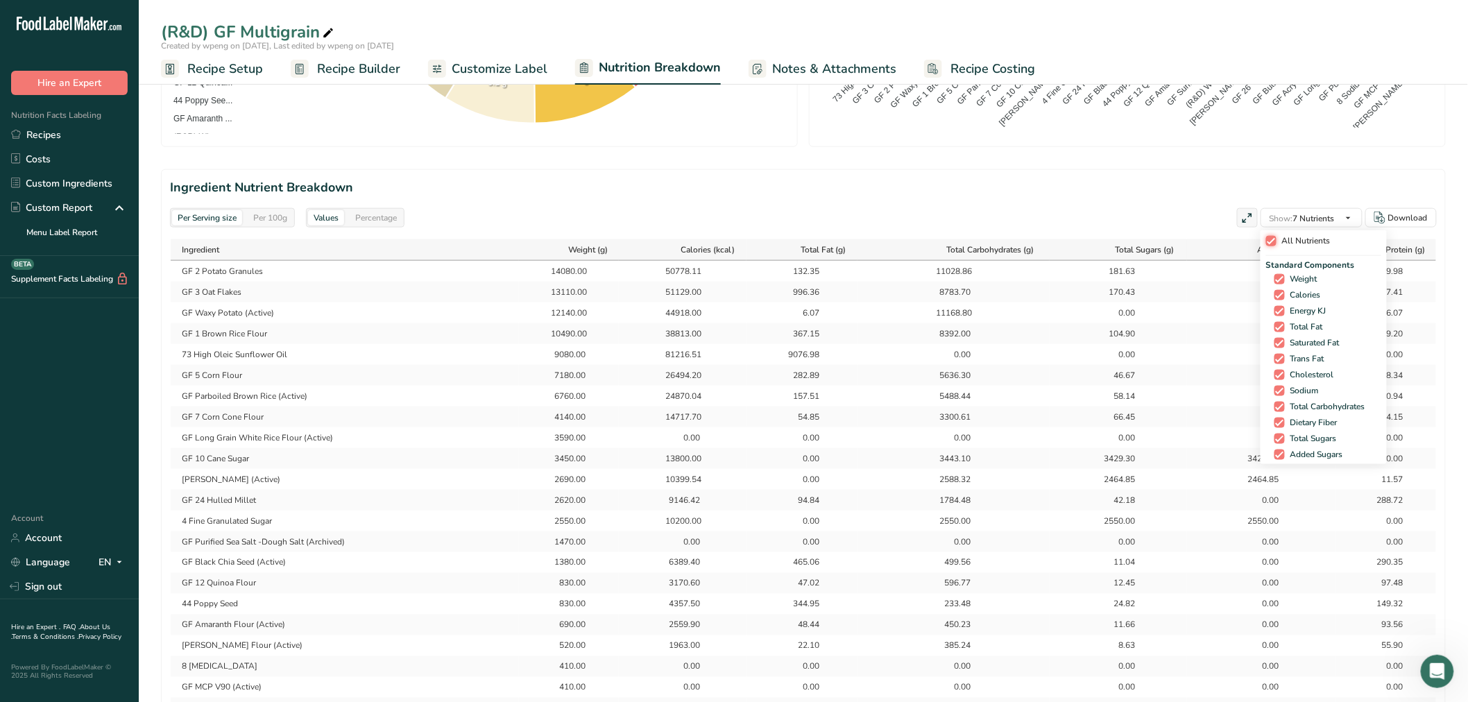
checkbox input "true"
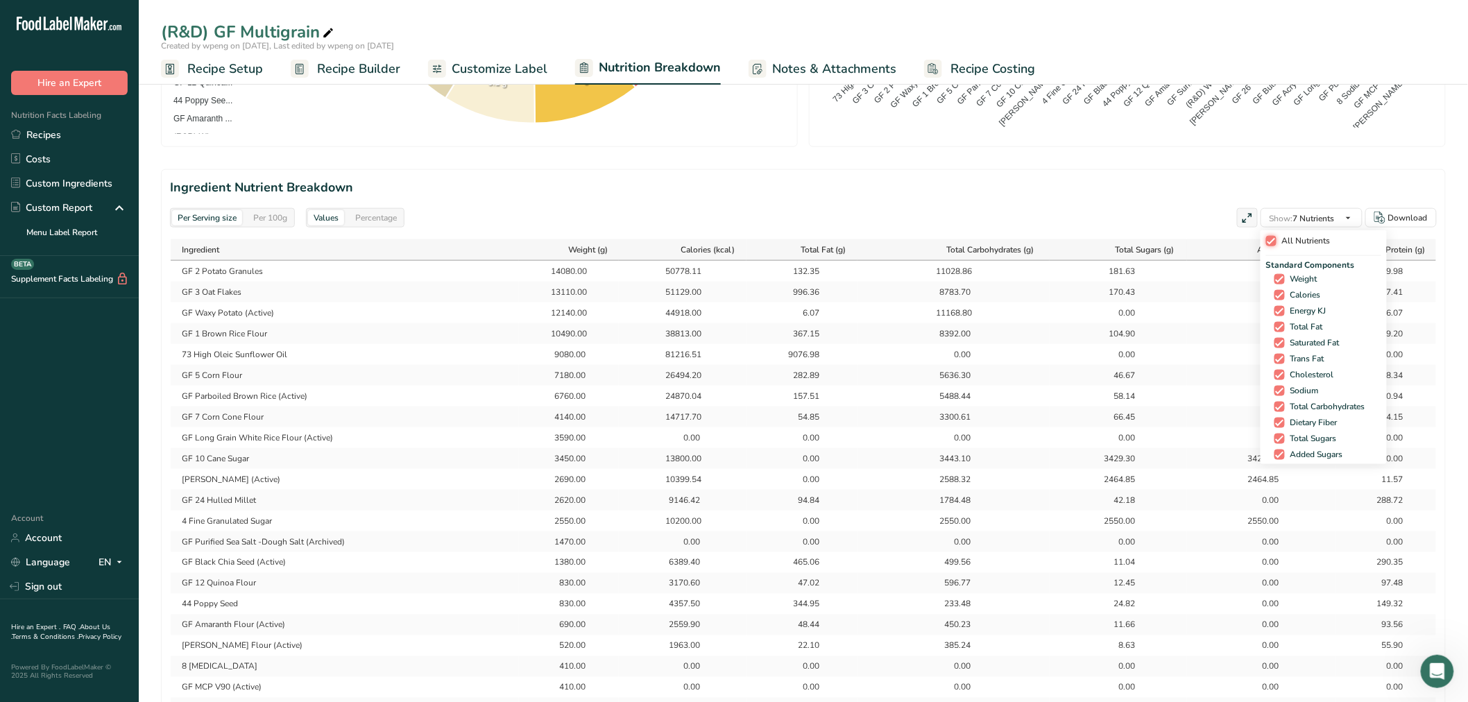
checkbox input "true"
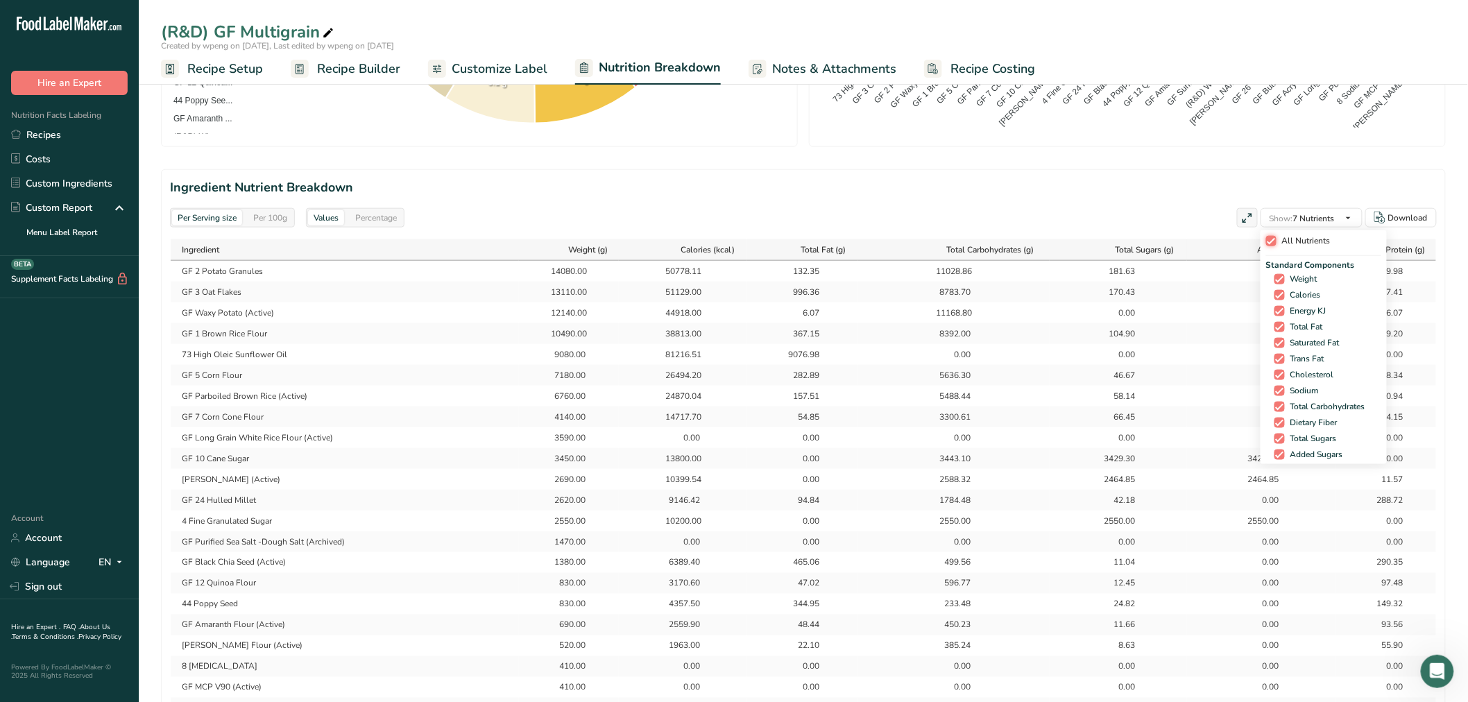
checkbox input "true"
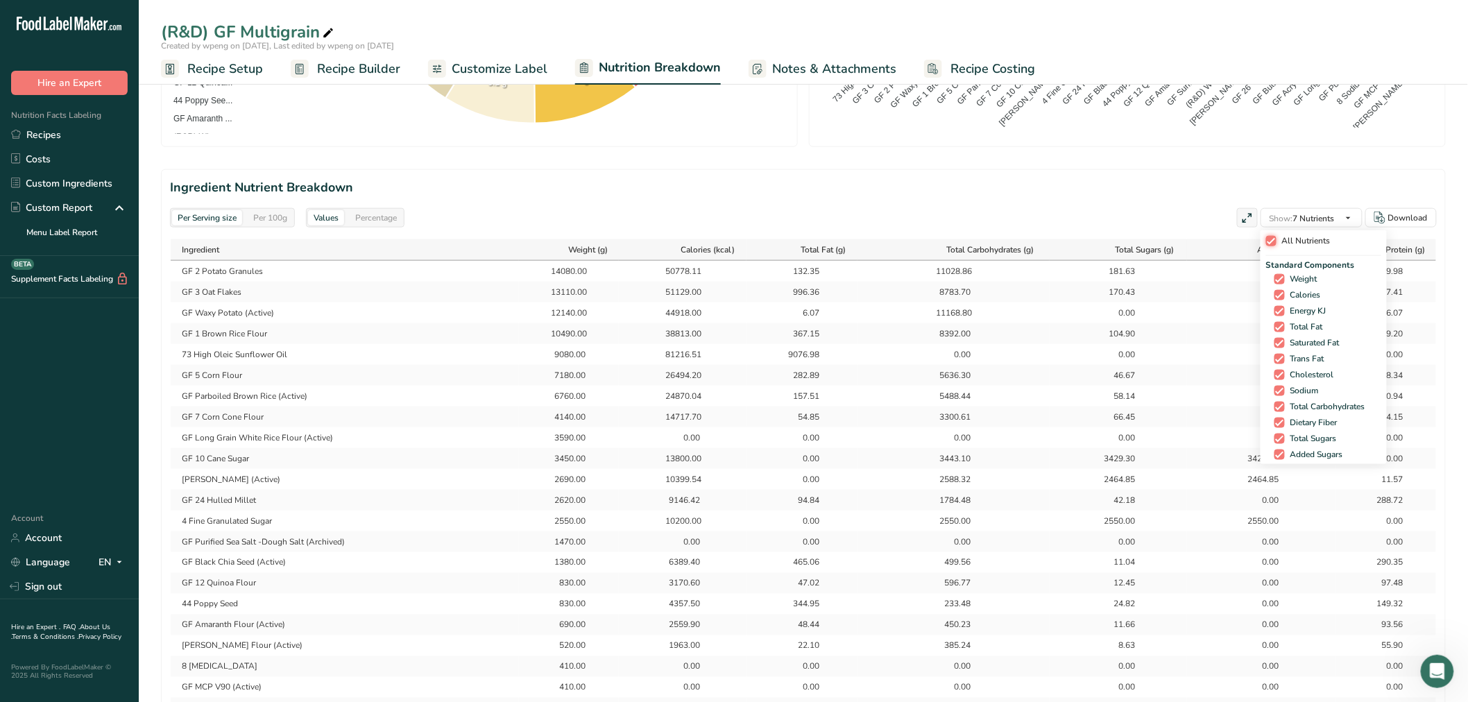
checkbox input "true"
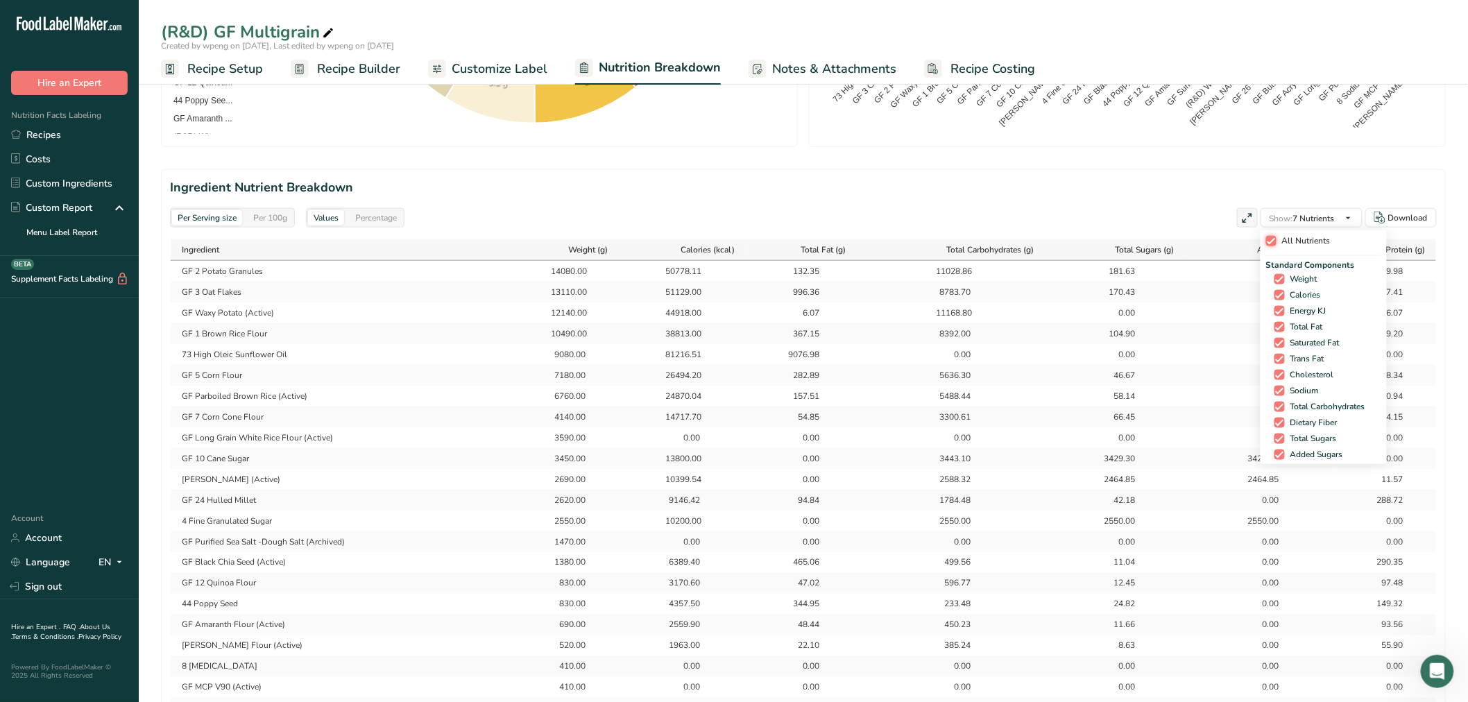
checkbox input "true"
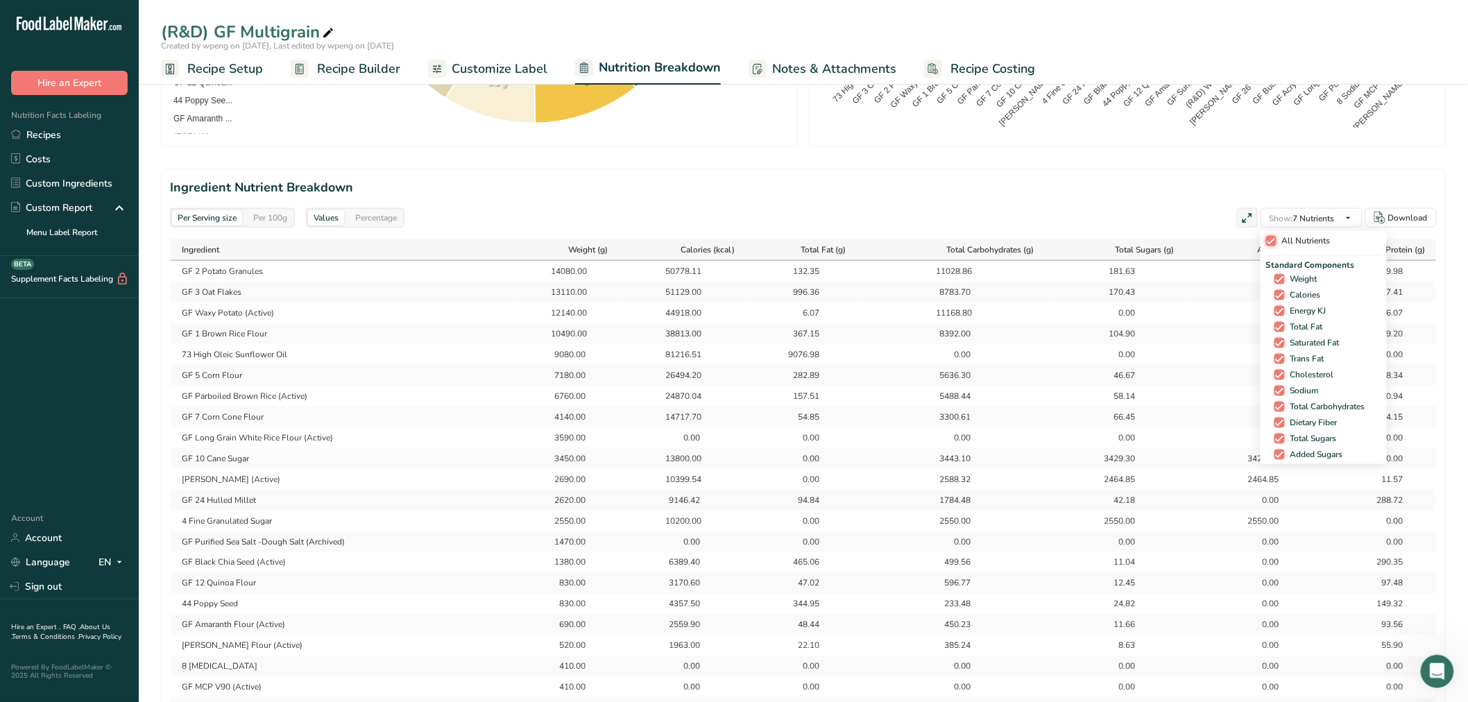
checkbox input "true"
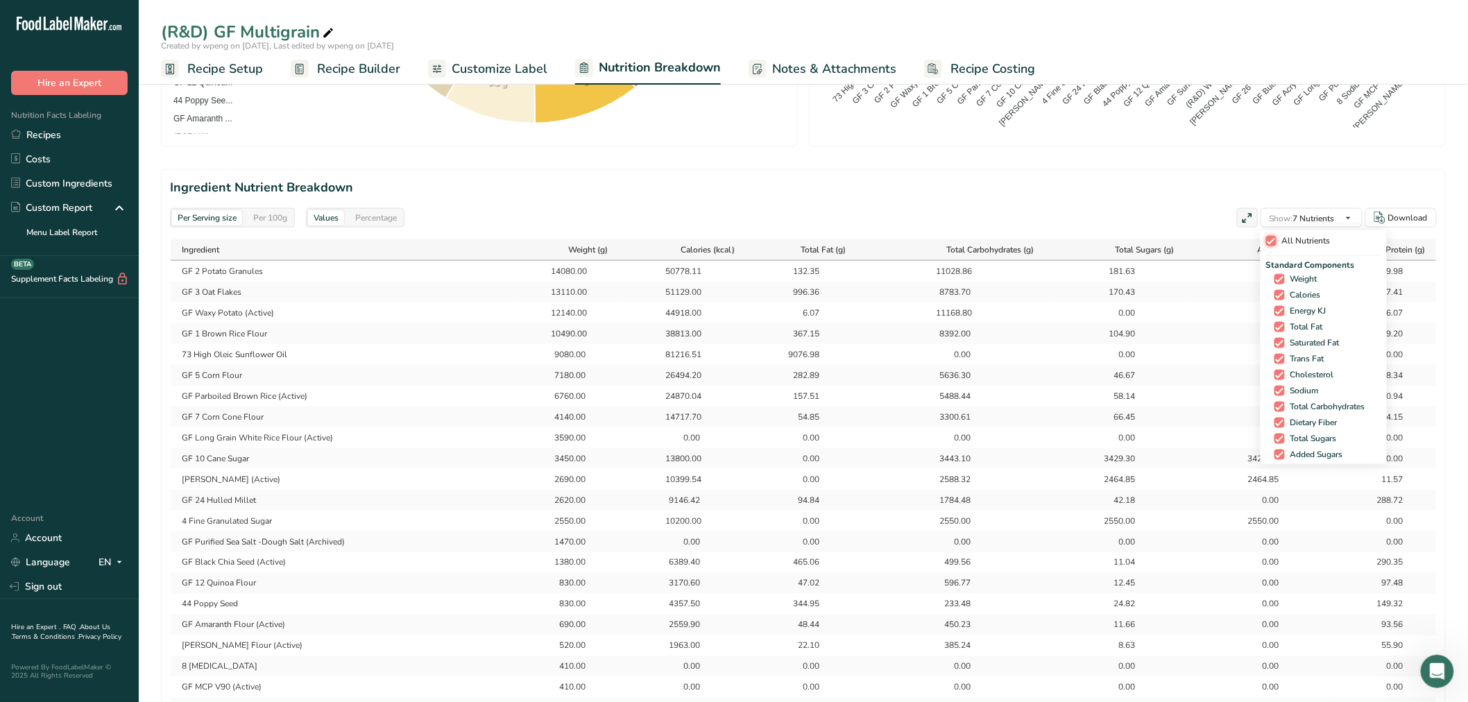
checkbox input "true"
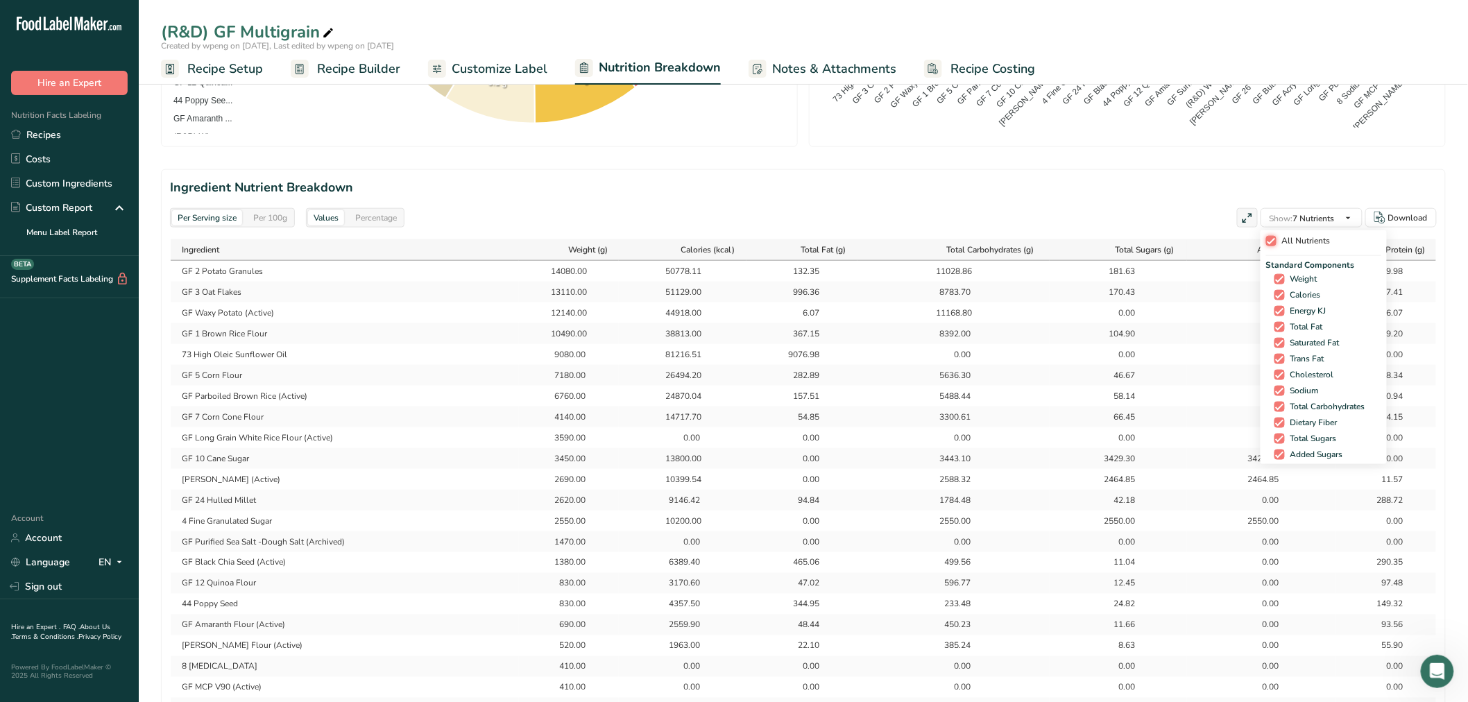
checkbox input "true"
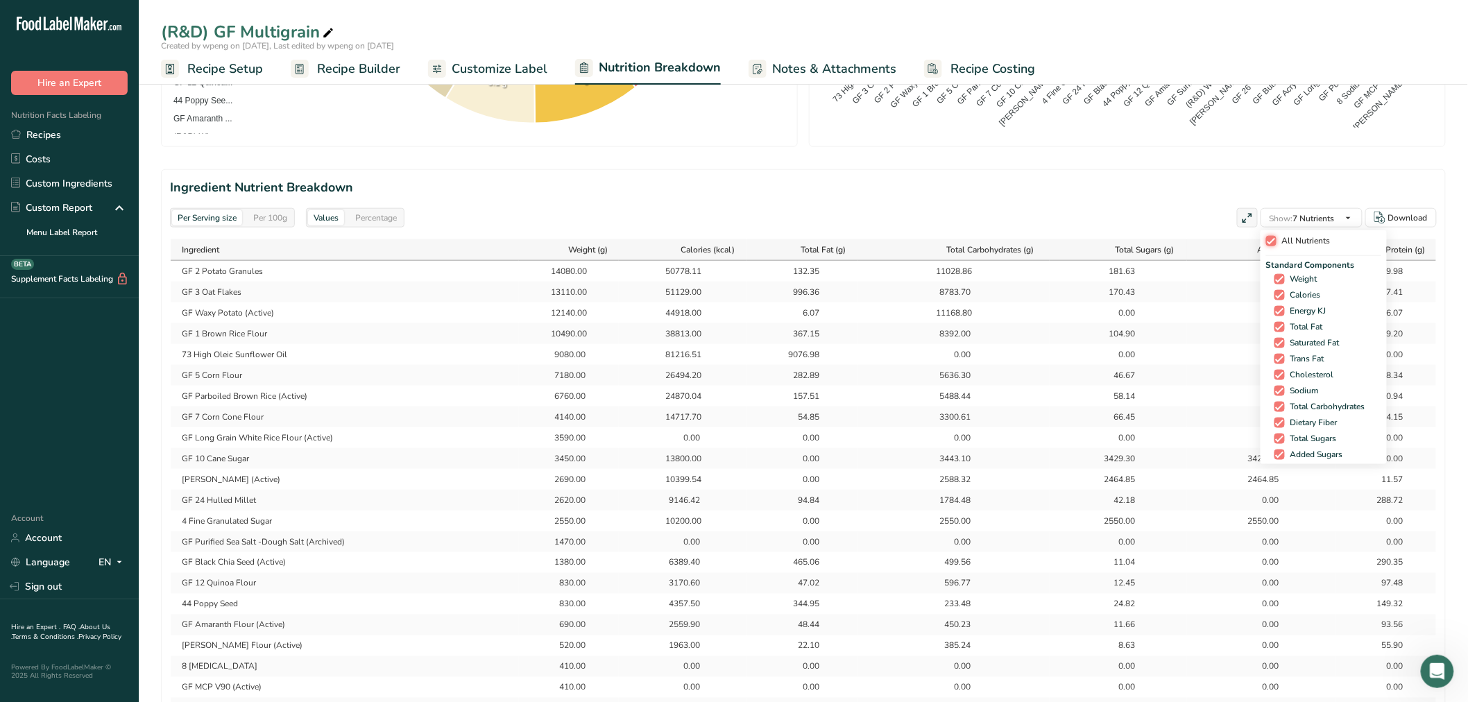
checkbox input "true"
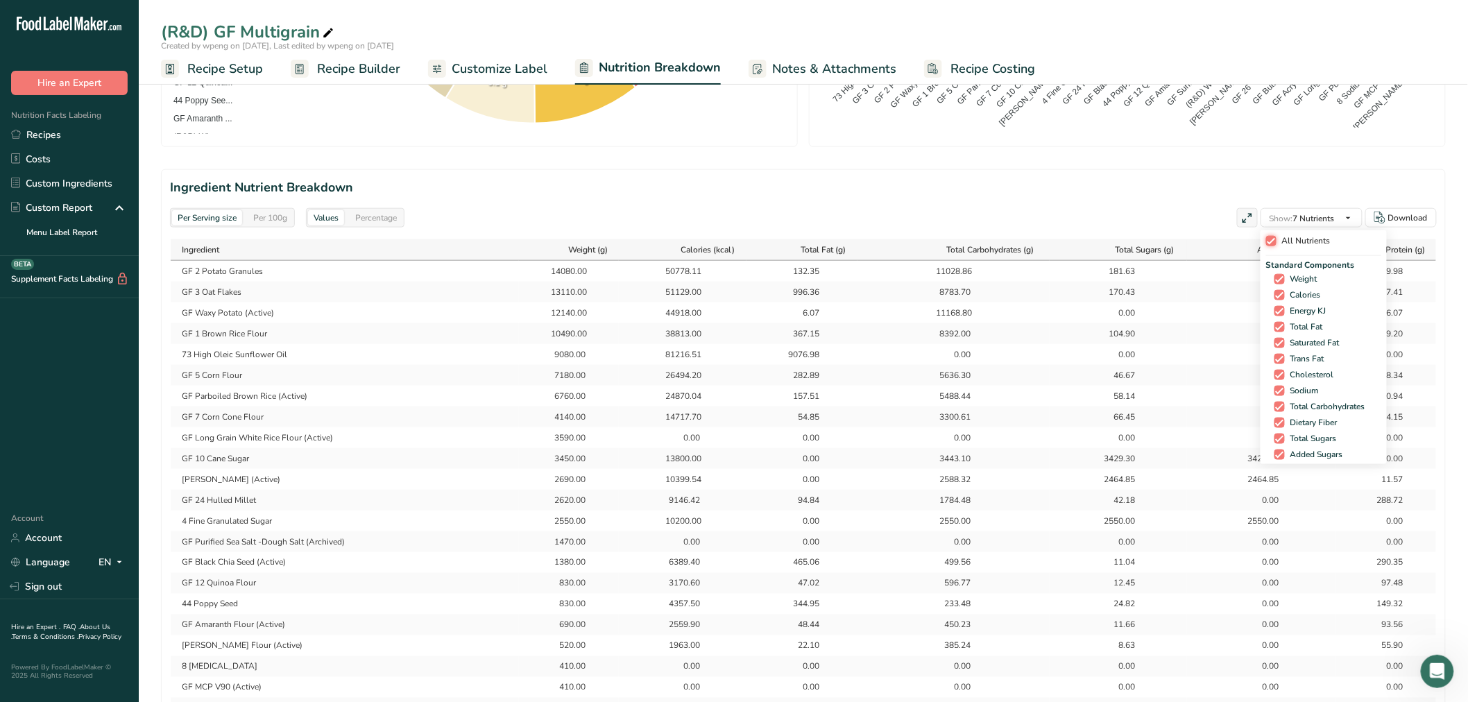
checkbox input "true"
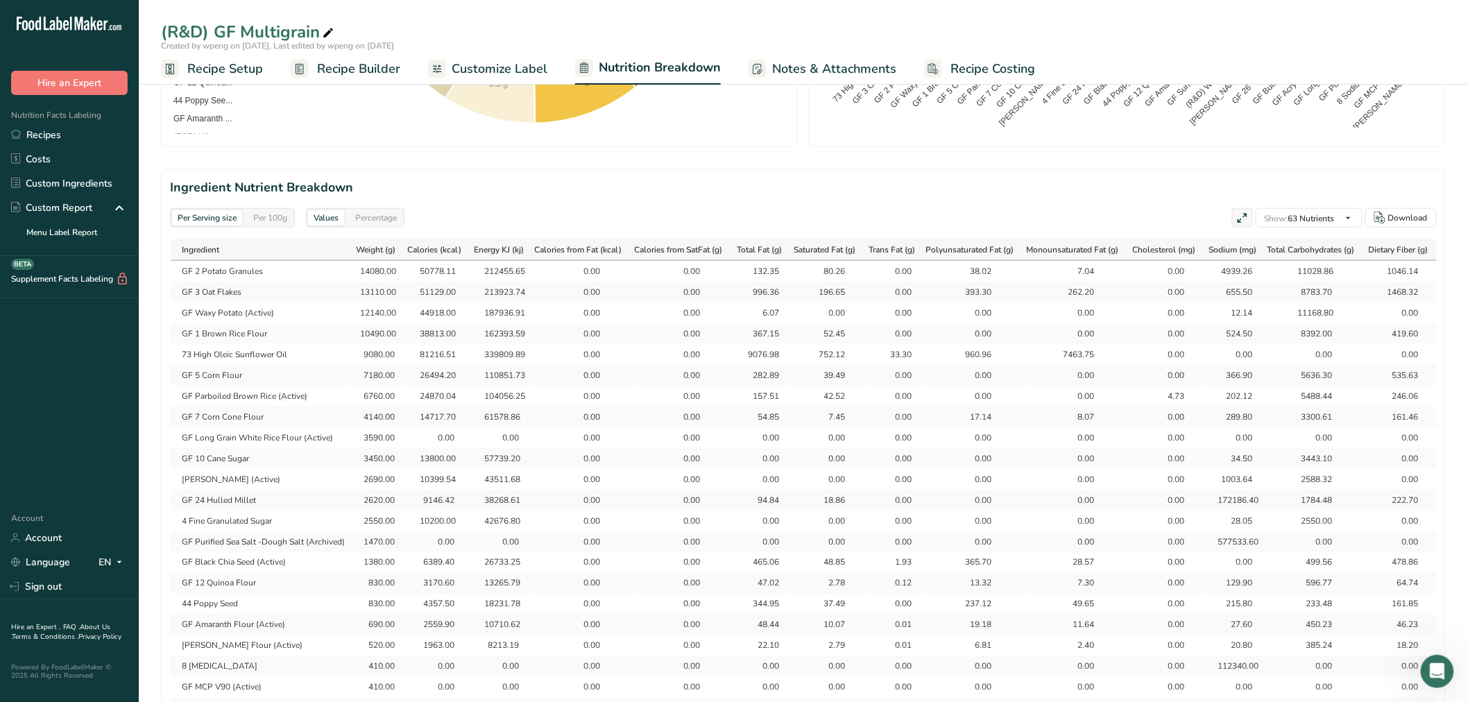
drag, startPoint x: 815, startPoint y: 220, endPoint x: 784, endPoint y: 213, distance: 32.0
click at [770, 220] on div "Per Serving size Per 100g Values Percentage Show: 63 Nutrients All Nutrients St…" at bounding box center [803, 217] width 1267 height 19
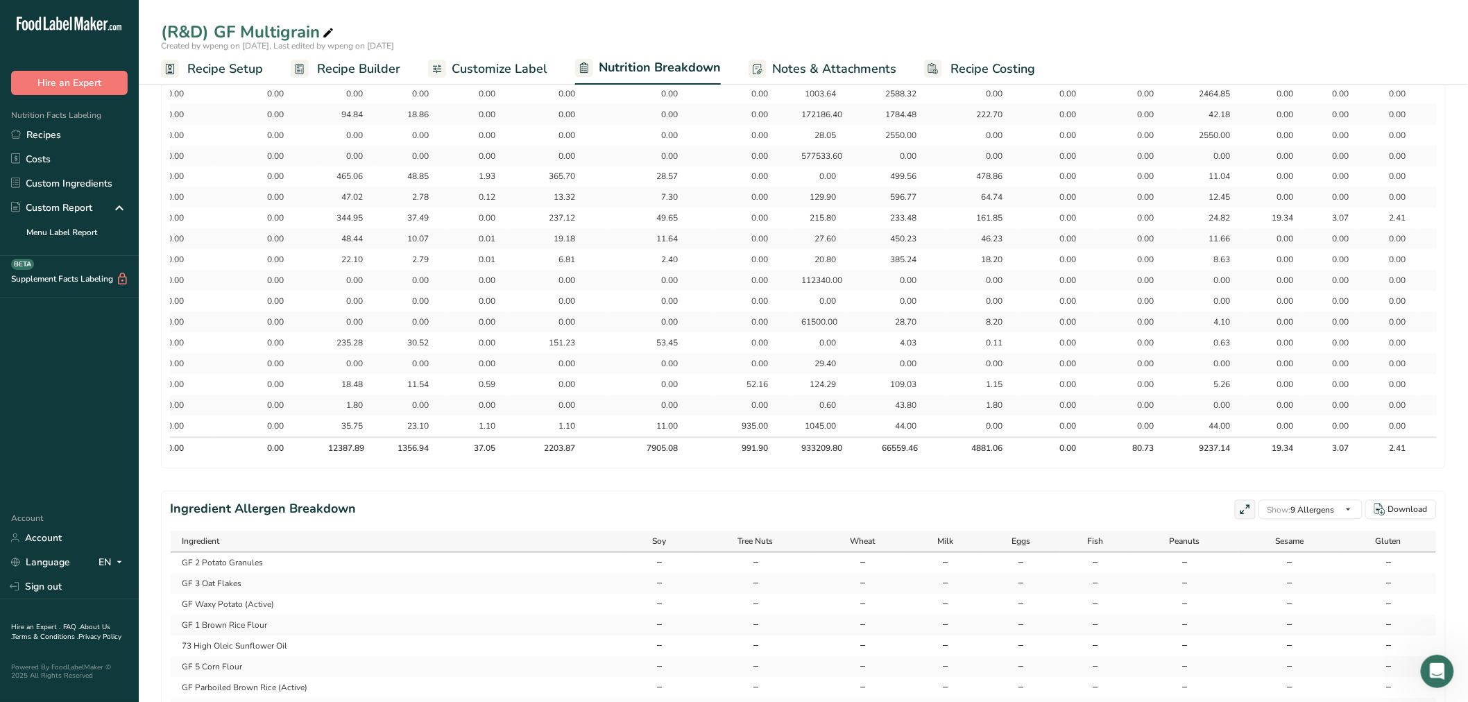
scroll to position [0, 419]
drag, startPoint x: 411, startPoint y: 447, endPoint x: 424, endPoint y: 447, distance: 13.2
click at [424, 424] on div "1356.94" at bounding box center [409, 449] width 35 height 12
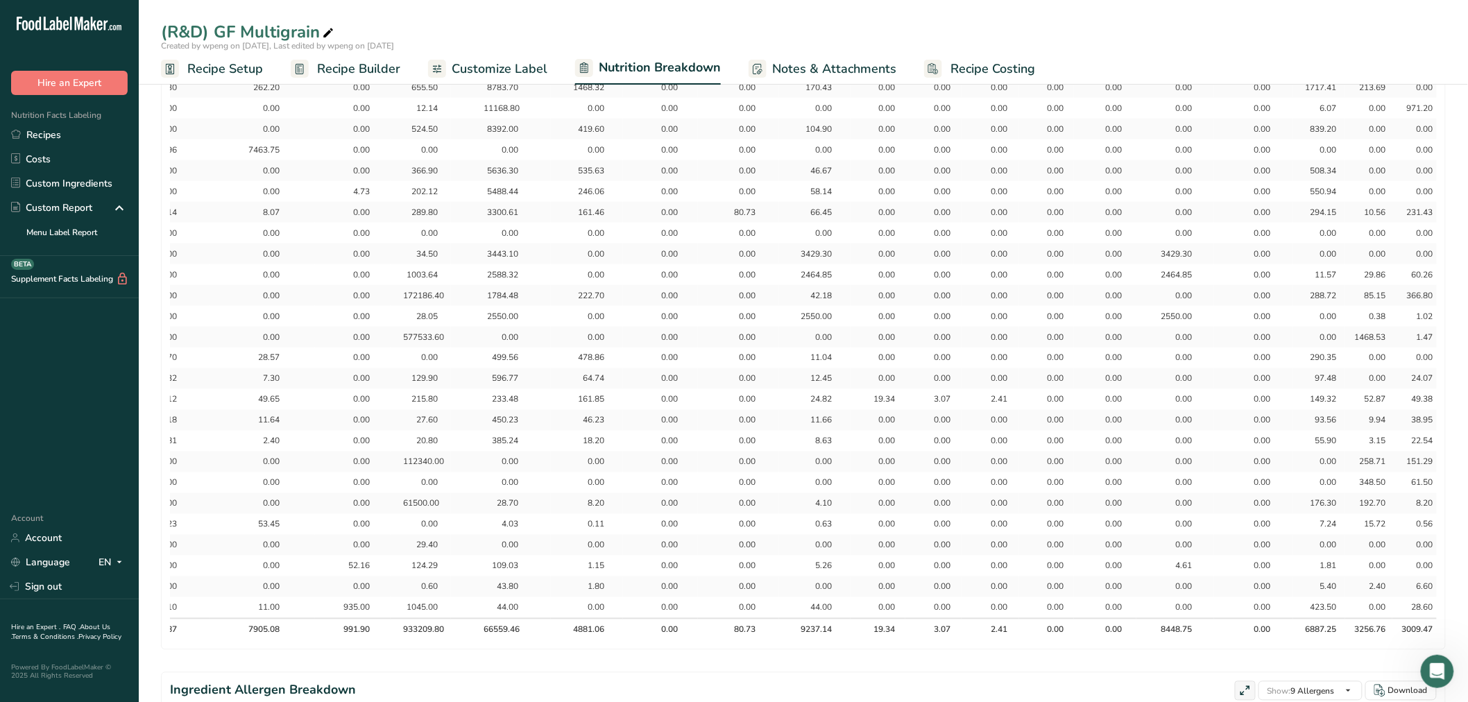
scroll to position [771, 0]
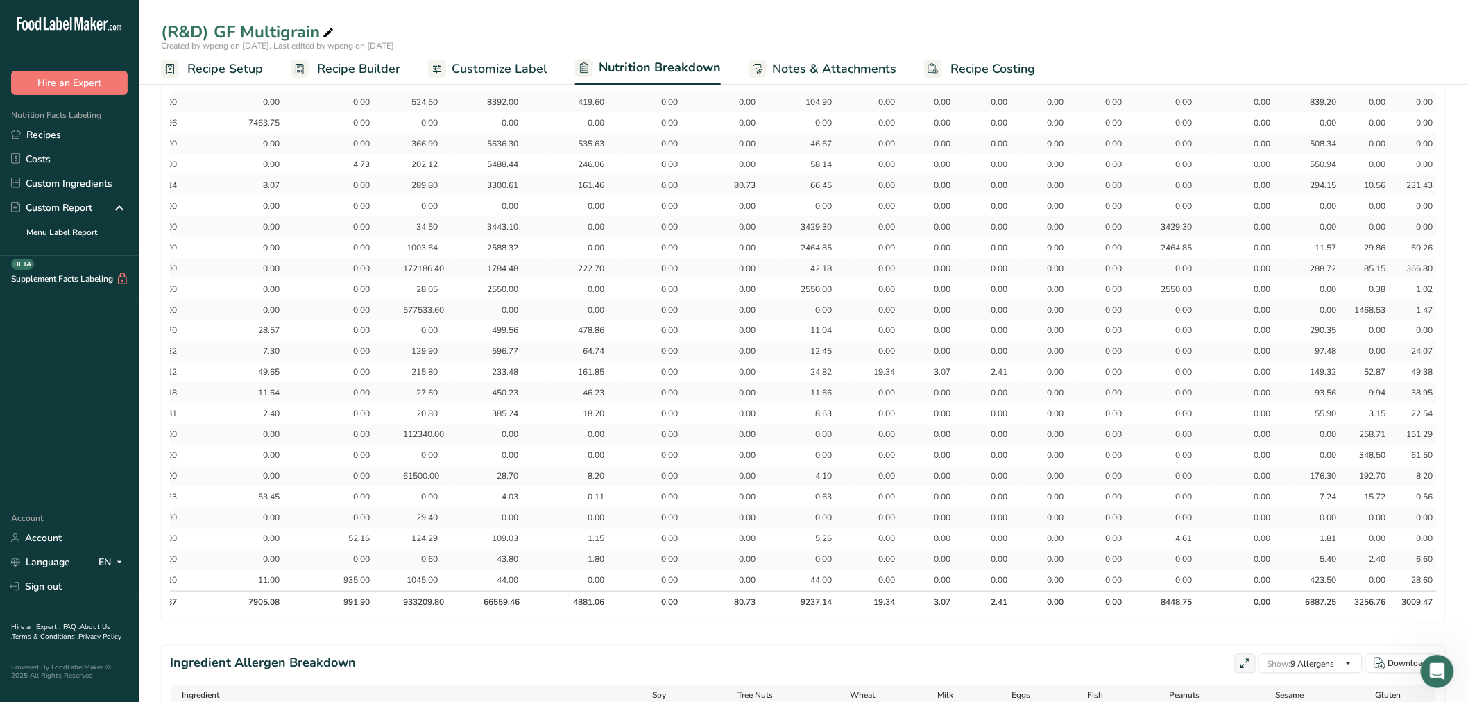
drag, startPoint x: 362, startPoint y: 594, endPoint x: 375, endPoint y: 598, distance: 13.8
click at [370, 424] on div "991.90" at bounding box center [353, 603] width 35 height 12
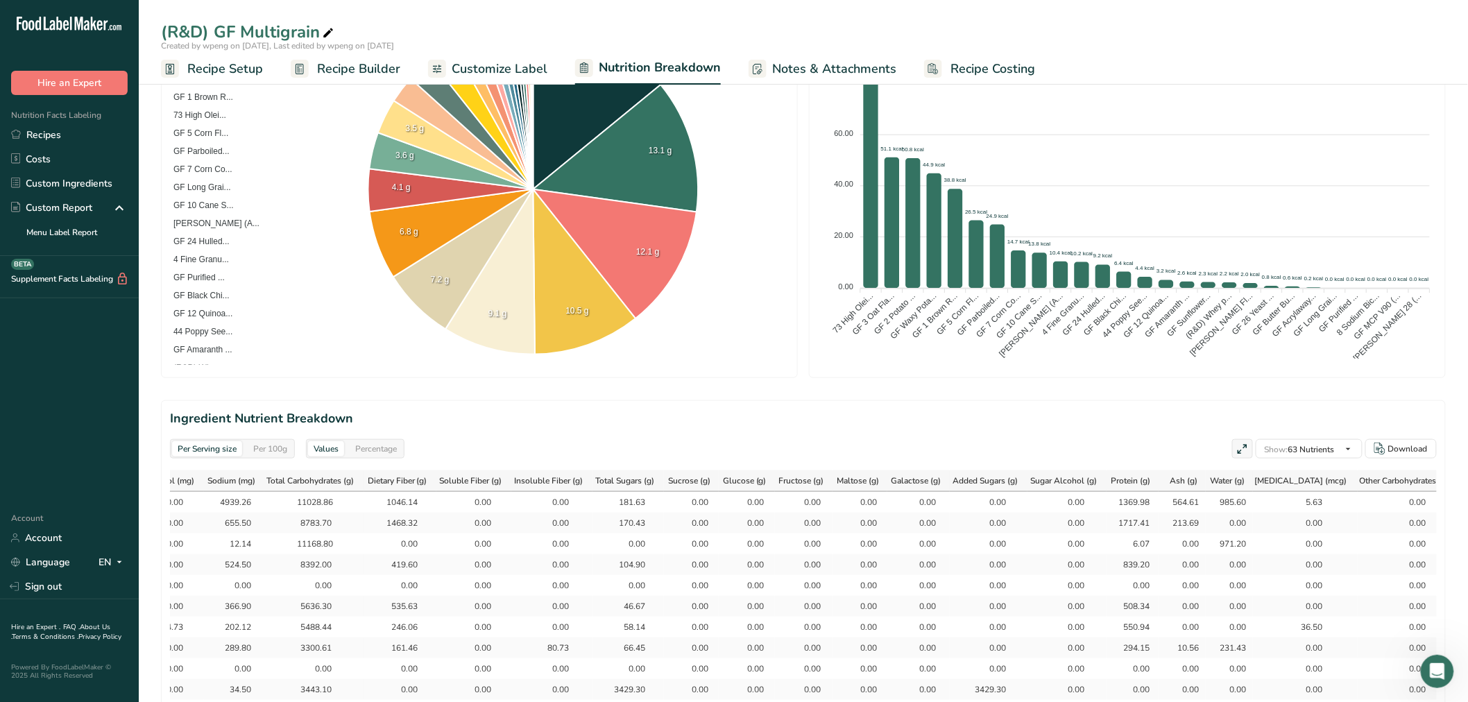
scroll to position [385, 0]
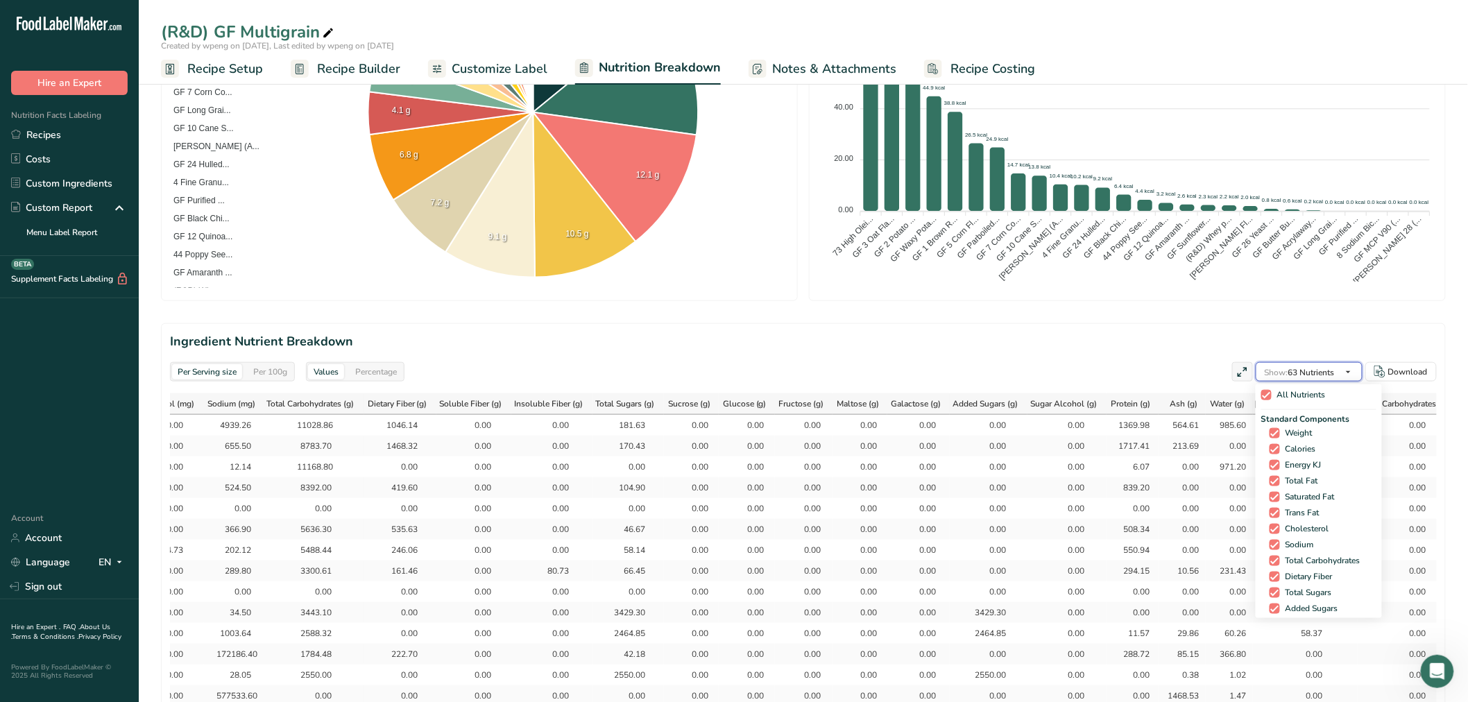
click at [770, 377] on span "Show: 63 Nutrients" at bounding box center [1300, 372] width 70 height 11
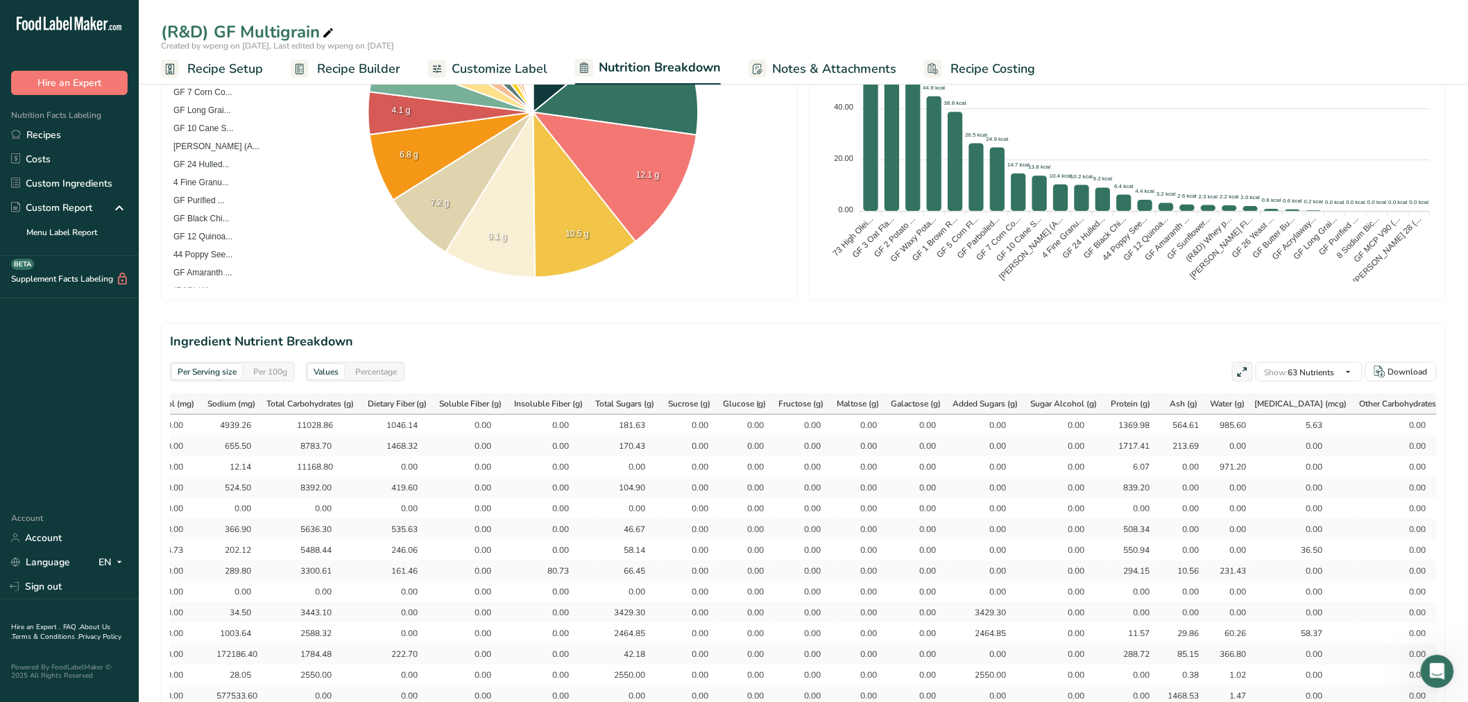
click at [770, 345] on h2 "Ingredient Nutrient Breakdown" at bounding box center [803, 341] width 1267 height 19
click at [261, 373] on div "Per 100g" at bounding box center [270, 371] width 45 height 15
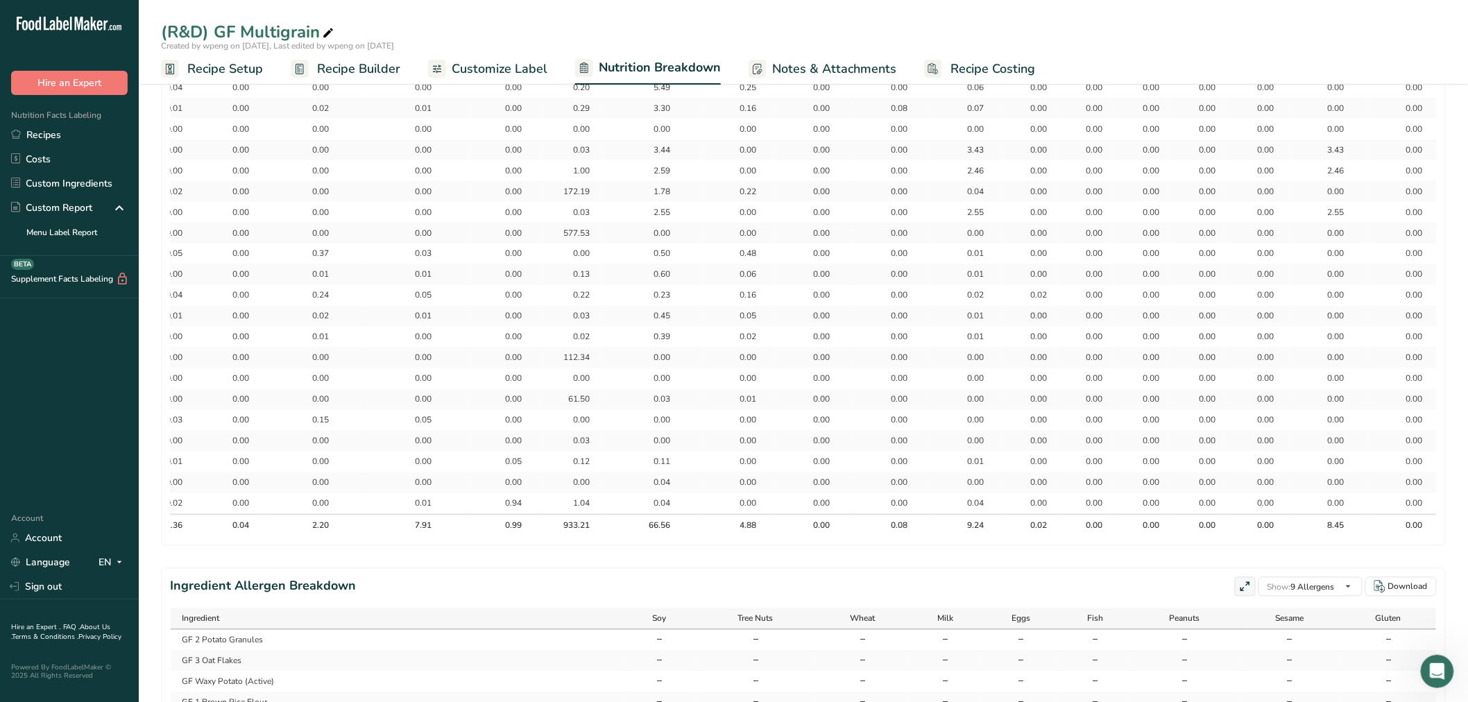
scroll to position [0, 666]
drag, startPoint x: 529, startPoint y: 522, endPoint x: 513, endPoint y: 523, distance: 16.0
click at [513, 424] on div "0.99" at bounding box center [501, 526] width 35 height 12
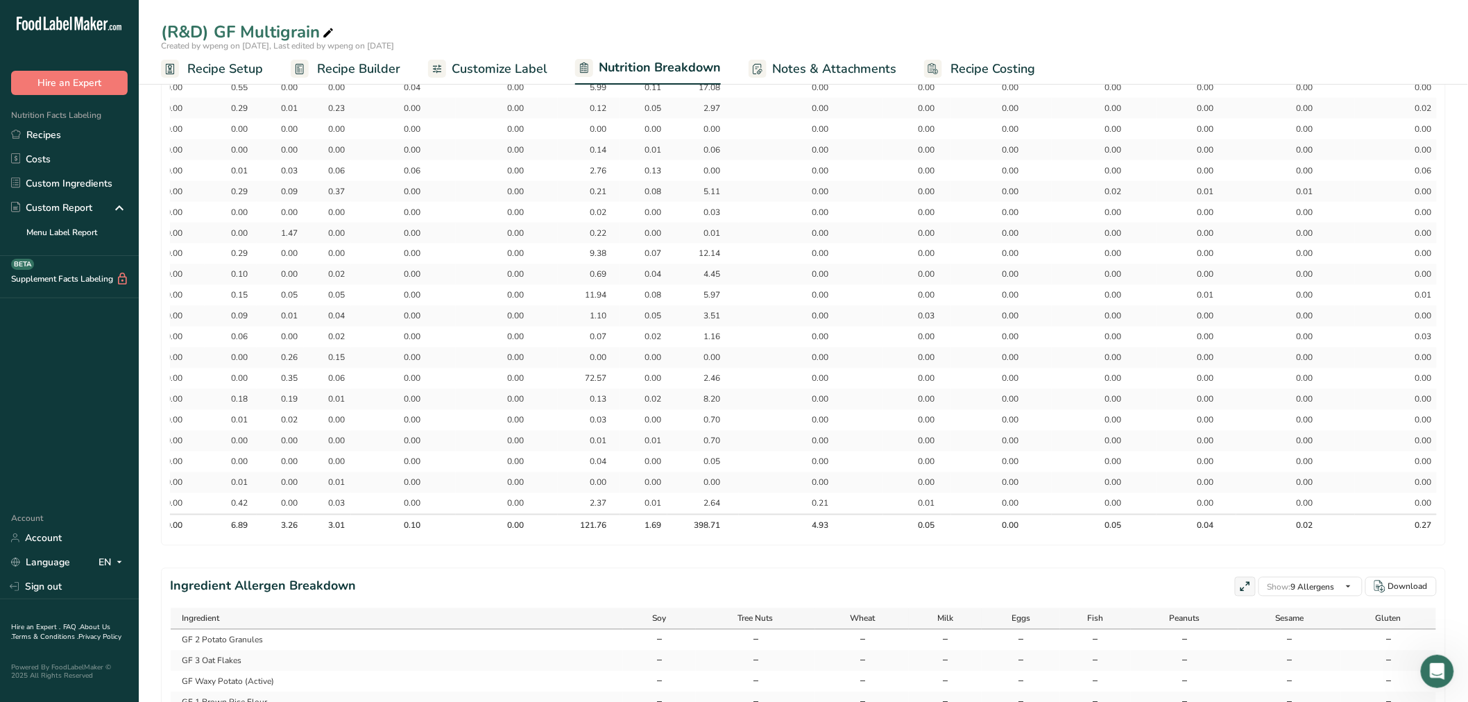
scroll to position [0, 1905]
drag, startPoint x: 350, startPoint y: 524, endPoint x: 359, endPoint y: 525, distance: 9.1
click at [343, 424] on div "3.01" at bounding box center [325, 526] width 35 height 12
drag, startPoint x: 708, startPoint y: 547, endPoint x: 763, endPoint y: 543, distance: 54.9
click at [763, 424] on div "Ingredient Weight (g) Calories (kcal) Energy KJ (kj) Calories from Fat (kcal) C…" at bounding box center [803, 233] width 1267 height 607
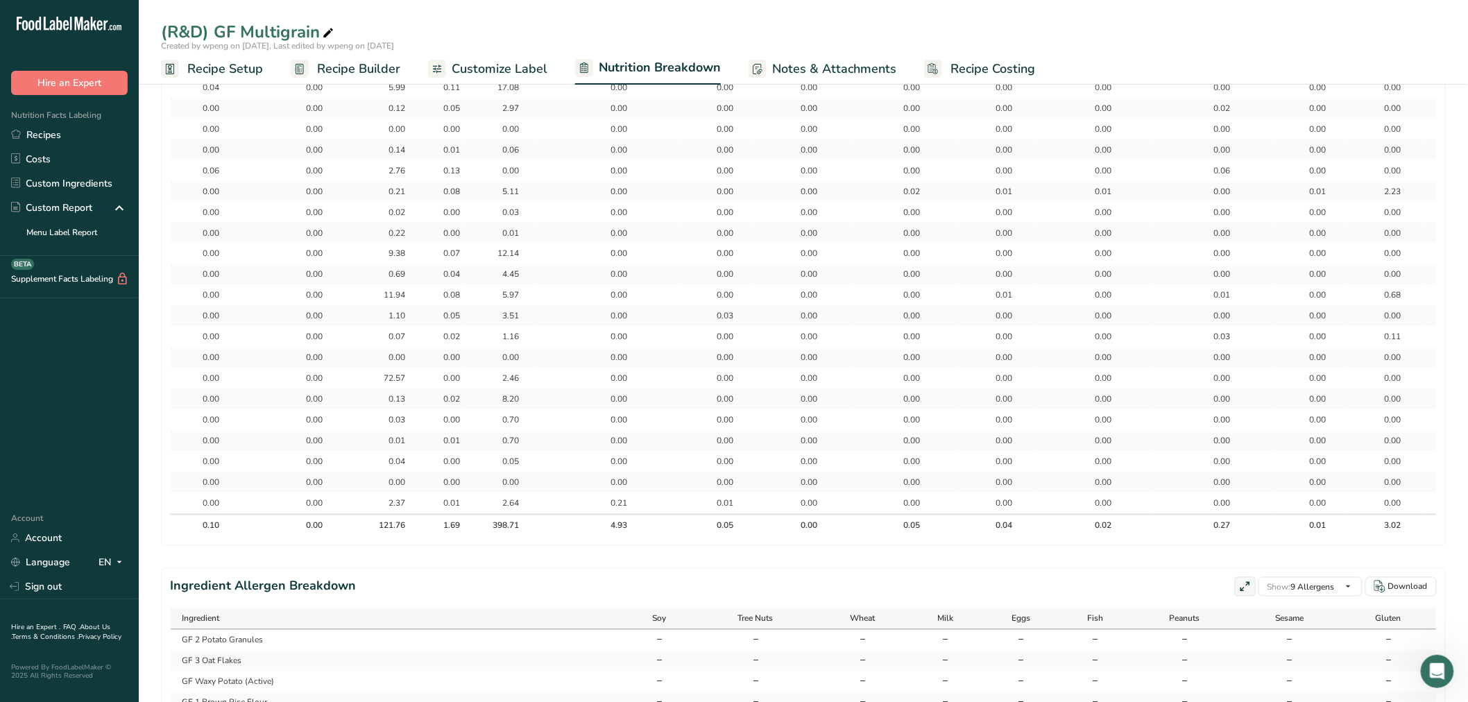
scroll to position [0, 2108]
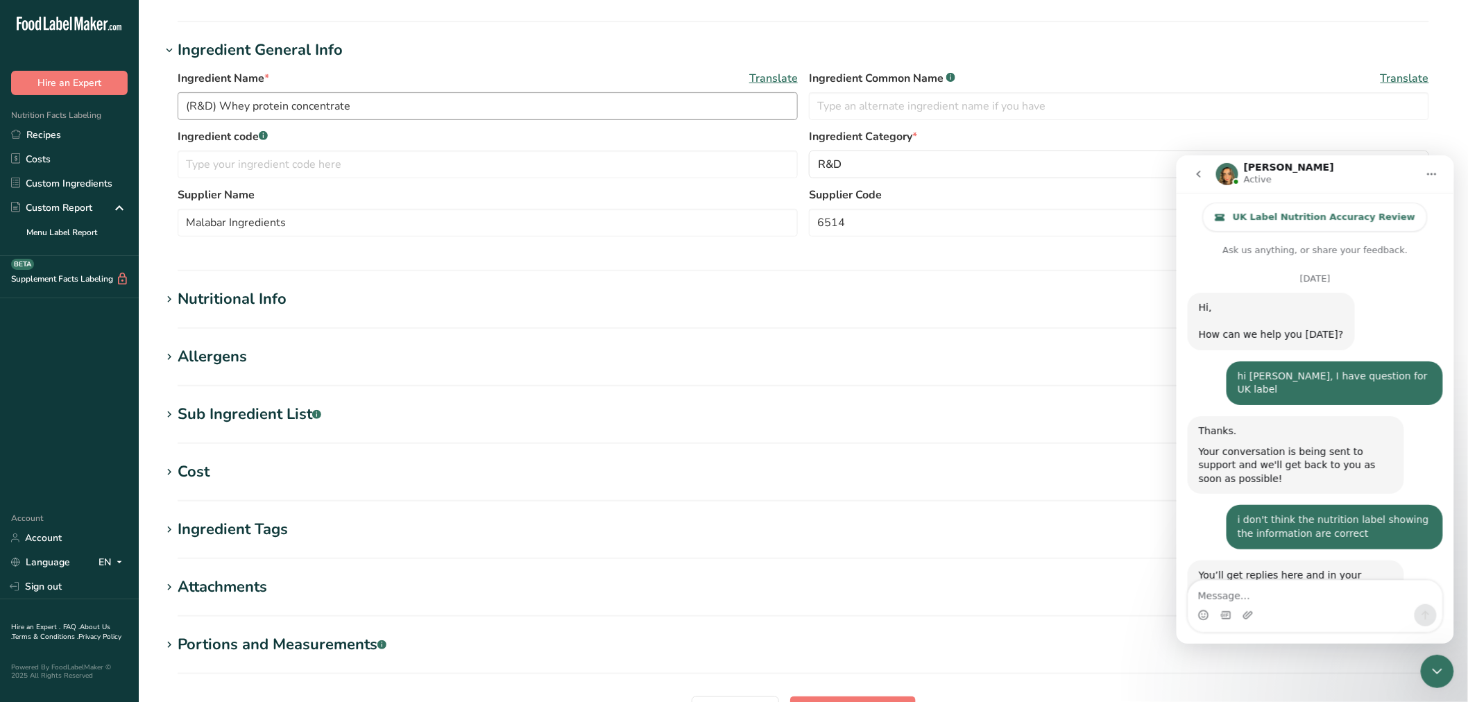
scroll to position [1196, 0]
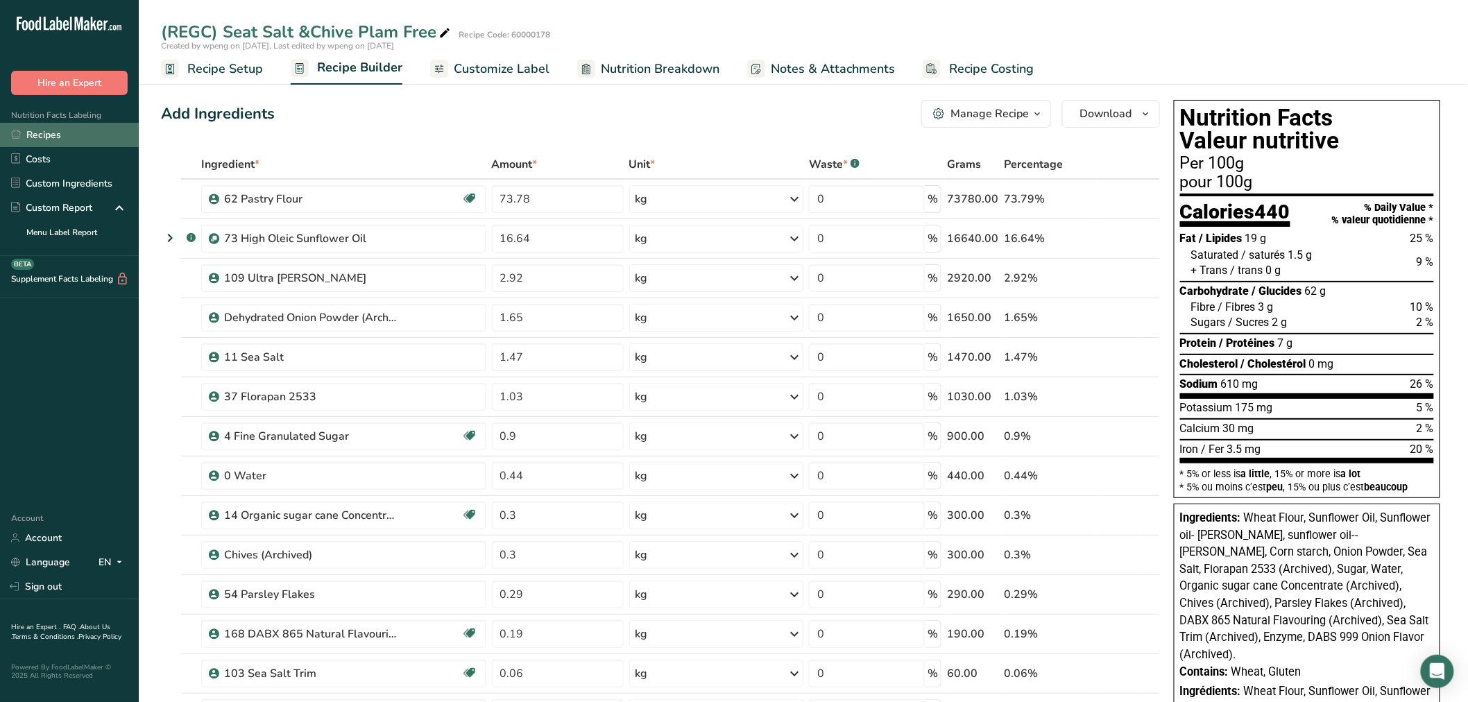
click at [80, 135] on link "Recipes" at bounding box center [69, 135] width 139 height 24
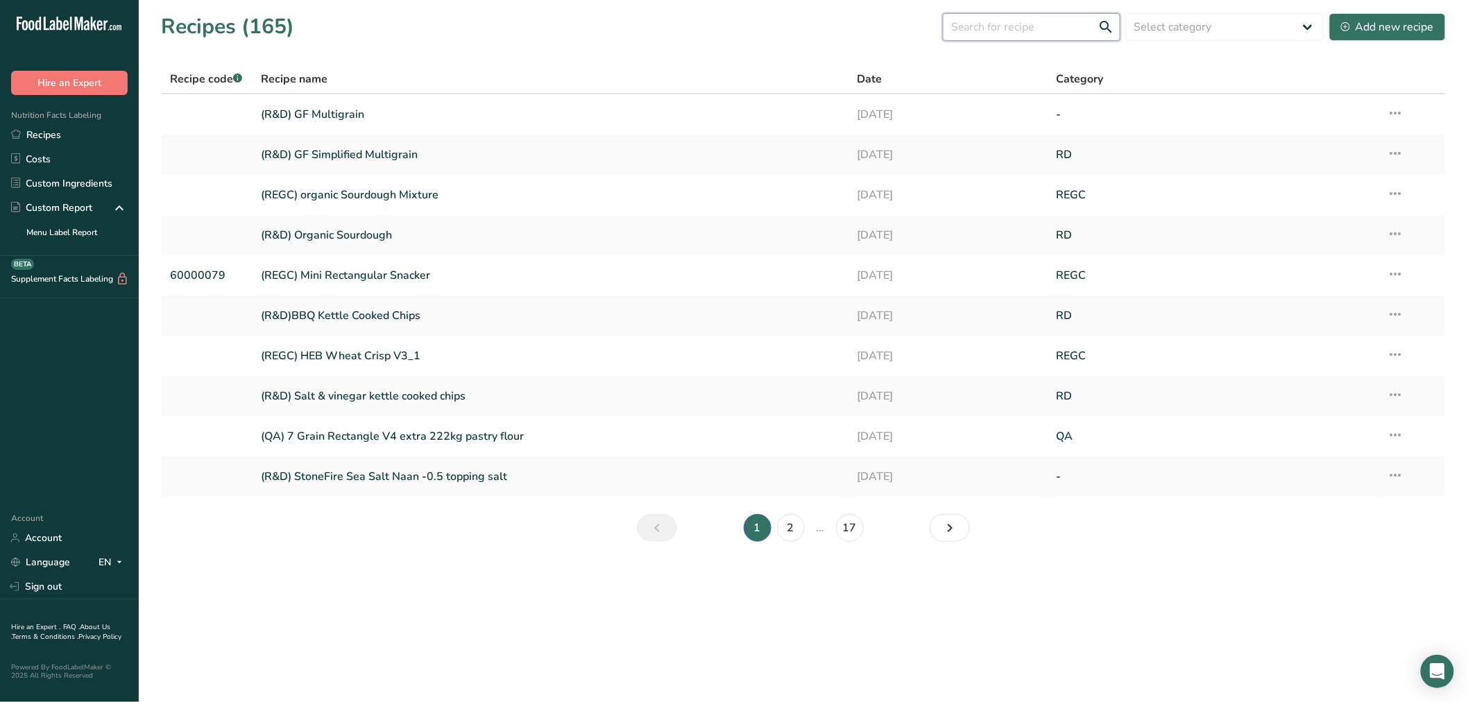
click at [989, 33] on input "text" at bounding box center [1032, 27] width 178 height 28
click at [275, 113] on link "(R&D) GF Multigrain" at bounding box center [551, 114] width 580 height 29
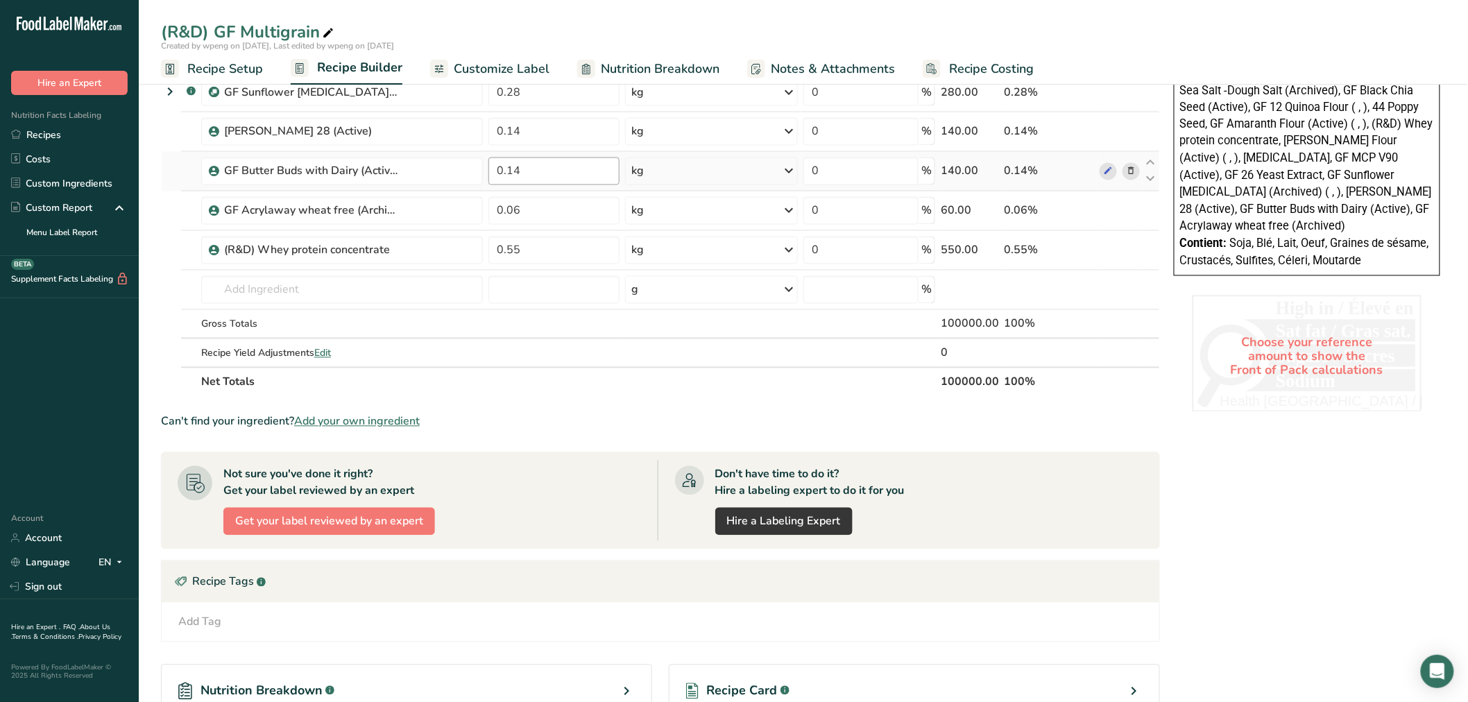
scroll to position [970, 0]
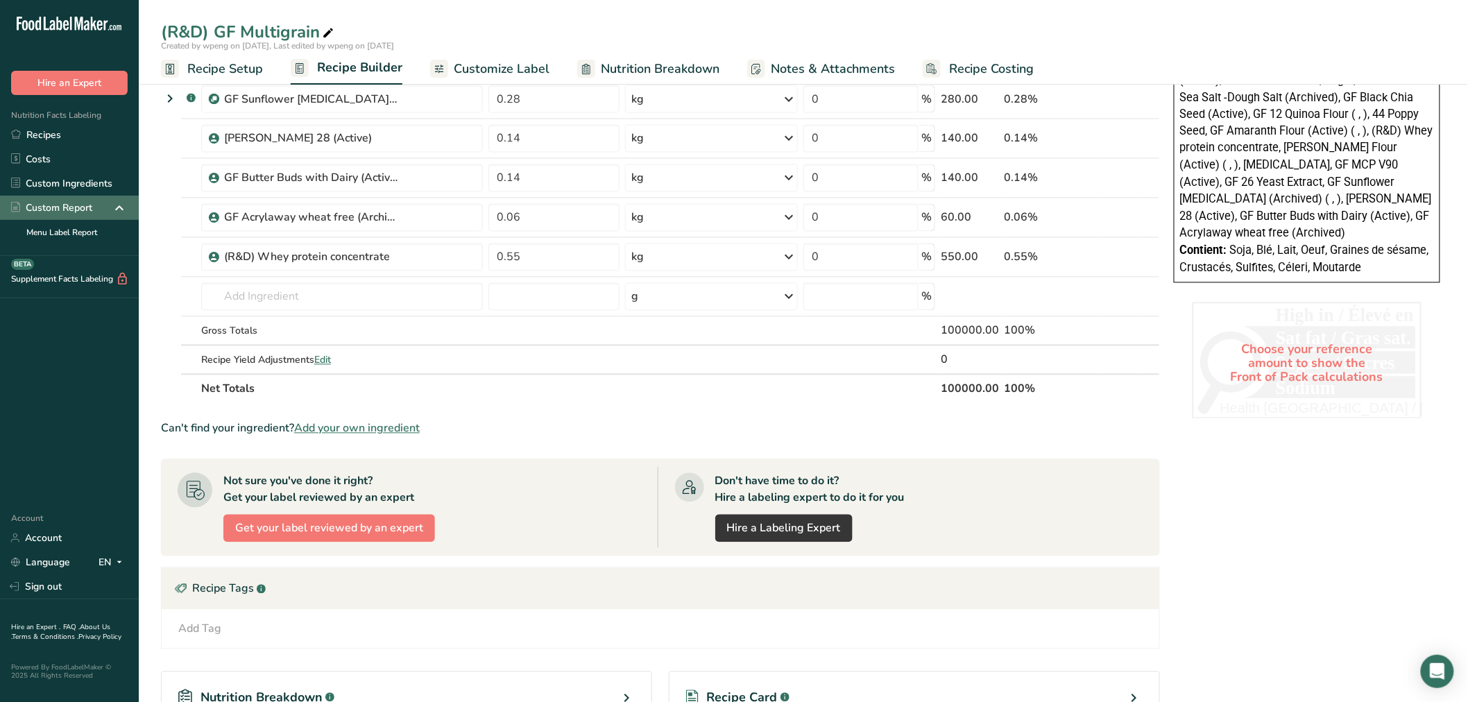
click at [67, 209] on div "Custom Report" at bounding box center [51, 207] width 81 height 15
click at [64, 186] on link "Custom Ingredients" at bounding box center [69, 183] width 139 height 24
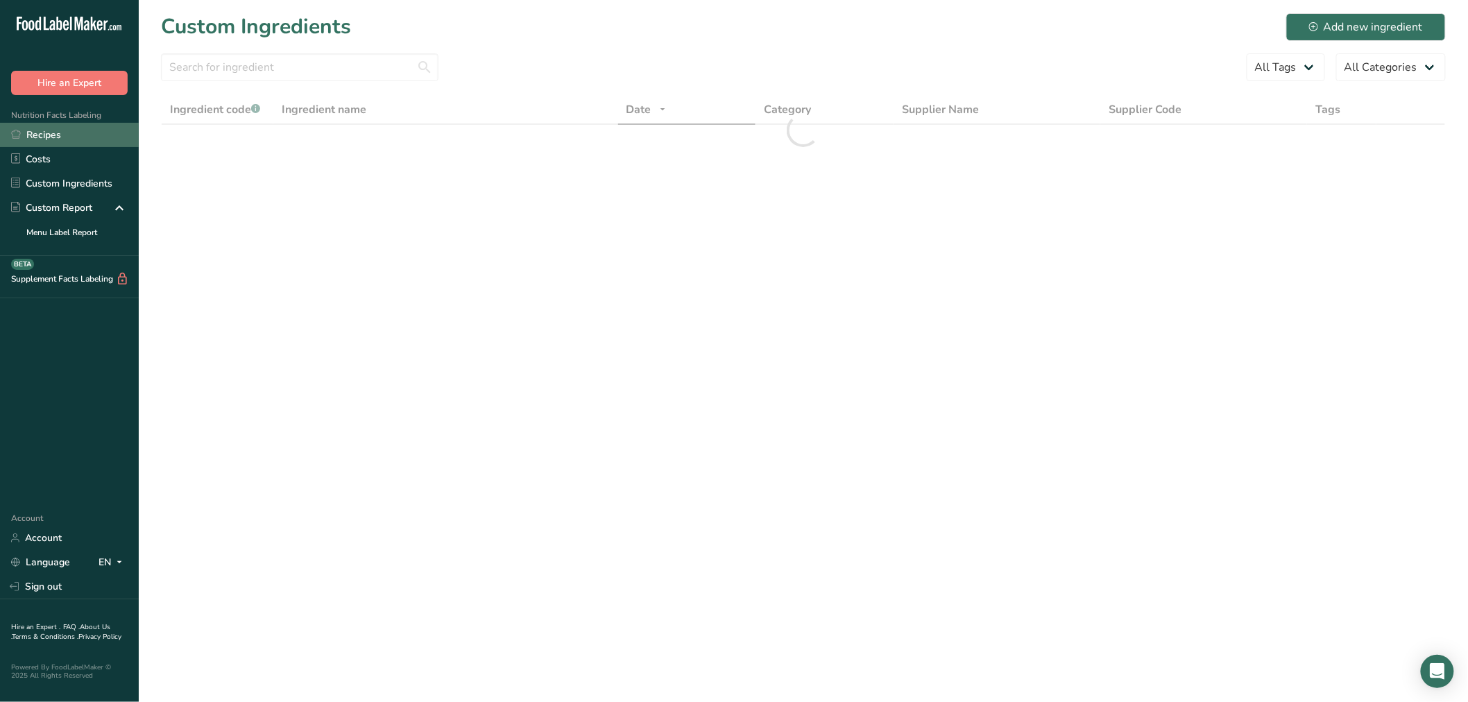
click at [53, 135] on link "Recipes" at bounding box center [69, 135] width 139 height 24
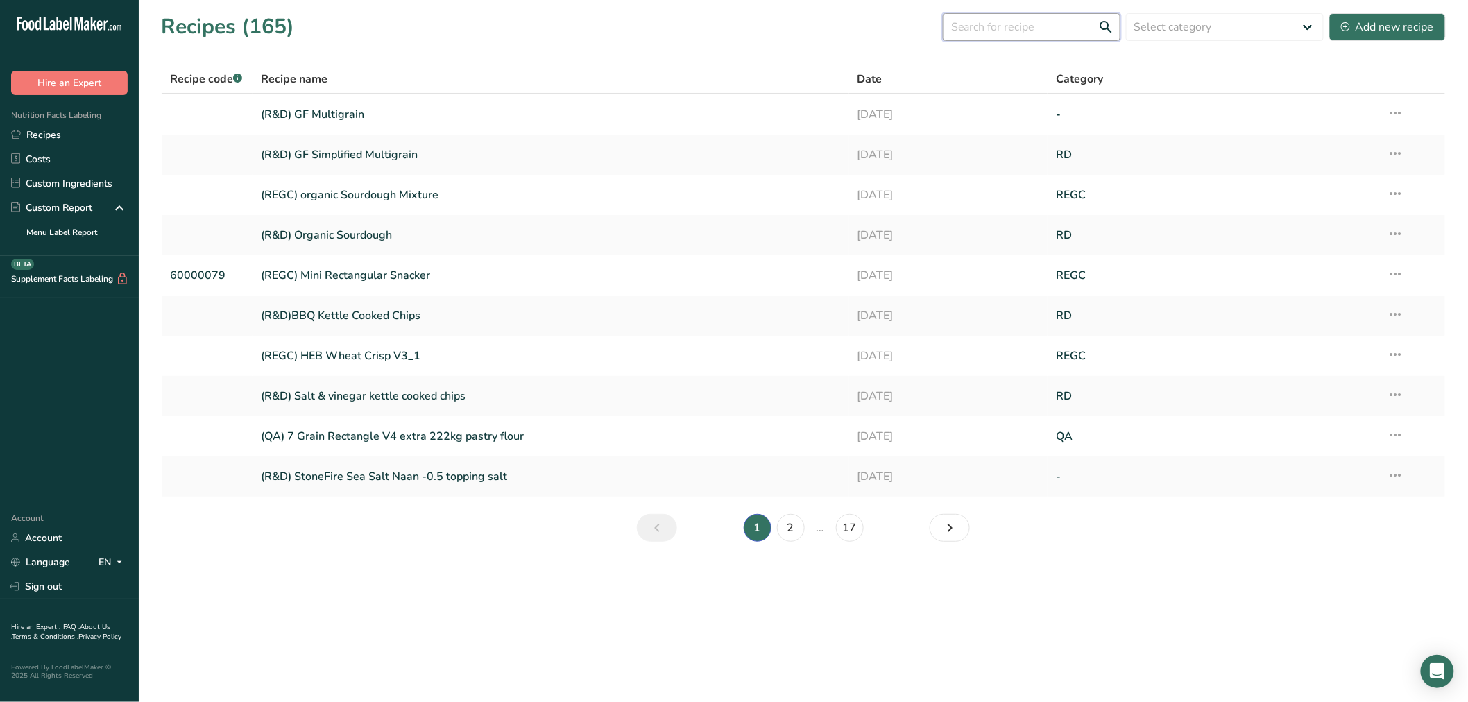
click at [1073, 26] on input "text" at bounding box center [1032, 27] width 178 height 28
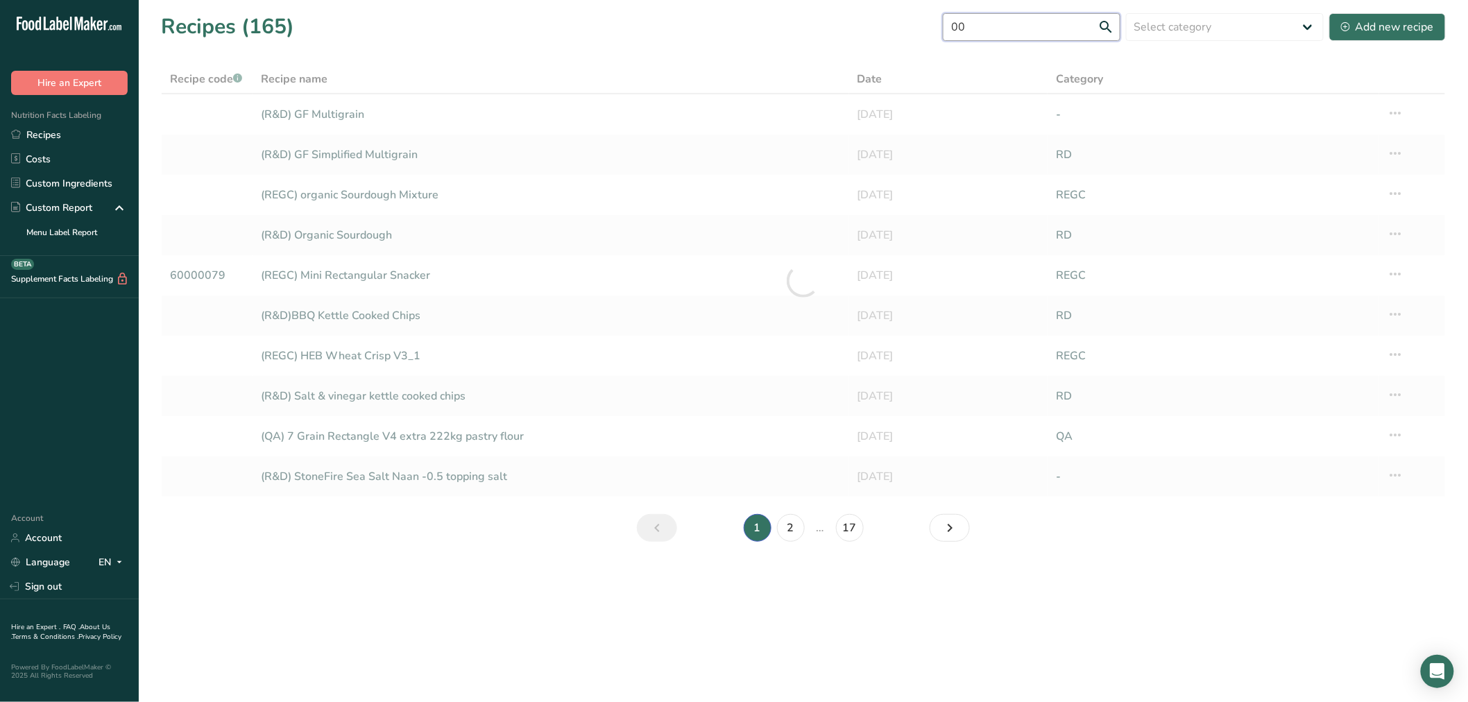
type input "0"
type input "5"
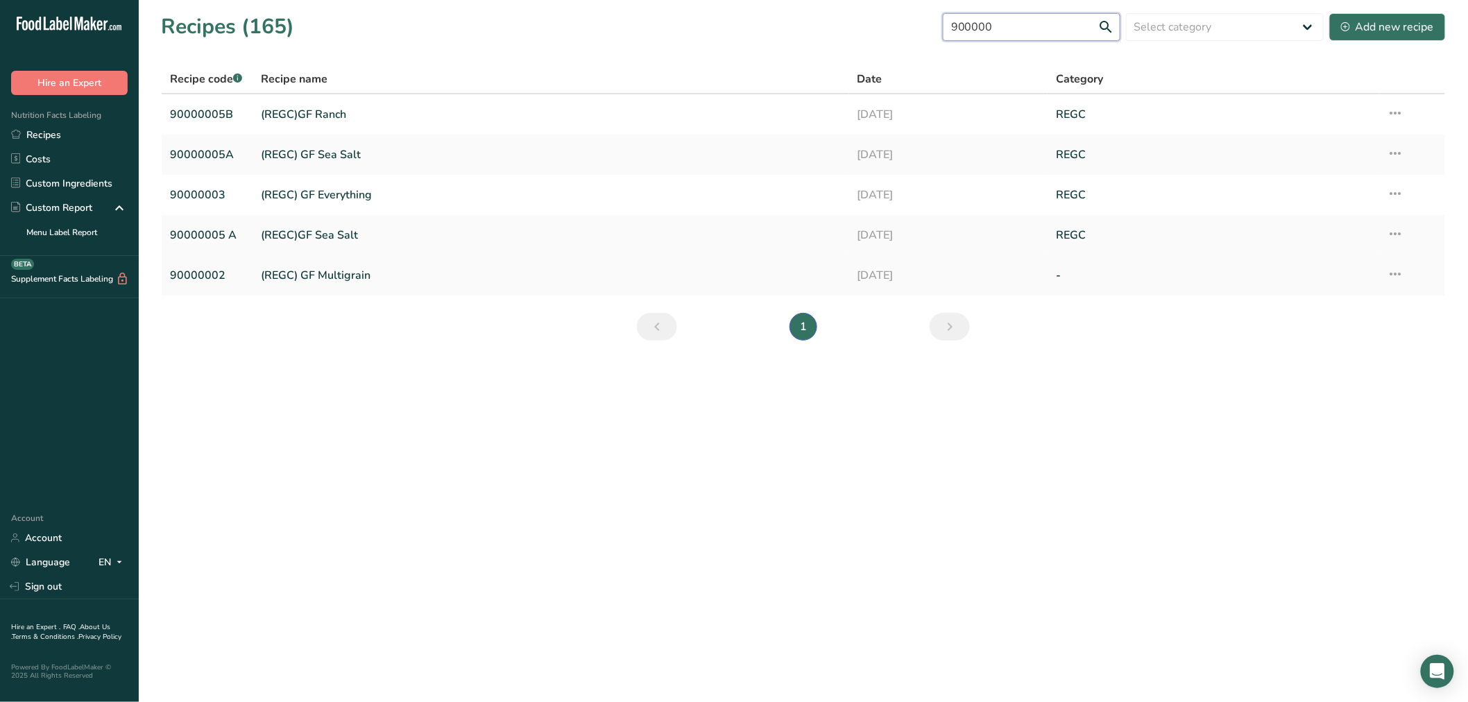
type input "900000"
click at [335, 279] on link "(REGC) GF Multigrain" at bounding box center [551, 275] width 580 height 29
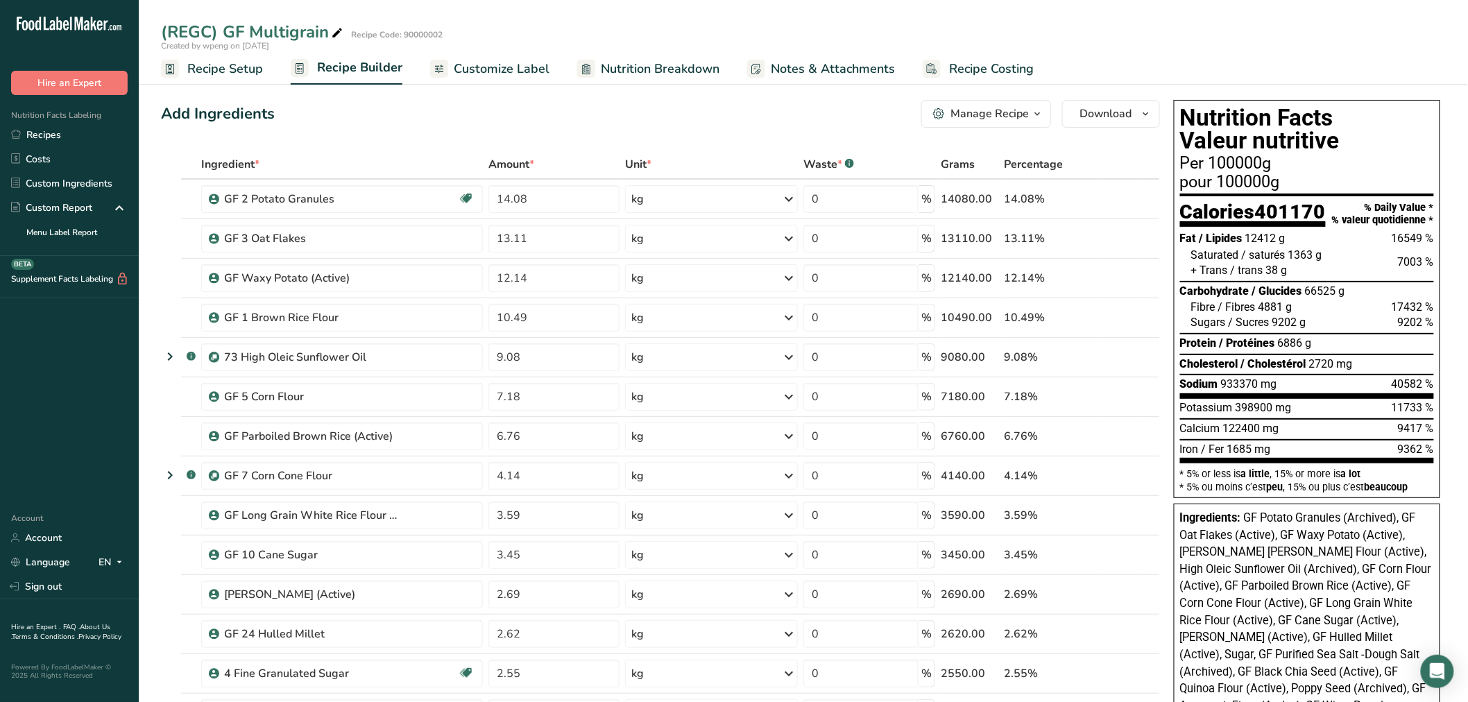
click at [688, 65] on span "Nutrition Breakdown" at bounding box center [660, 69] width 119 height 19
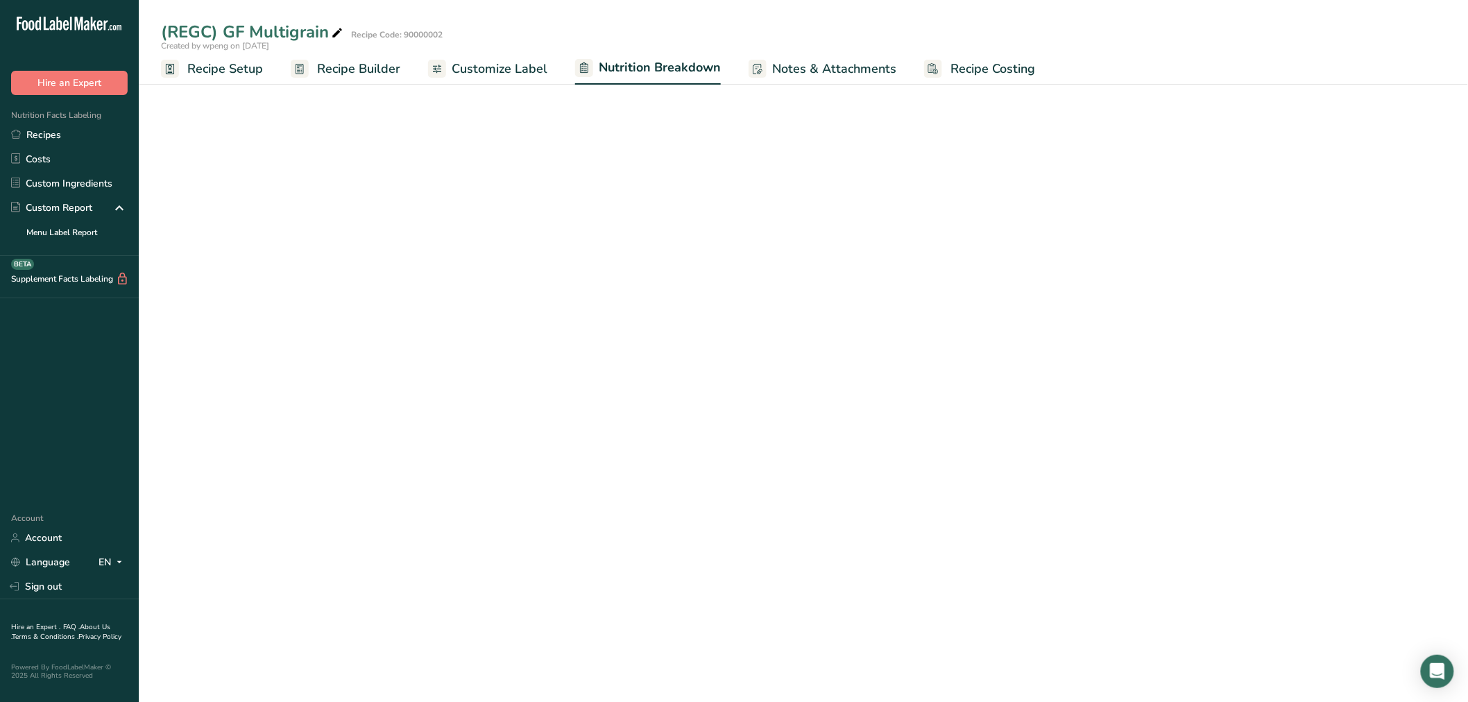
select select "Calories"
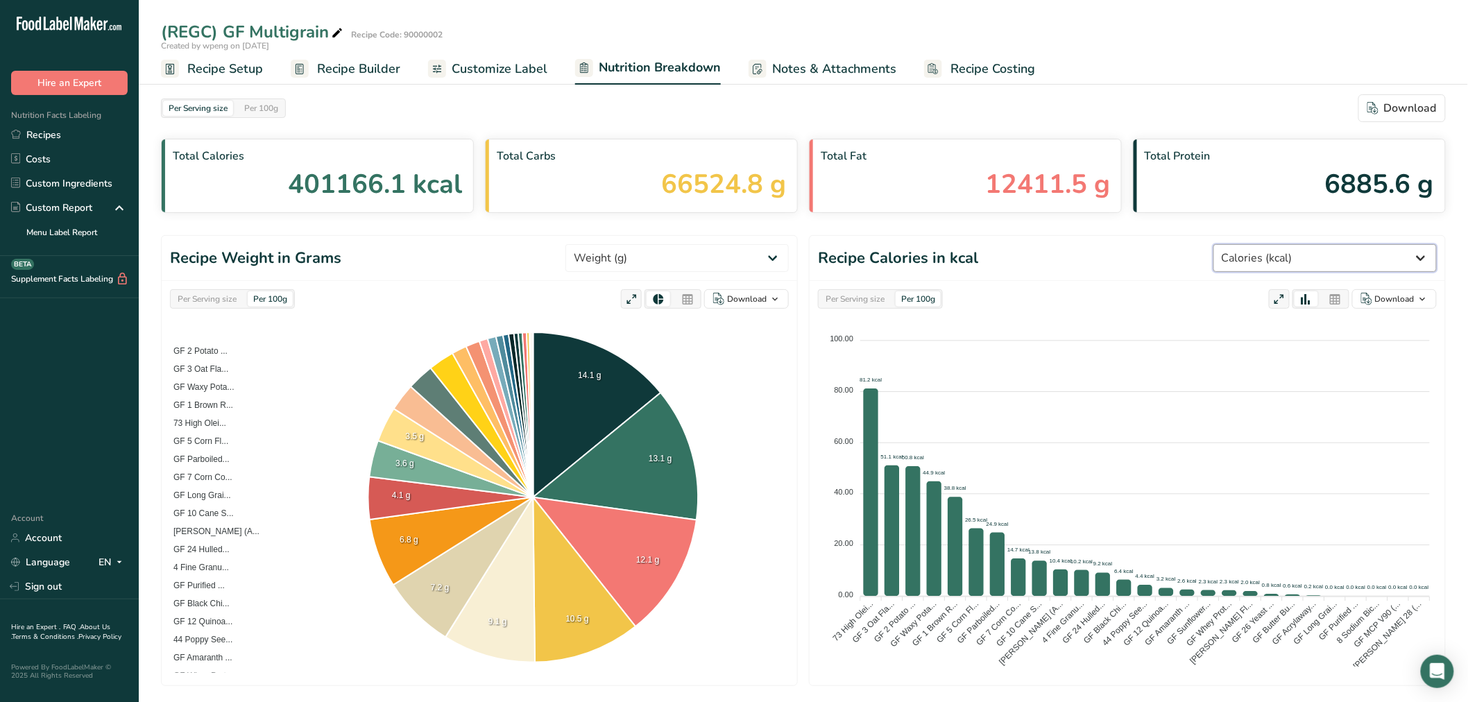
click at [1327, 271] on select "Weight (g) Calories (kcal) Energy KJ (kj) Total Fat (g) Saturated Fat (g) Trans…" at bounding box center [1324, 258] width 223 height 28
drag, startPoint x: 1132, startPoint y: 220, endPoint x: 1153, endPoint y: 283, distance: 66.7
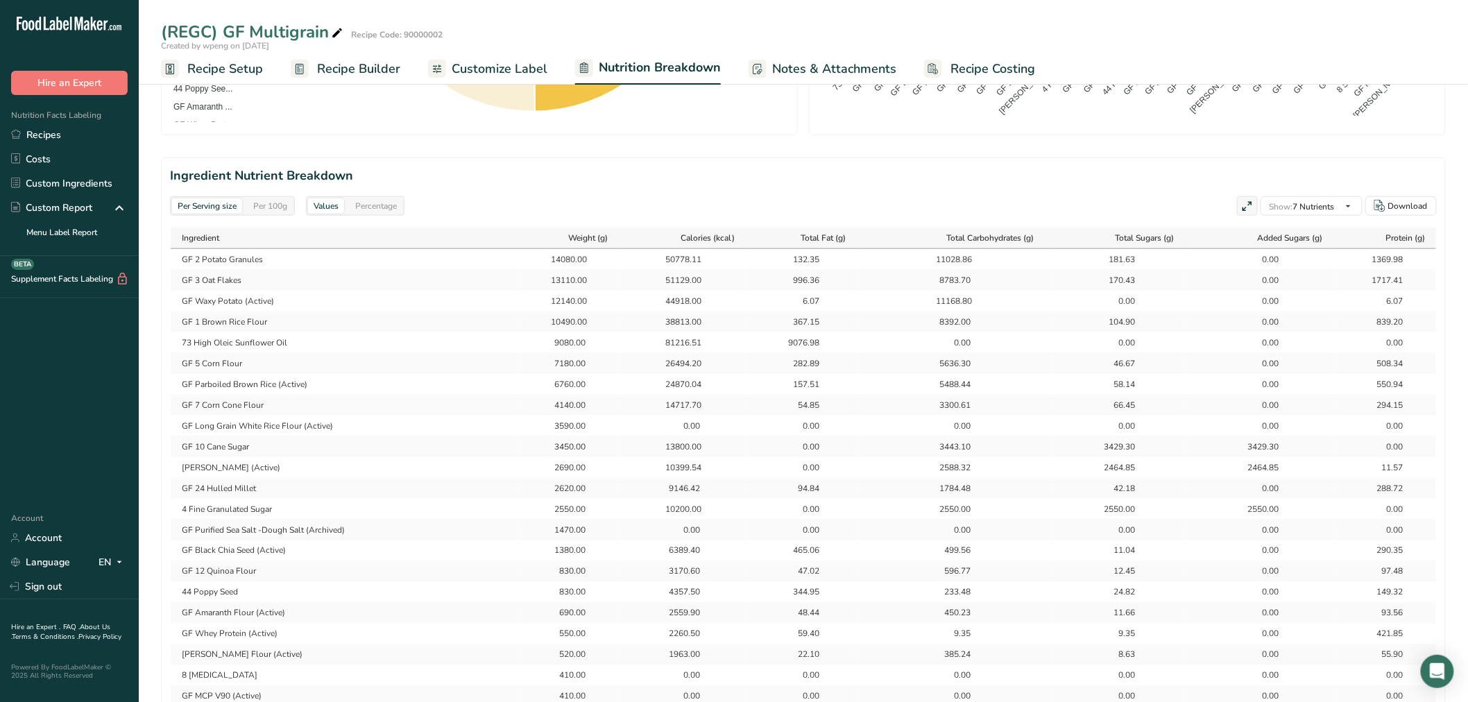
scroll to position [539, 0]
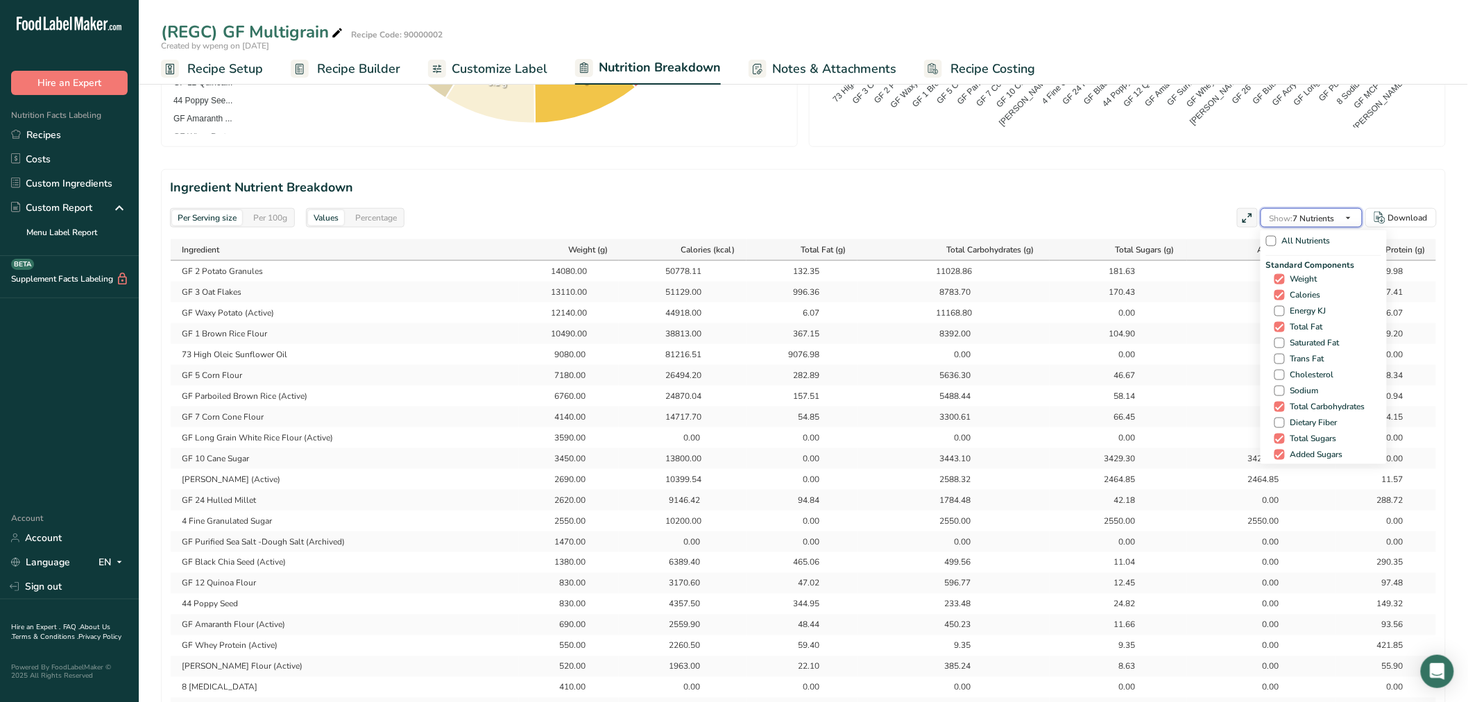
click at [1292, 219] on span "Show:" at bounding box center [1282, 218] width 24 height 11
click at [1272, 244] on span at bounding box center [1271, 241] width 10 height 10
click at [1272, 244] on input "All Nutrients" at bounding box center [1270, 241] width 9 height 9
checkbox input "true"
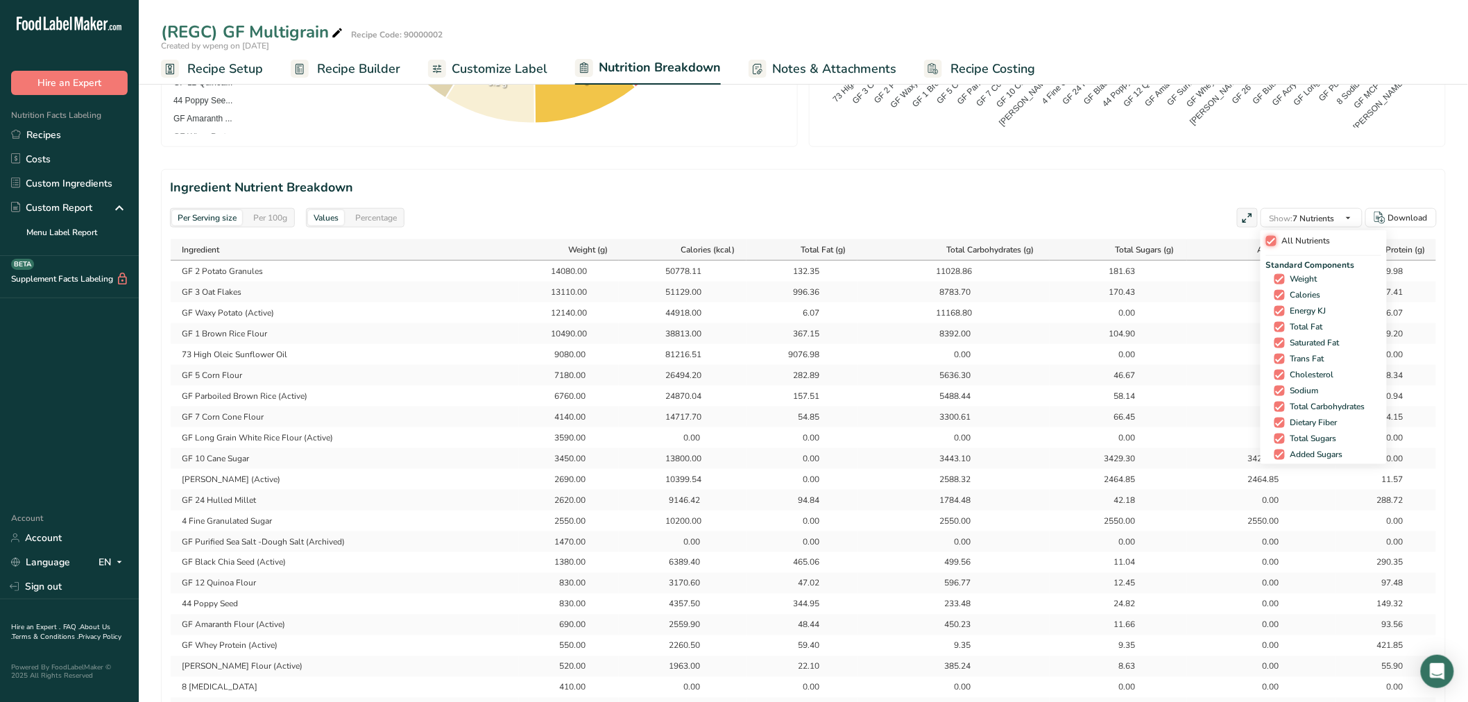
checkbox input "true"
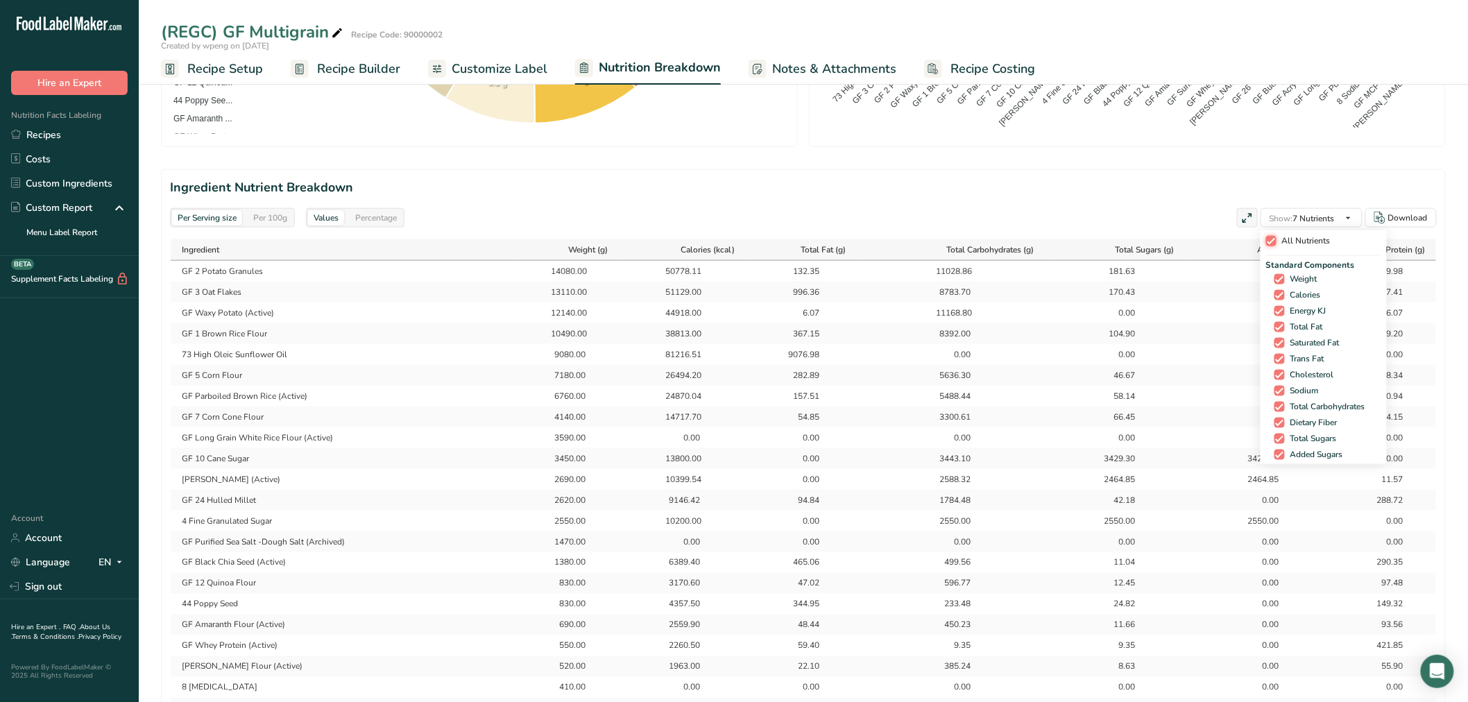
checkbox input "true"
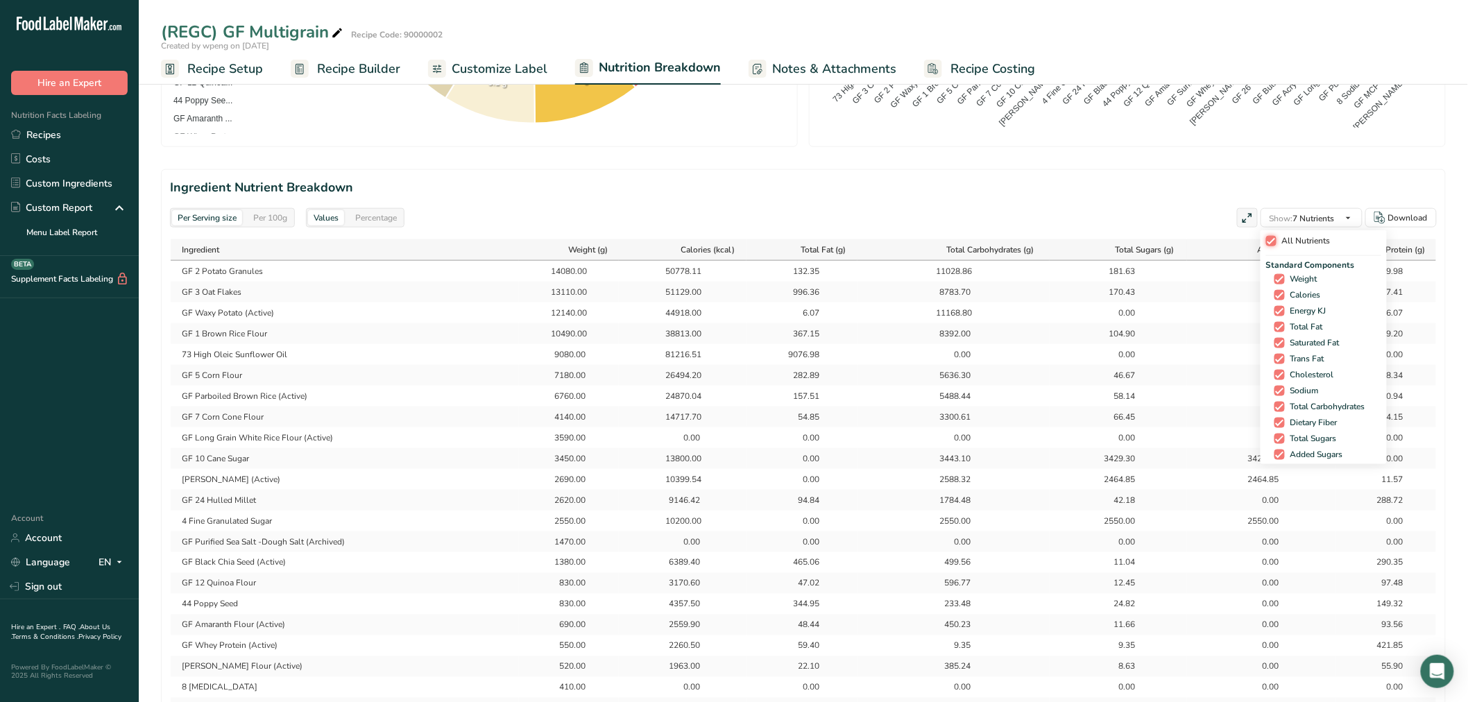
checkbox input "true"
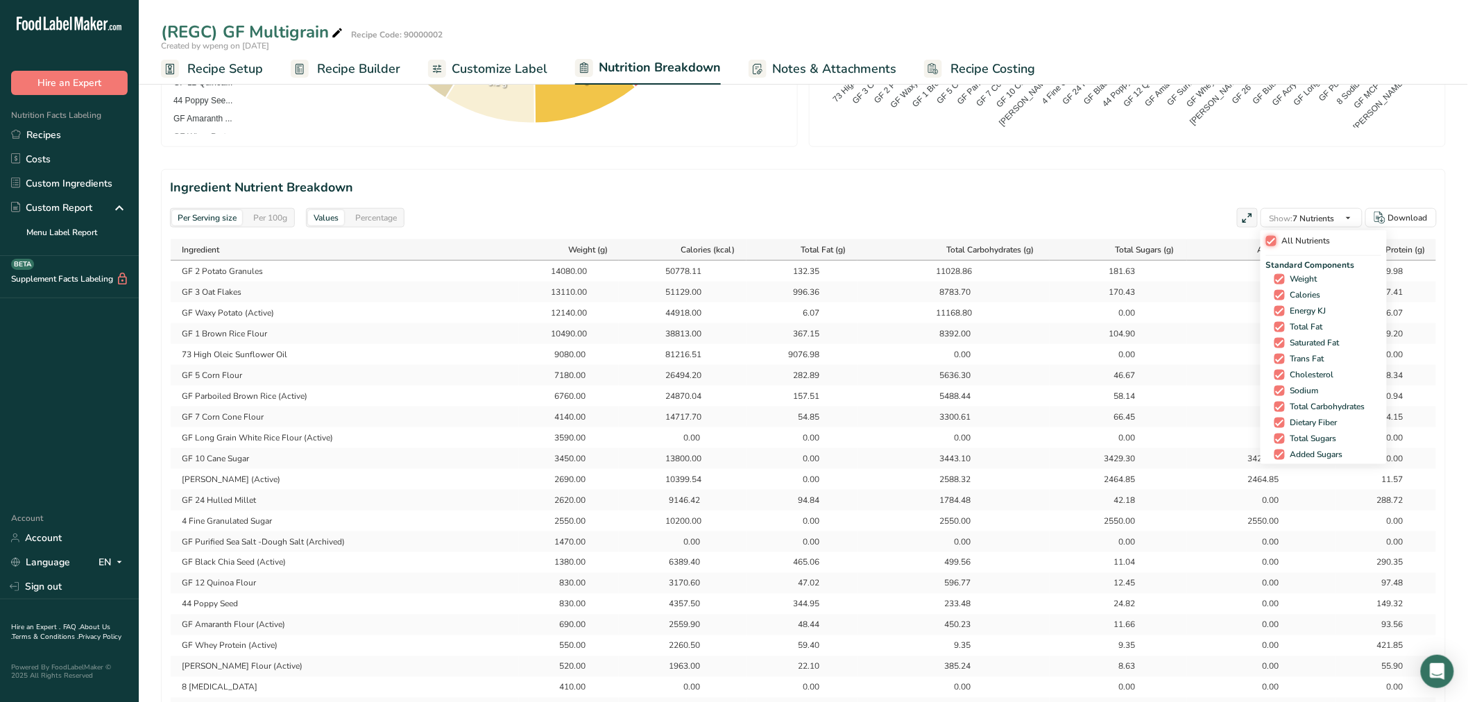
checkbox input "true"
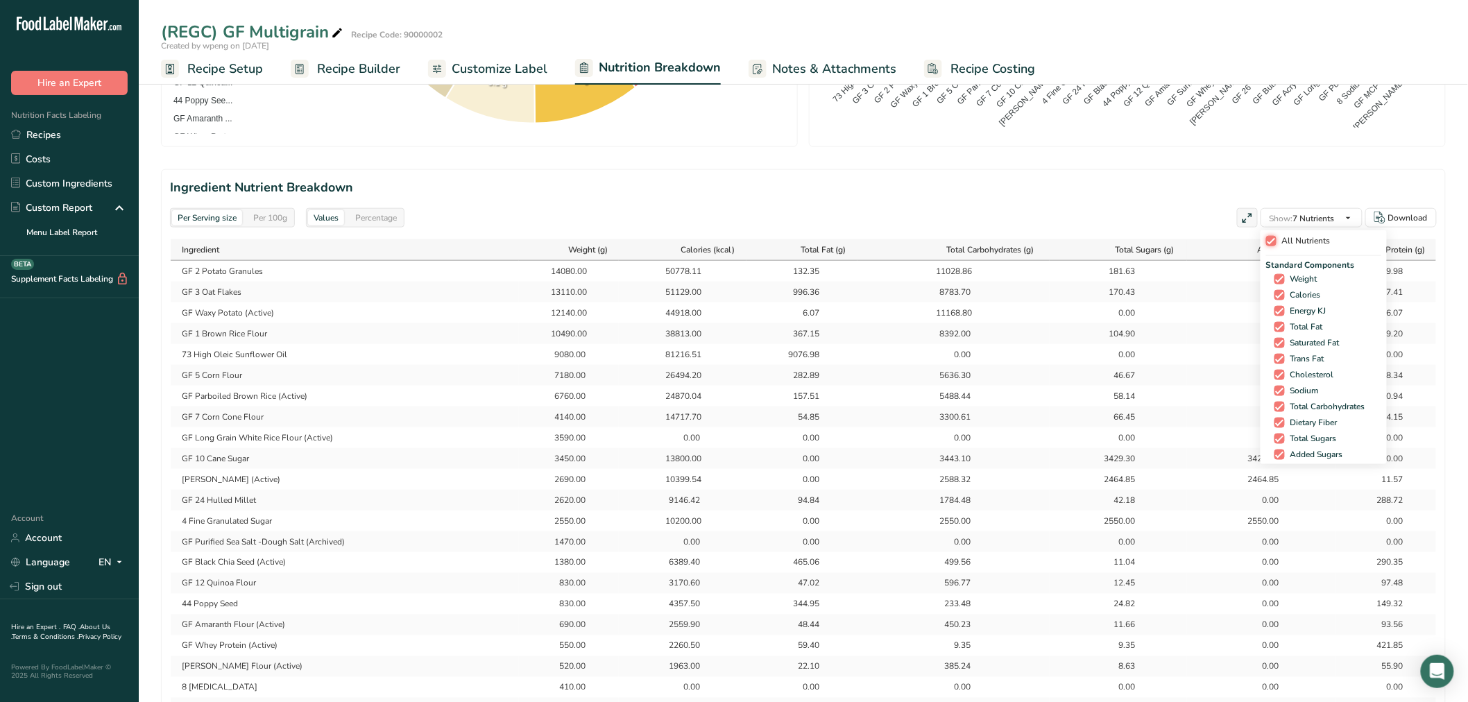
checkbox input "true"
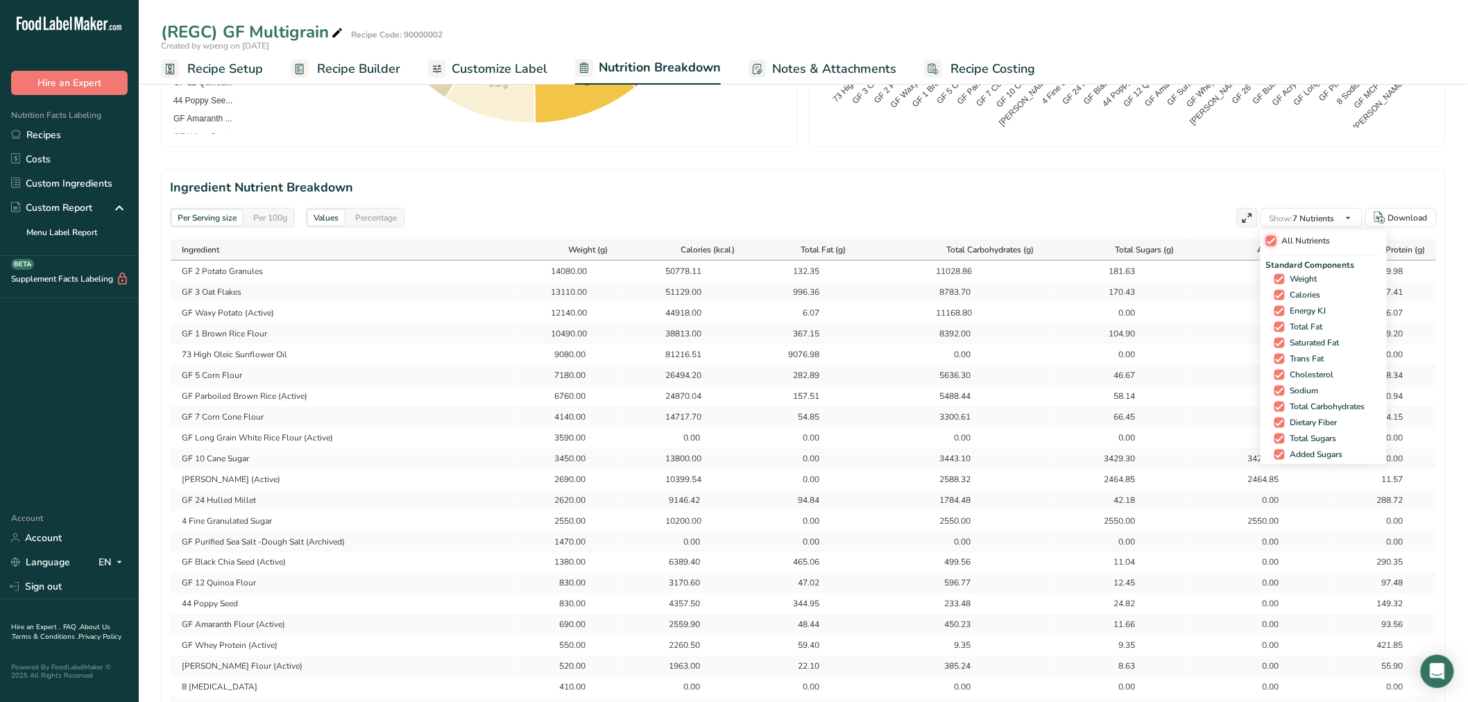
checkbox input "true"
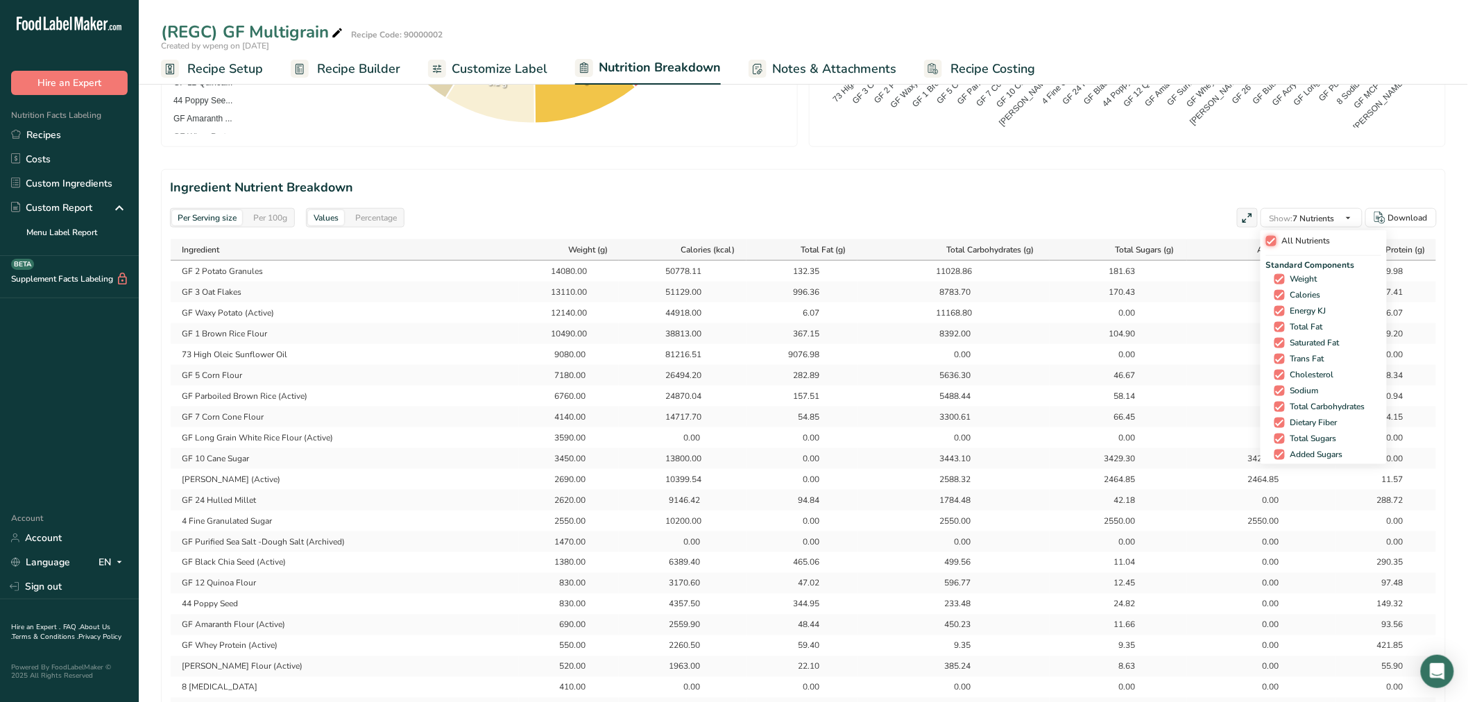
checkbox input "true"
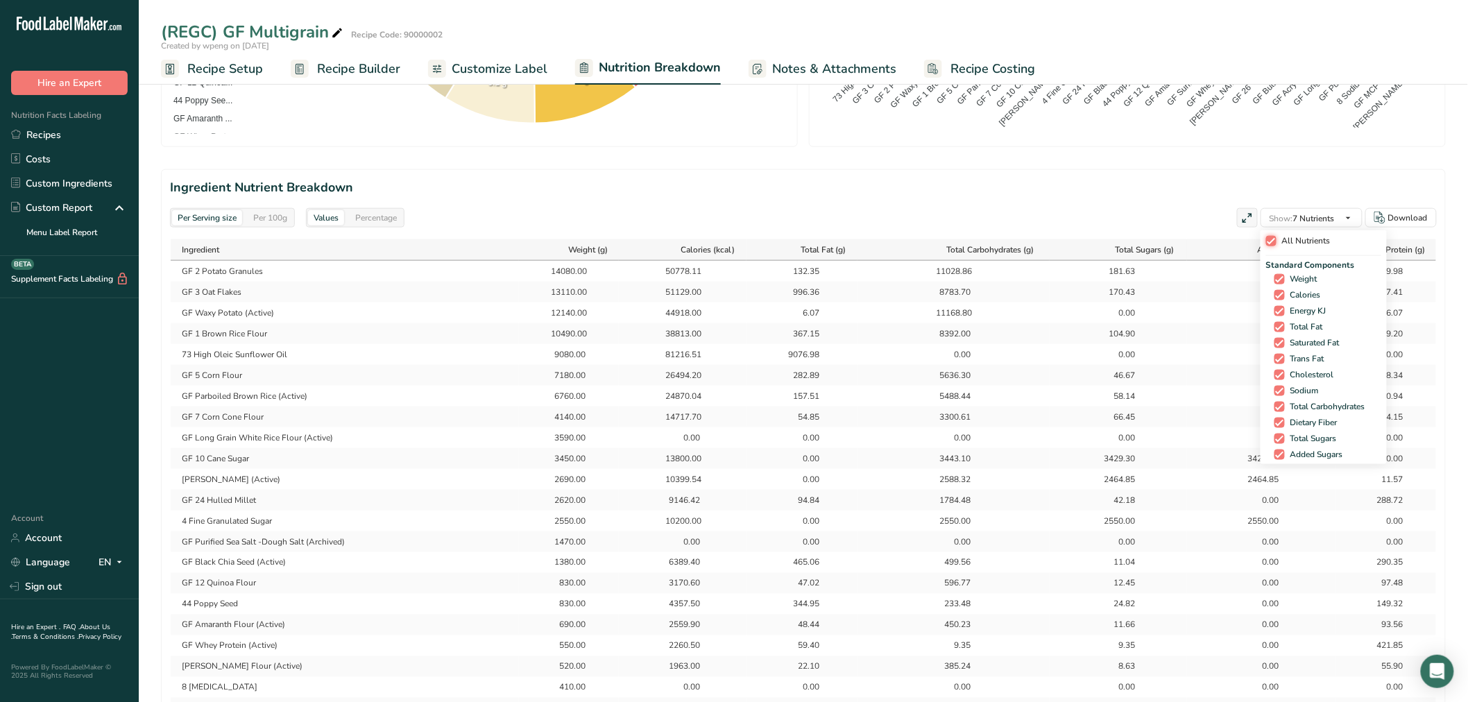
checkbox input "true"
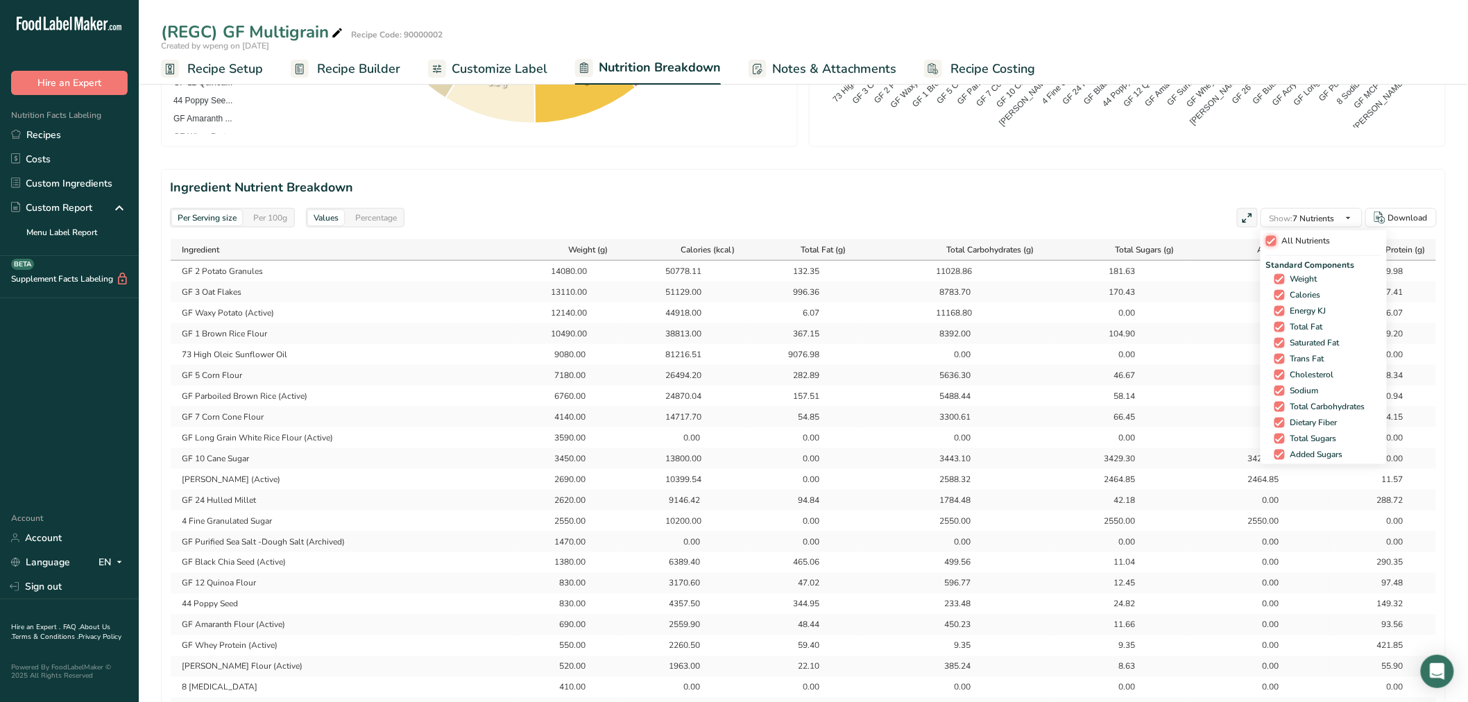
checkbox input "true"
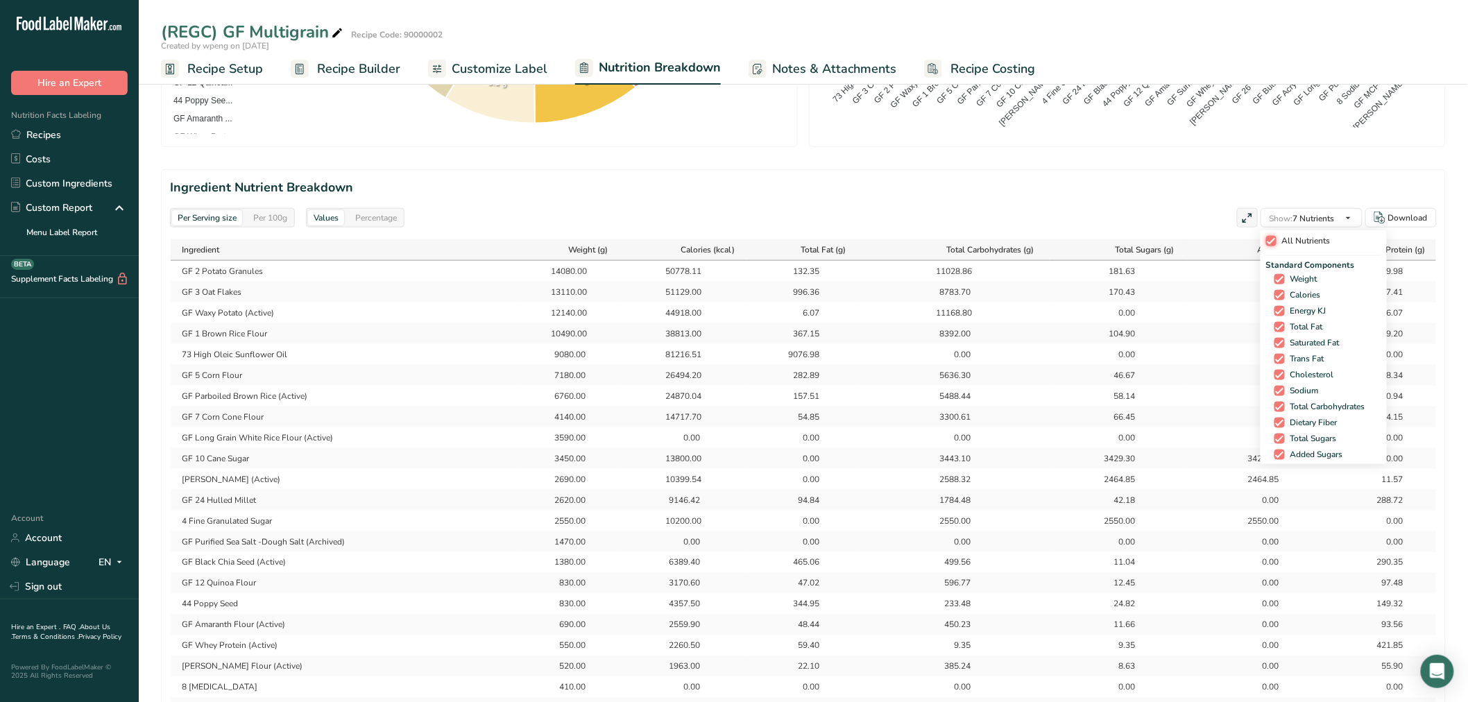
checkbox input "true"
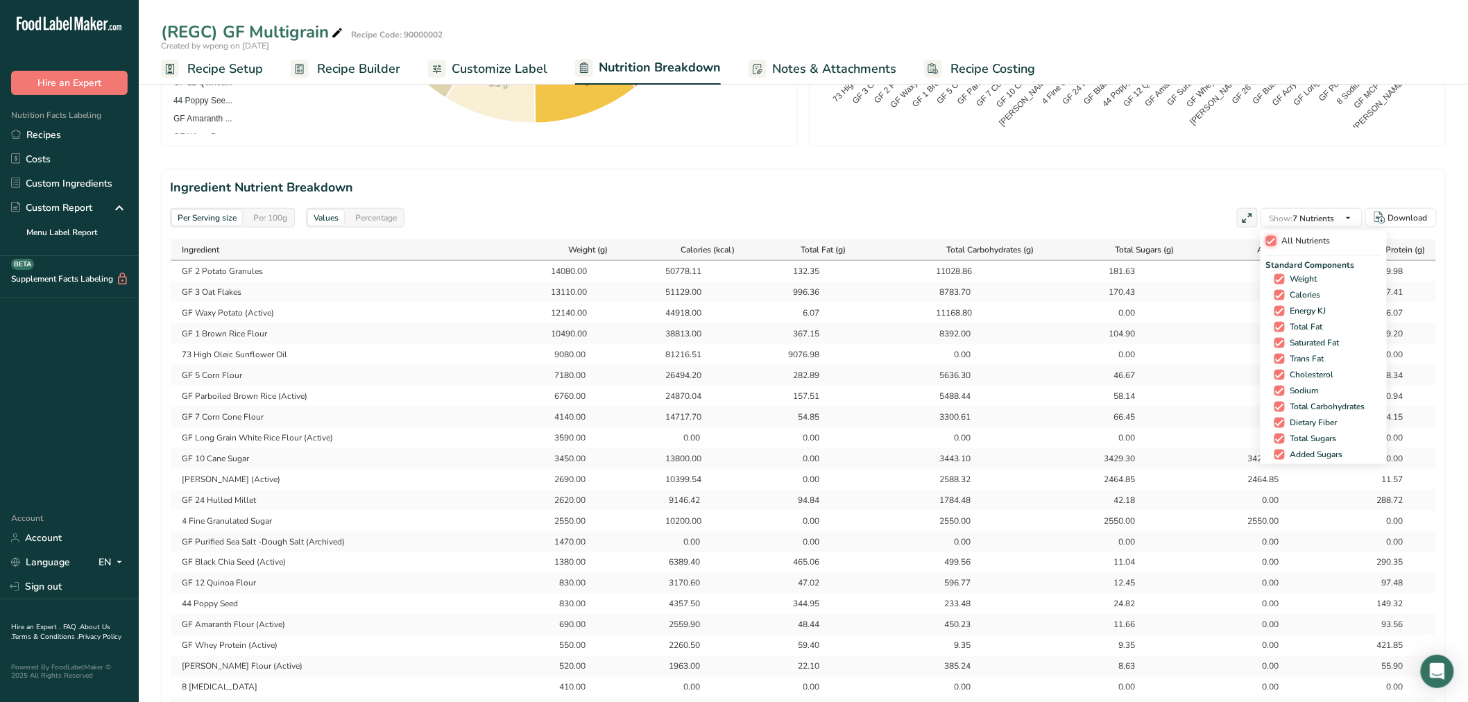
checkbox input "true"
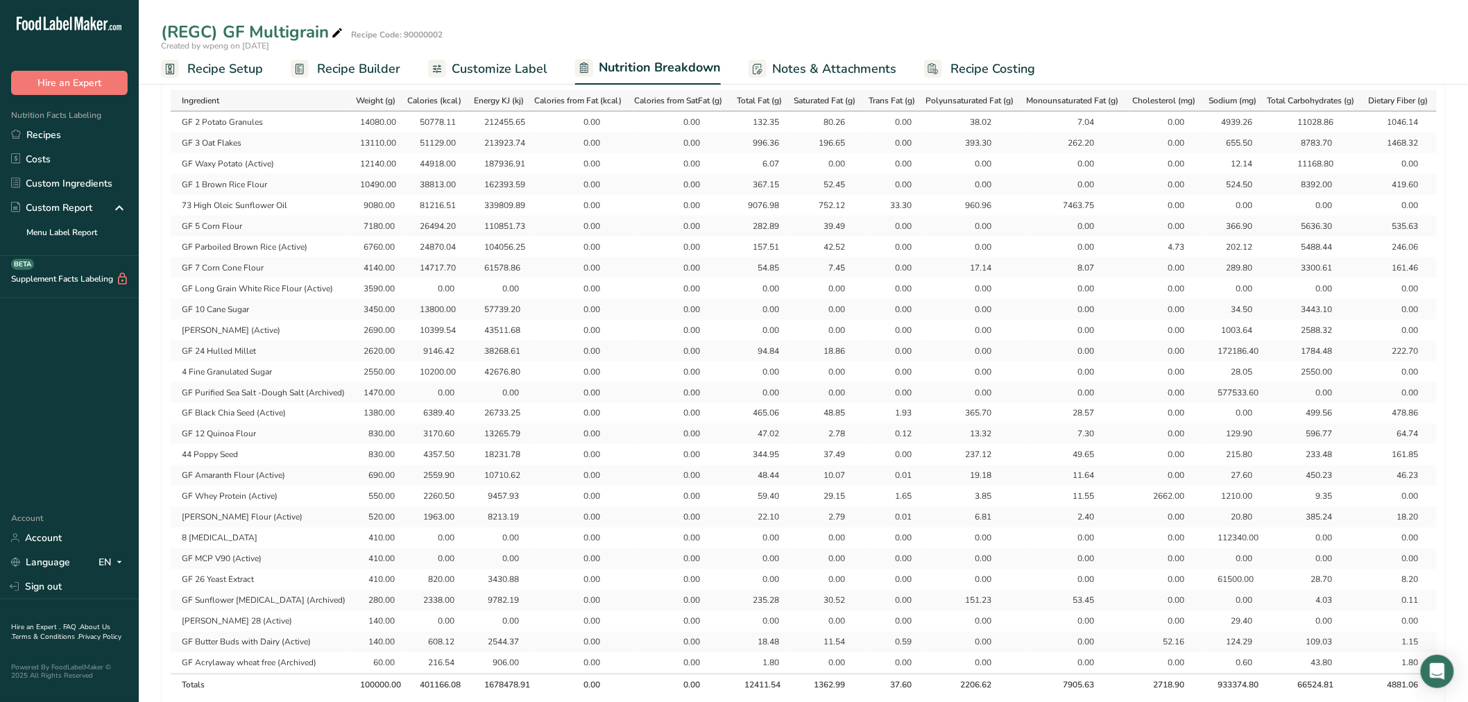
scroll to position [848, 0]
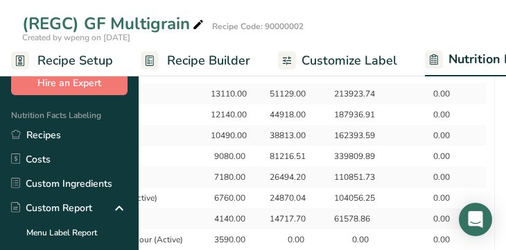
select select "Calories"
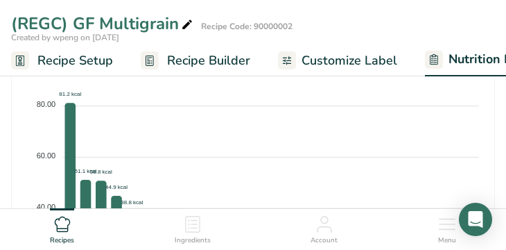
select select "Calories"
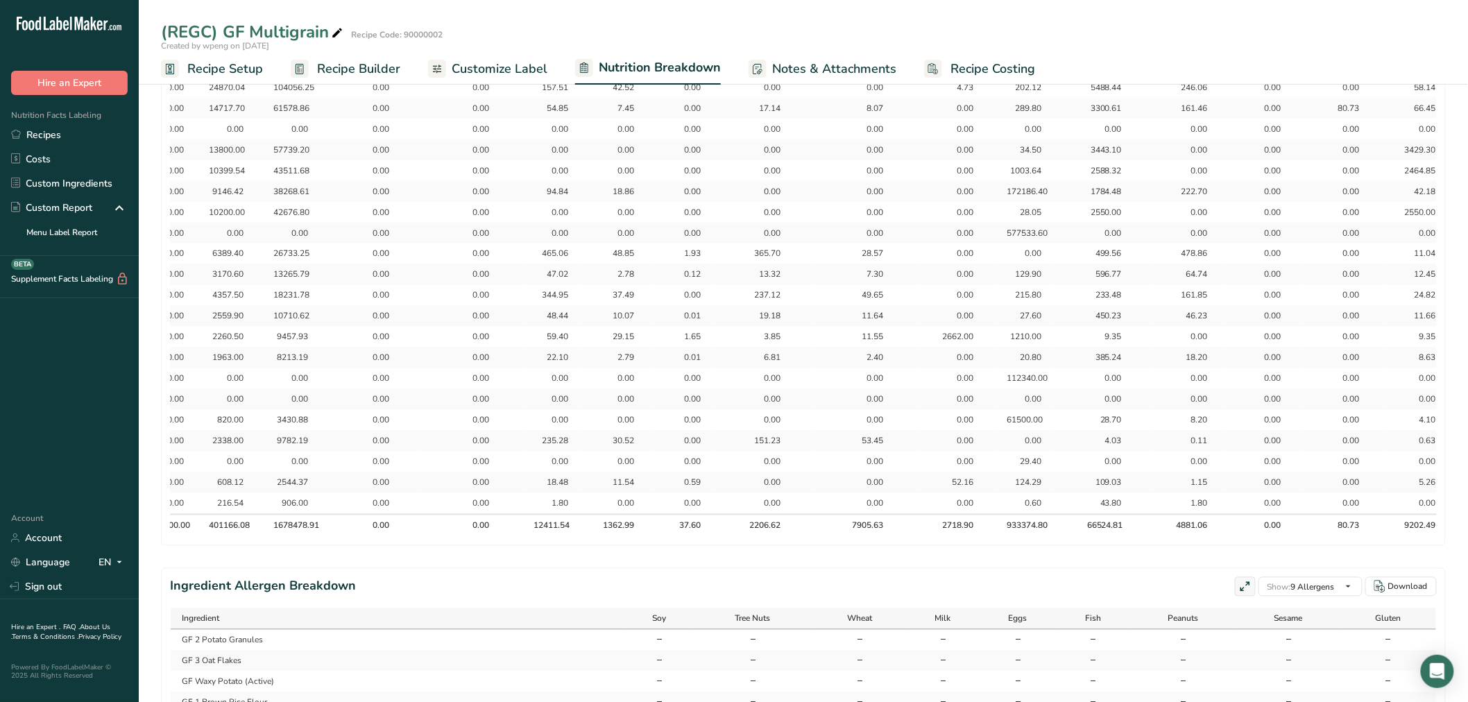
scroll to position [0, 217]
drag, startPoint x: 529, startPoint y: 524, endPoint x: 567, endPoint y: 523, distance: 38.2
click at [567, 523] on th "12411.54" at bounding box center [545, 525] width 58 height 22
drag, startPoint x: 760, startPoint y: 525, endPoint x: 771, endPoint y: 524, distance: 10.5
click at [771, 524] on div "2206.62" at bounding box center [757, 526] width 35 height 12
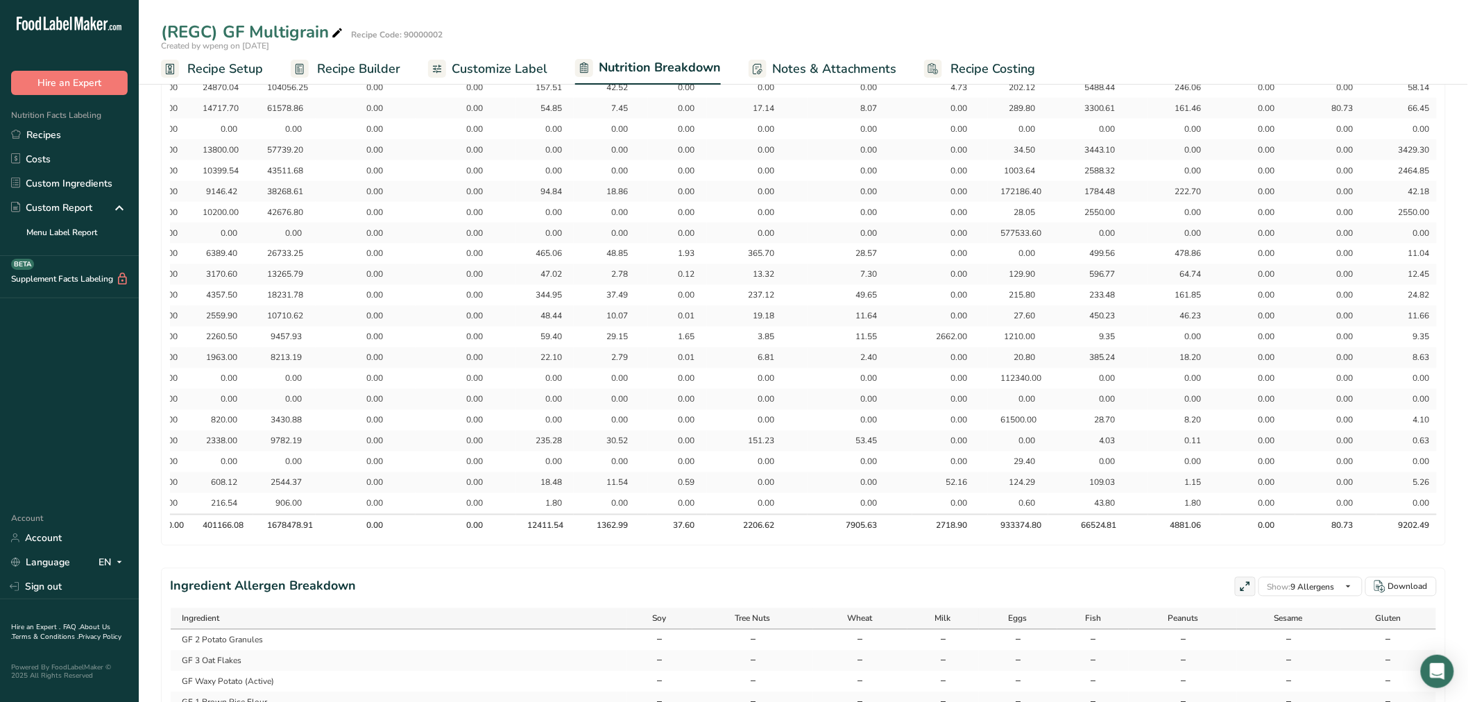
drag, startPoint x: 950, startPoint y: 524, endPoint x: 967, endPoint y: 522, distance: 16.9
click at [967, 522] on div "2718.90" at bounding box center [950, 526] width 35 height 12
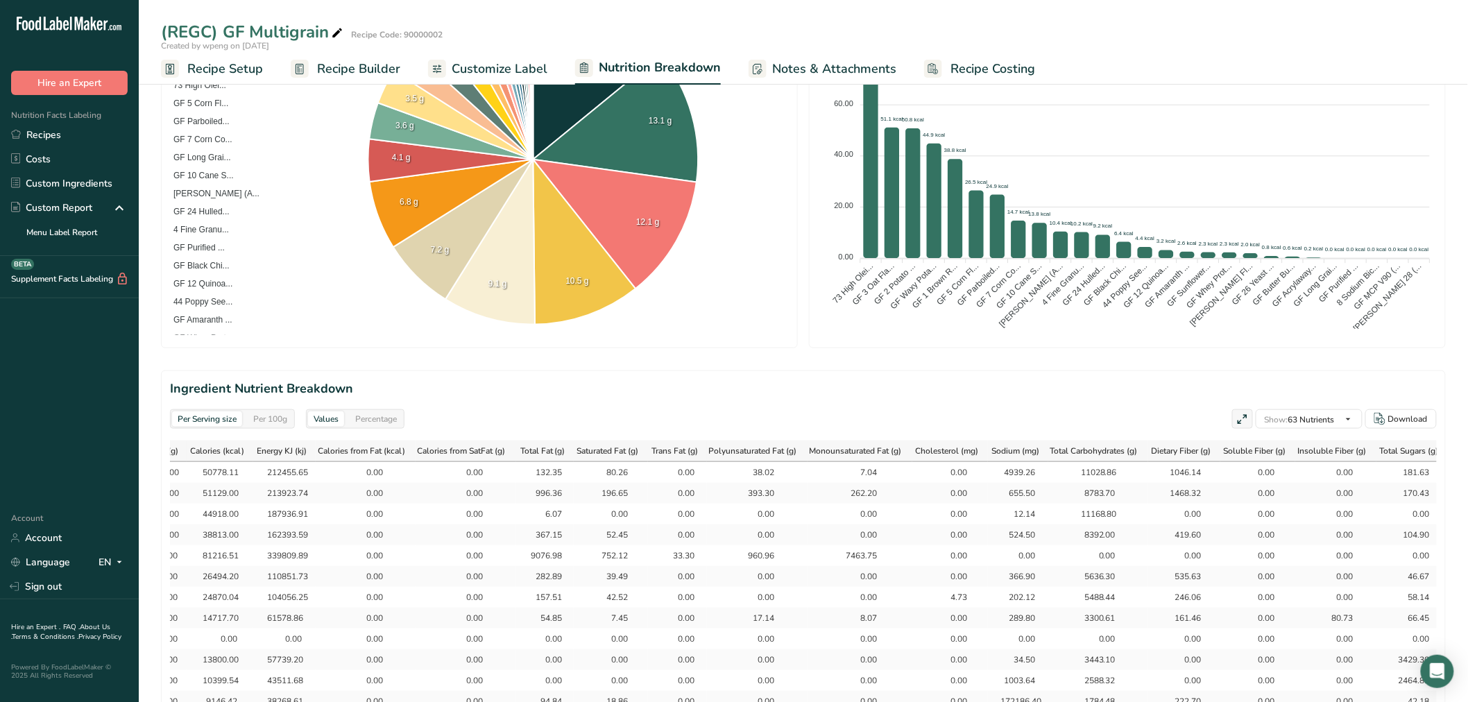
scroll to position [231, 0]
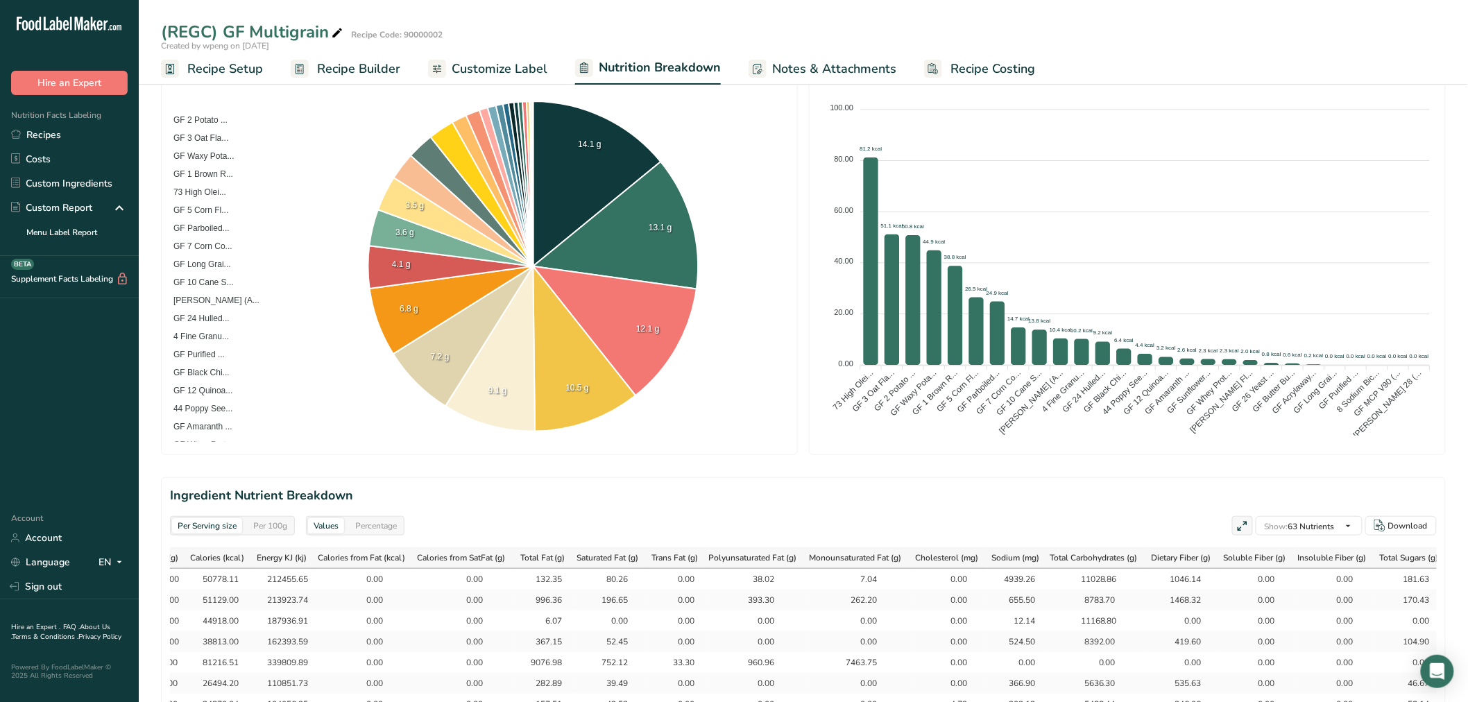
click at [253, 522] on div "Per 100g" at bounding box center [270, 525] width 45 height 15
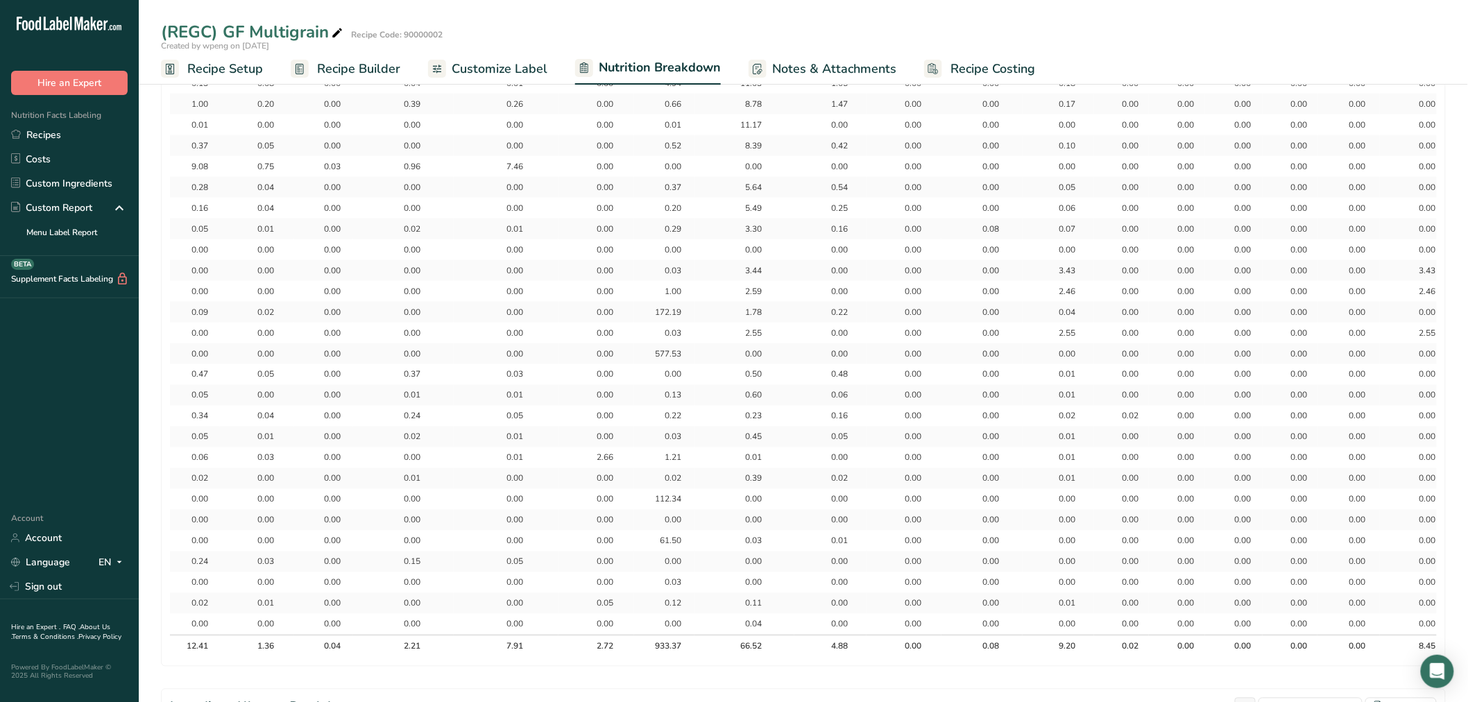
scroll to position [771, 0]
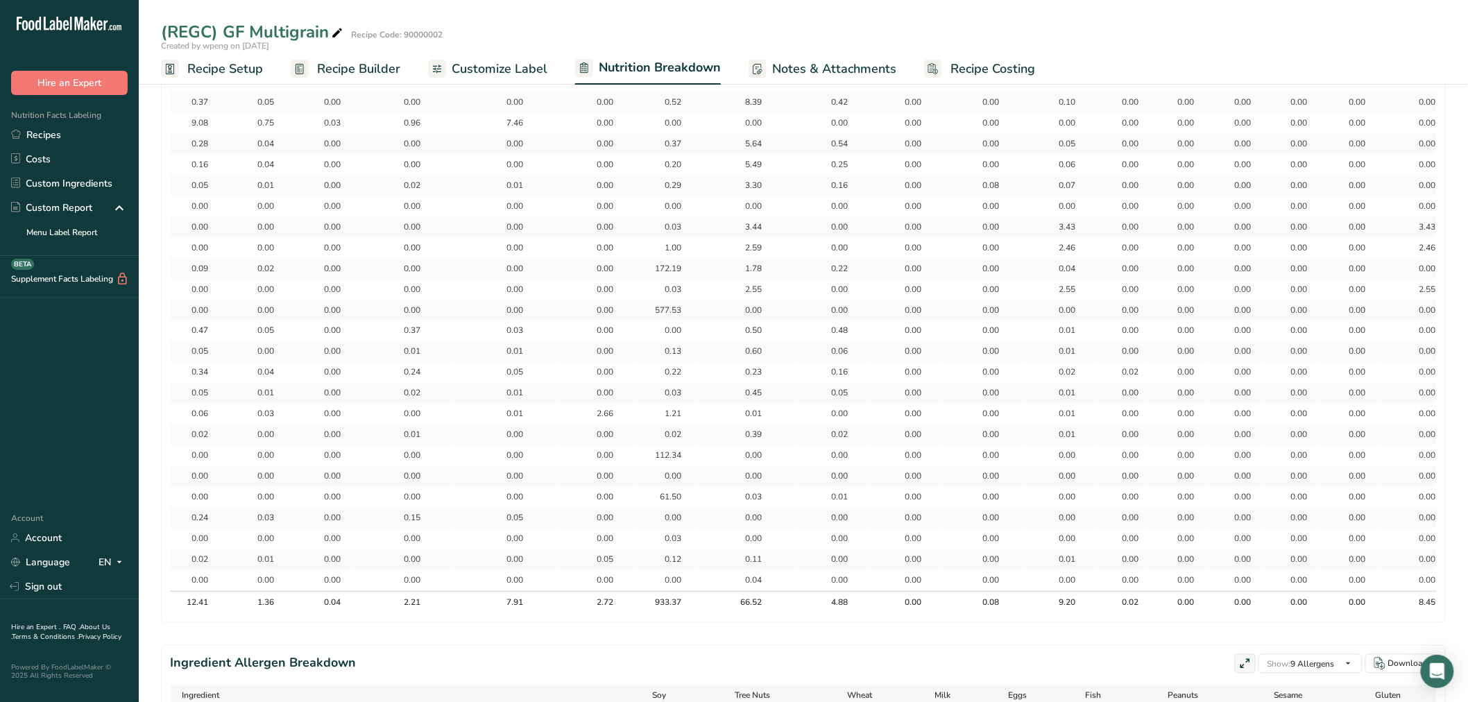
drag, startPoint x: 611, startPoint y: 606, endPoint x: 620, endPoint y: 605, distance: 9.7
click at [614, 605] on div "2.72" at bounding box center [596, 603] width 35 height 12
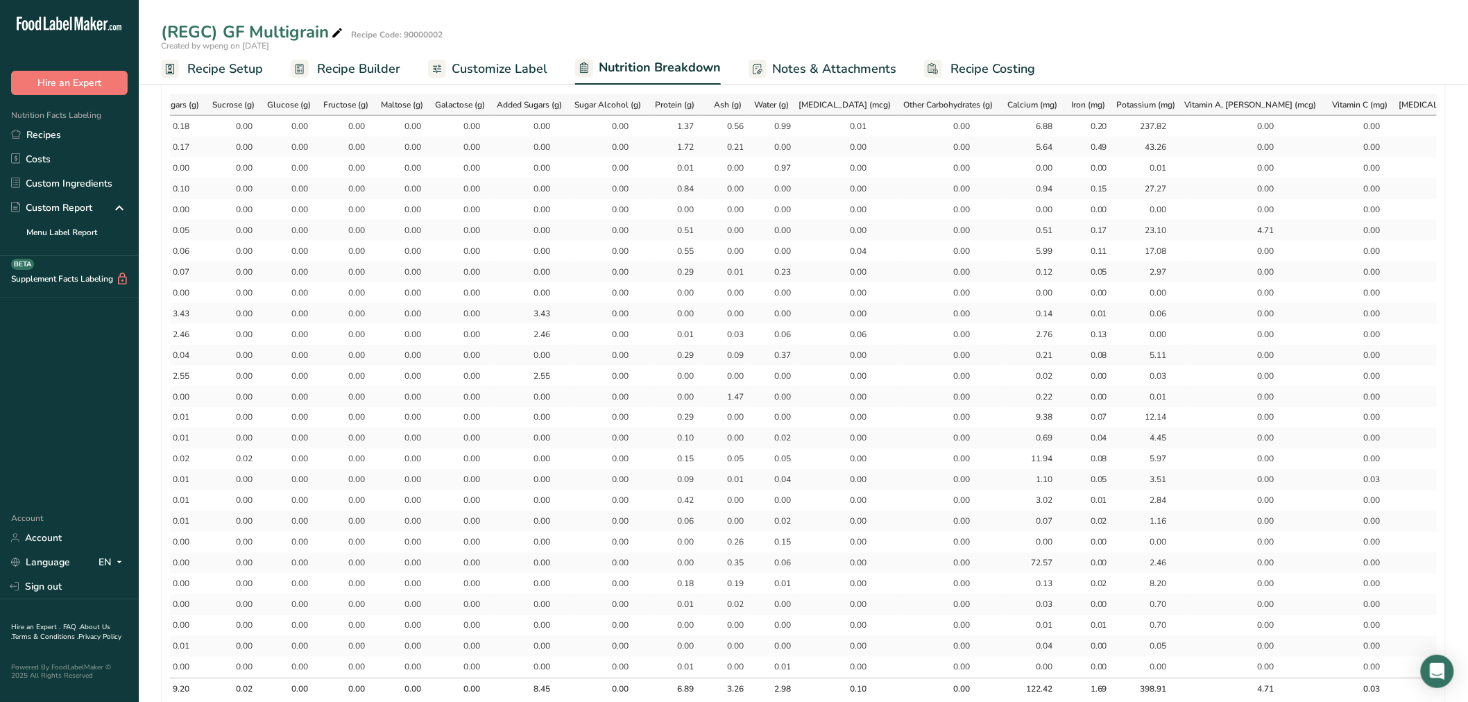
scroll to position [694, 0]
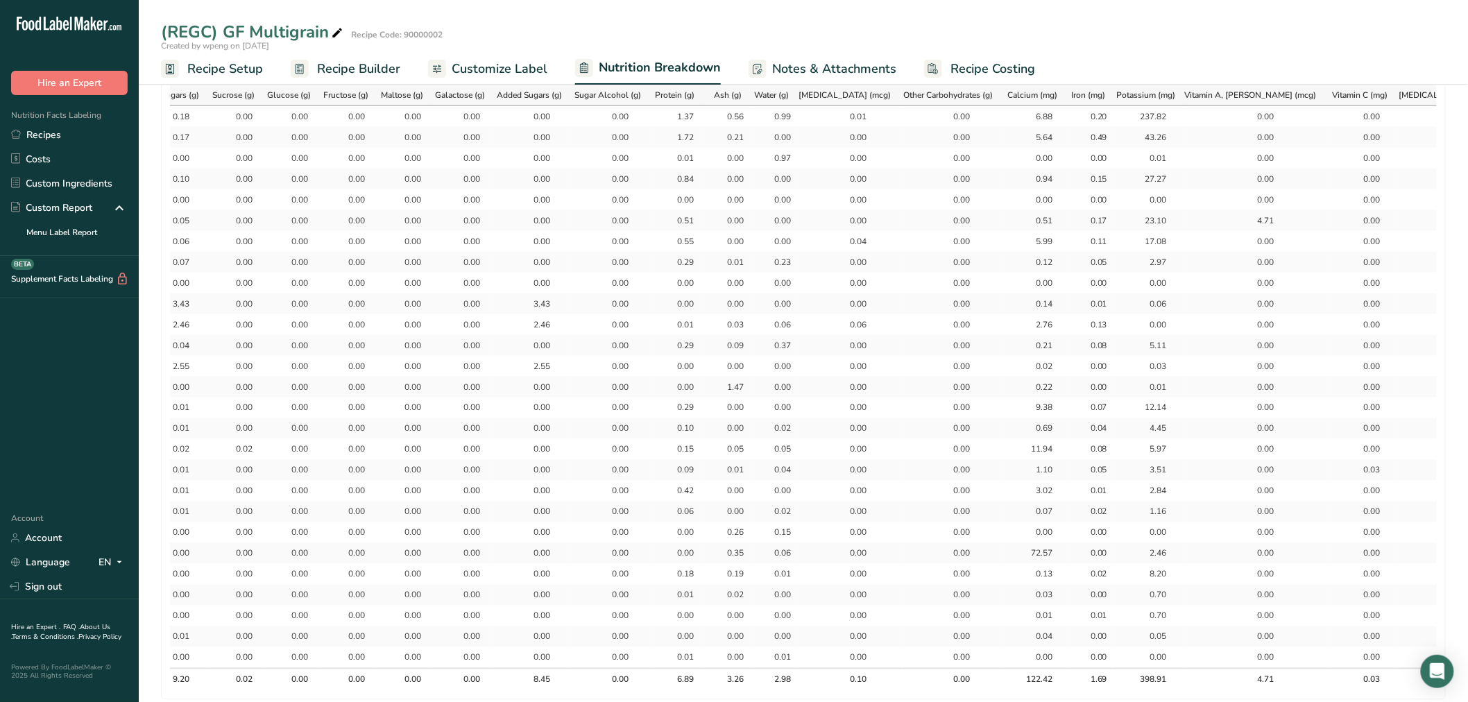
drag, startPoint x: 798, startPoint y: 681, endPoint x: 813, endPoint y: 680, distance: 15.3
click at [797, 680] on th "2.98" at bounding box center [773, 679] width 47 height 22
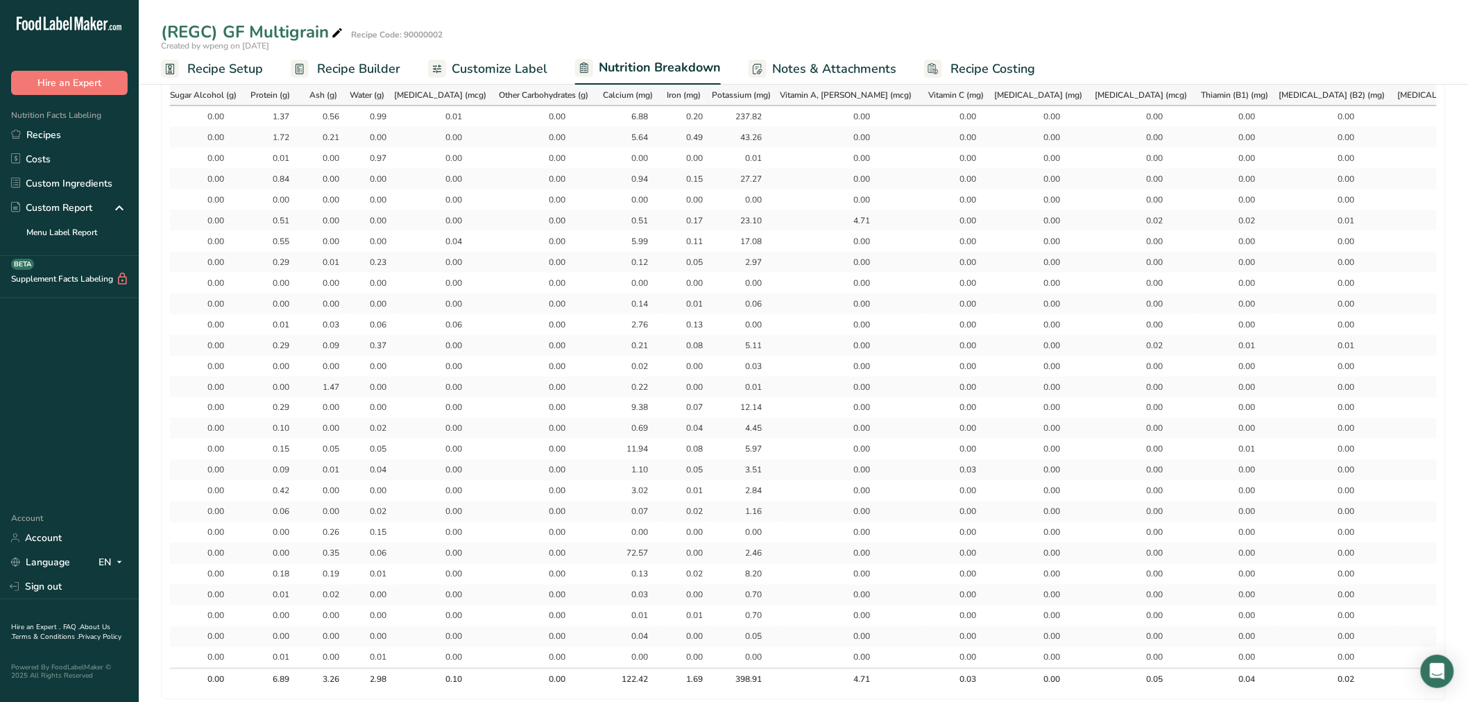
scroll to position [0, 1873]
